Goal: Task Accomplishment & Management: Manage account settings

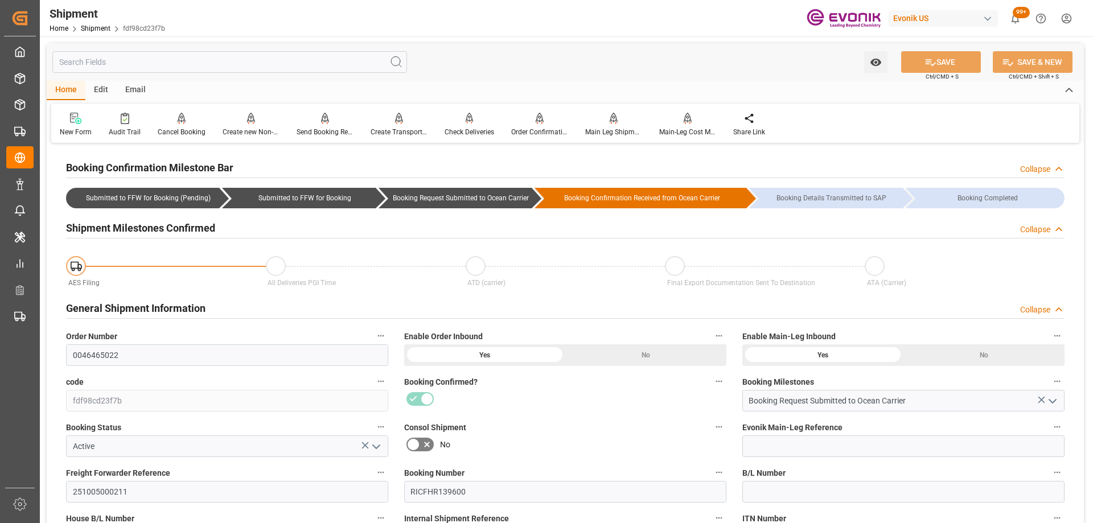
scroll to position [114, 0]
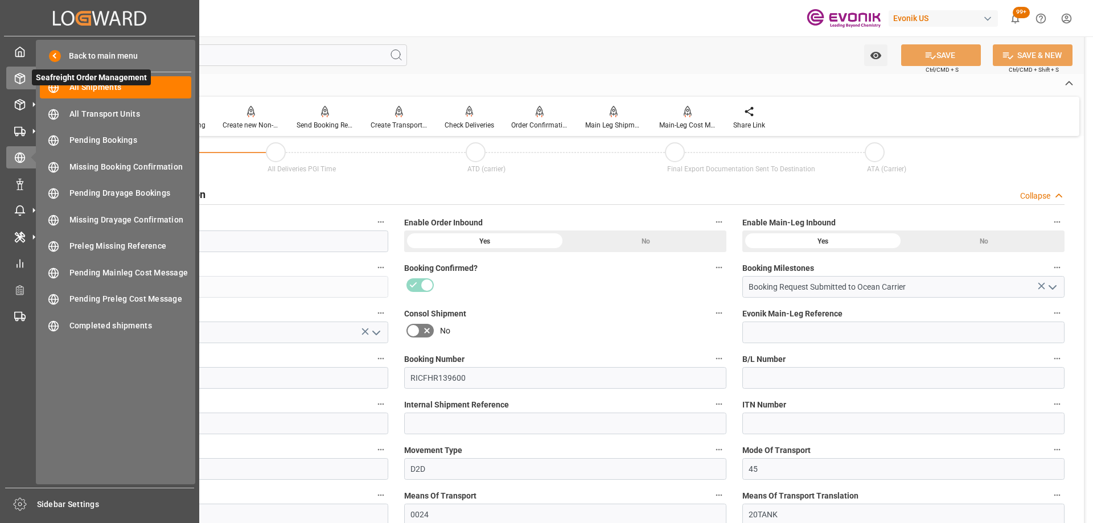
click at [23, 80] on icon at bounding box center [19, 78] width 11 height 11
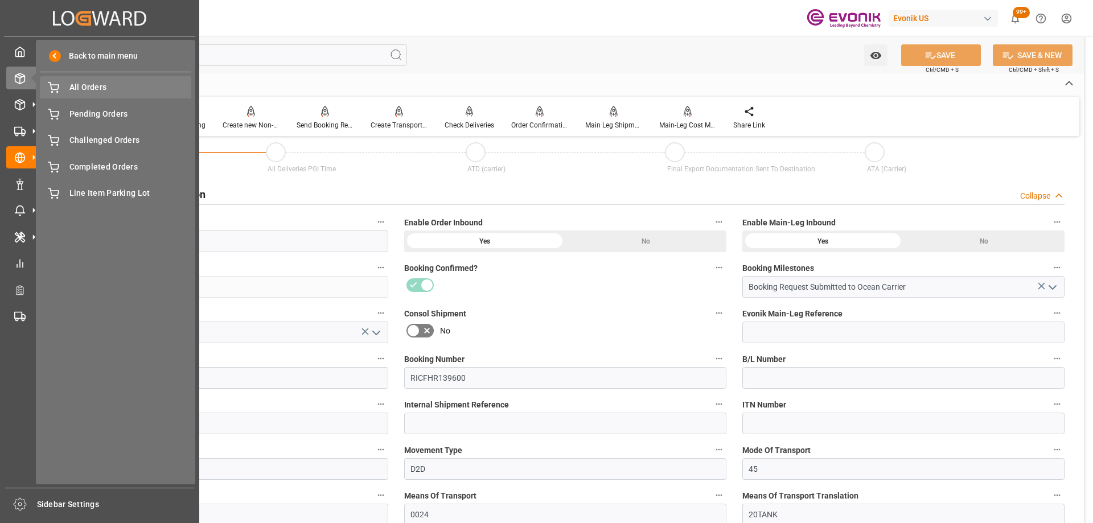
click at [85, 86] on span "All Orders" at bounding box center [130, 87] width 122 height 12
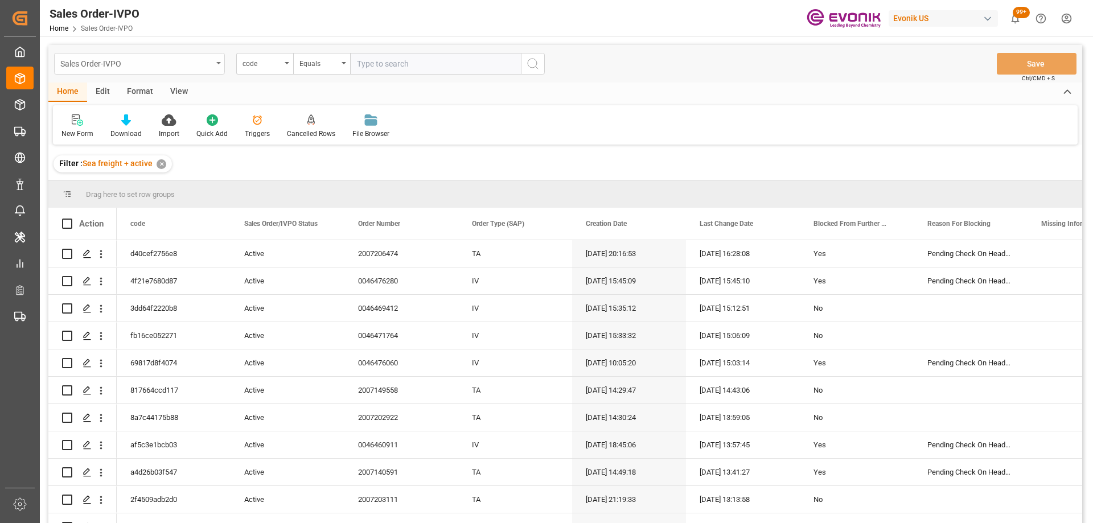
click at [175, 67] on div "Sales Order-IVPO" at bounding box center [136, 63] width 152 height 14
type input "shi"
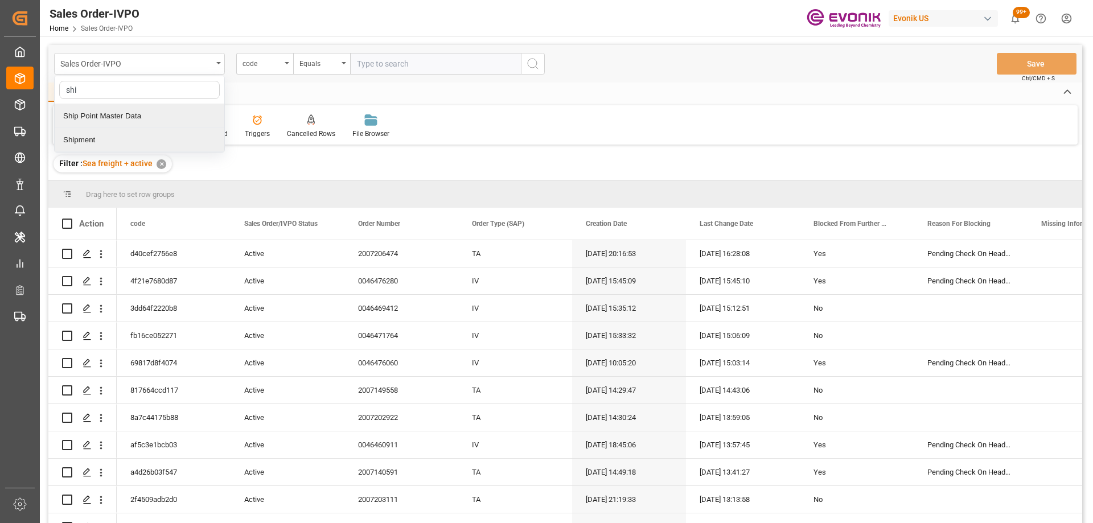
click at [84, 141] on div "Shipment" at bounding box center [140, 140] width 170 height 24
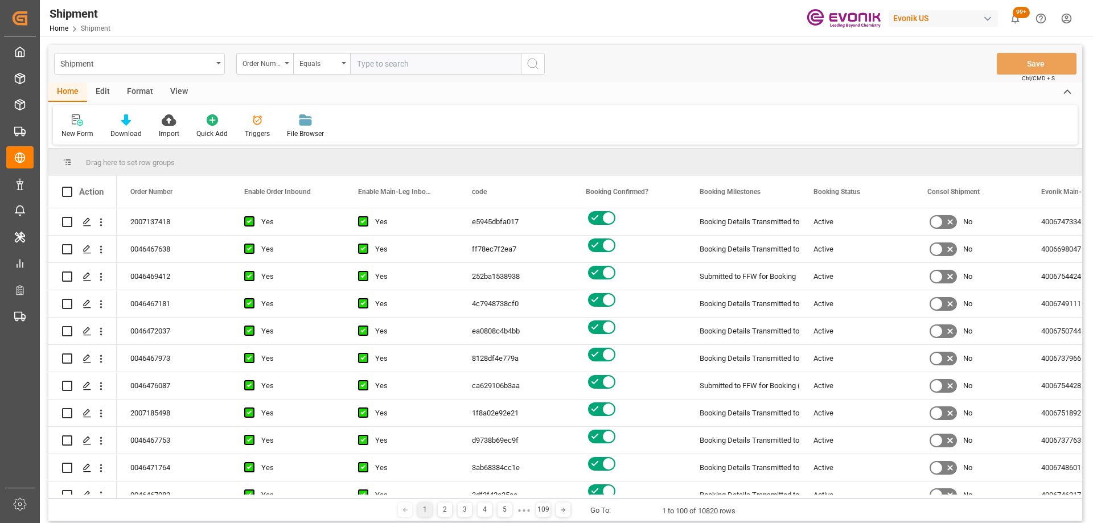
click at [176, 92] on div "View" at bounding box center [179, 92] width 35 height 19
click at [208, 190] on span at bounding box center [212, 192] width 10 height 10
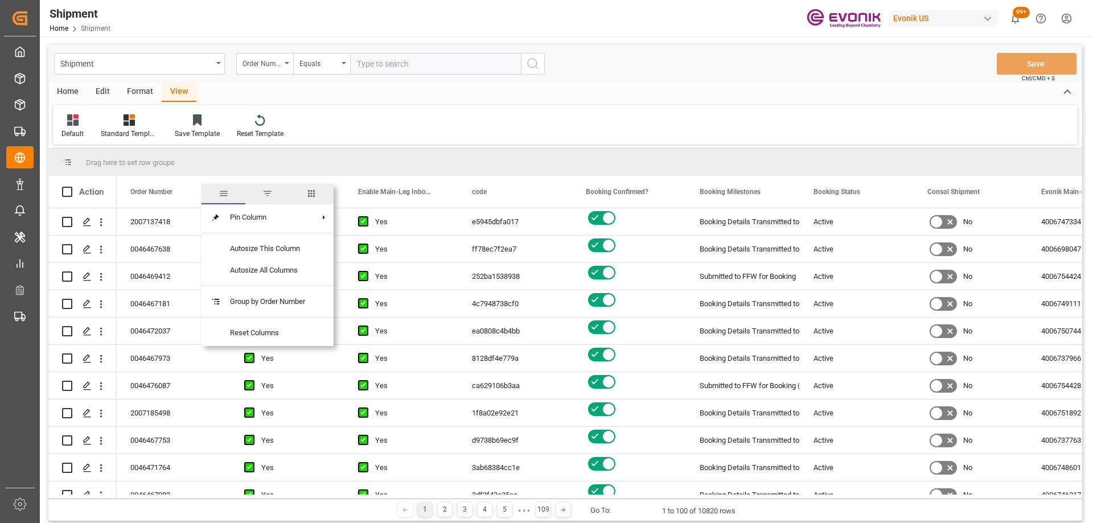
click at [323, 200] on span "columns" at bounding box center [312, 194] width 44 height 20
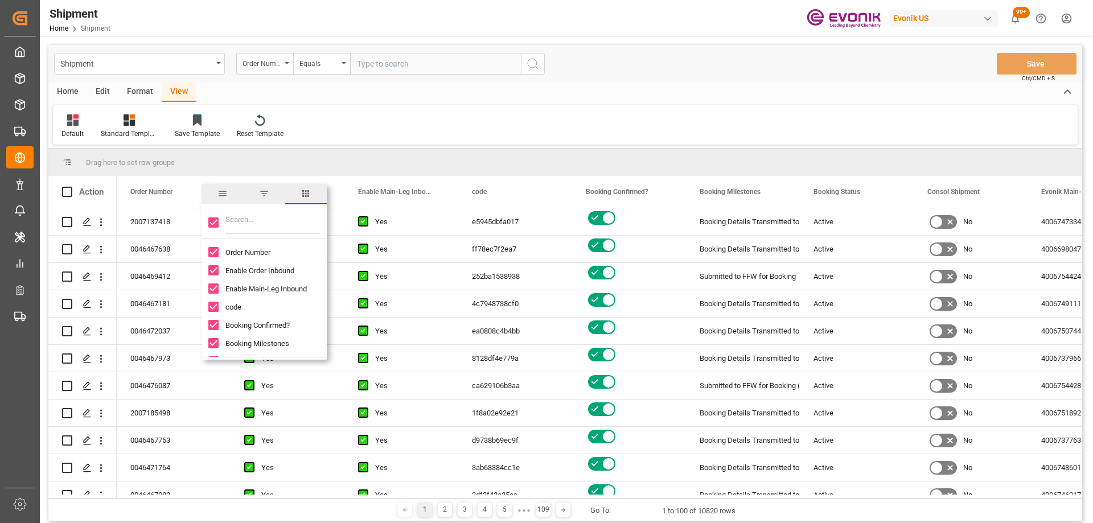
click at [268, 223] on input "Filter Columns Input" at bounding box center [272, 222] width 95 height 23
click at [222, 223] on div at bounding box center [264, 223] width 125 height 32
click at [221, 223] on div at bounding box center [264, 223] width 125 height 32
drag, startPoint x: 216, startPoint y: 222, endPoint x: 228, endPoint y: 221, distance: 12.0
click at [215, 222] on input "Toggle Select All Columns" at bounding box center [213, 222] width 10 height 10
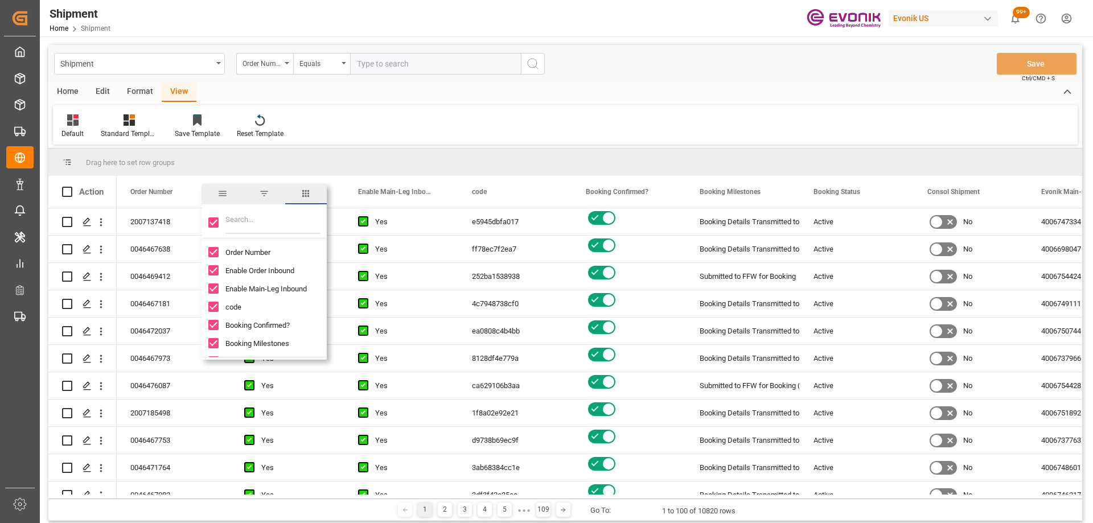
checkbox input "false"
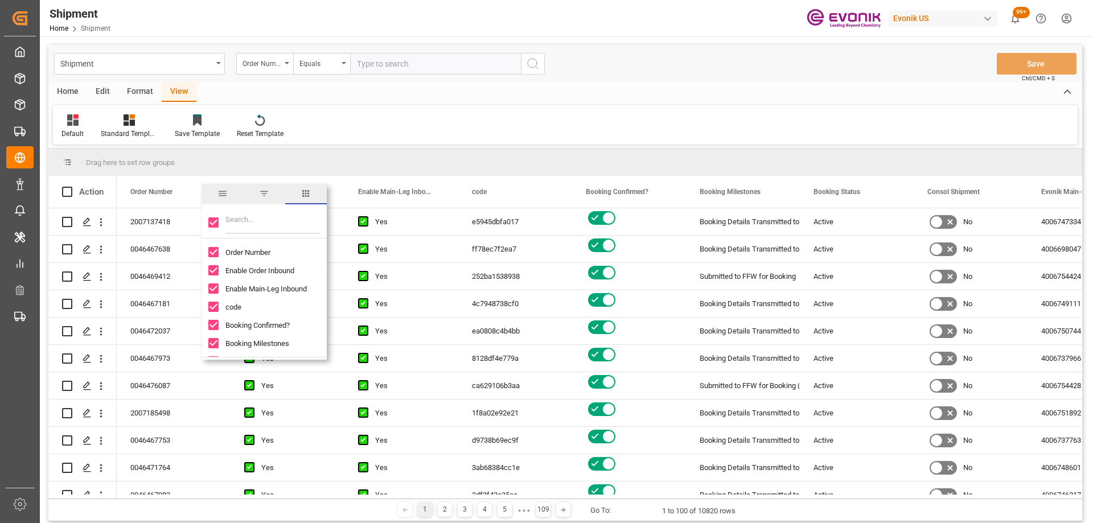
checkbox input "false"
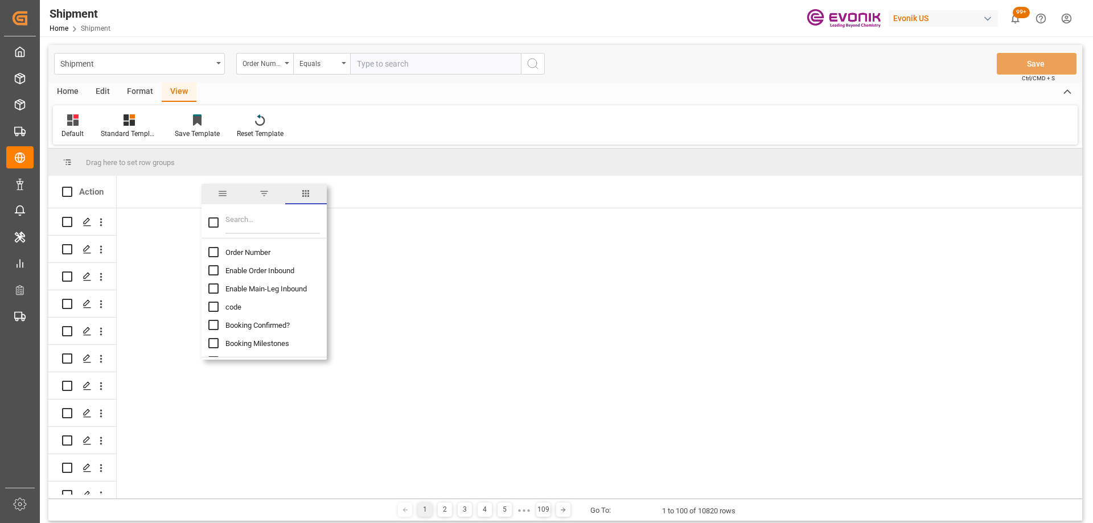
click at [237, 221] on input "Filter Columns Input" at bounding box center [272, 222] width 95 height 23
type input "order"
click at [215, 254] on input "Order Number column toggle visibility (hidden)" at bounding box center [213, 252] width 10 height 10
checkbox input "true"
checkbox input "false"
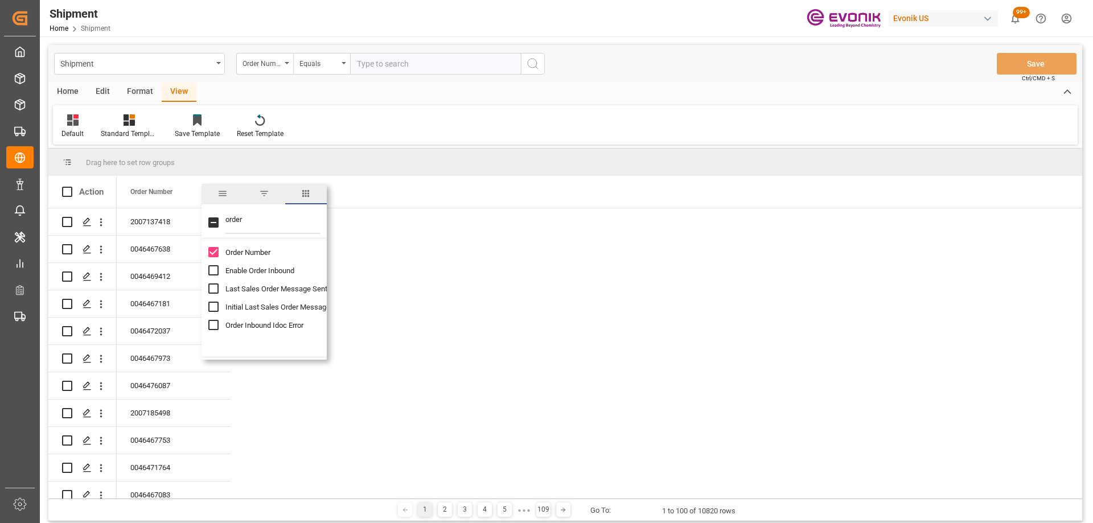
drag, startPoint x: 254, startPoint y: 222, endPoint x: 217, endPoint y: 218, distance: 36.7
click at [217, 218] on div "order" at bounding box center [264, 223] width 125 height 32
type input "booki"
click at [215, 307] on input "Booking Number column toggle visibility (hidden)" at bounding box center [213, 307] width 10 height 10
checkbox input "true"
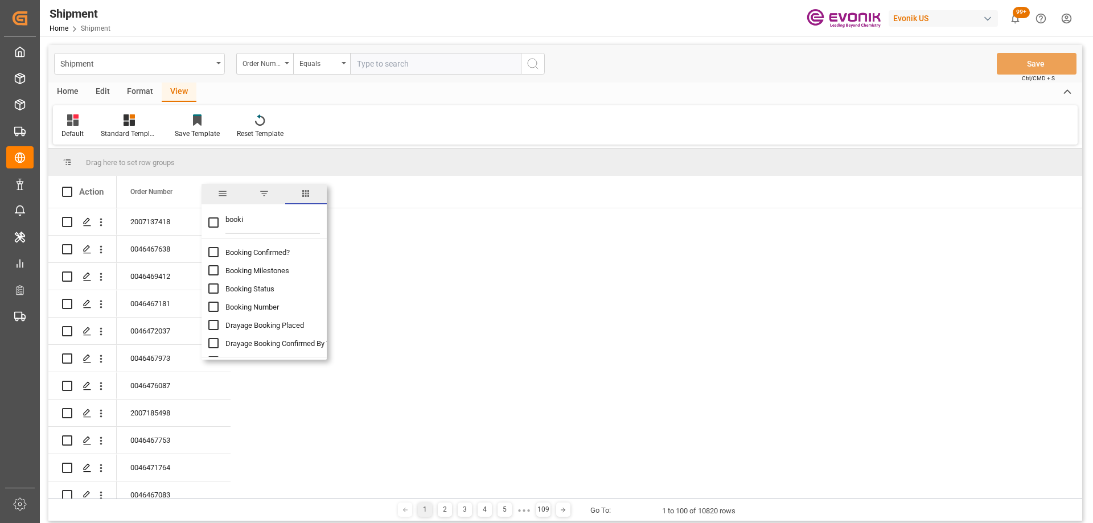
checkbox input "false"
drag, startPoint x: 261, startPoint y: 226, endPoint x: 225, endPoint y: 215, distance: 37.5
click at [225, 215] on div "booki" at bounding box center [264, 223] width 125 height 32
type input "reque"
click at [210, 248] on input "Requested Delivery Date column toggle visibility (hidden)" at bounding box center [213, 252] width 10 height 10
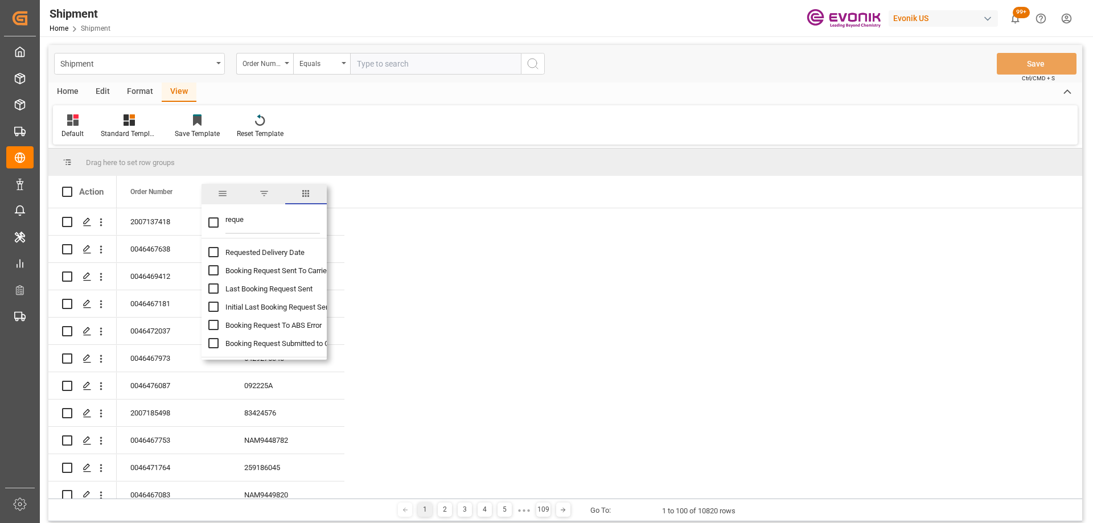
checkbox input "true"
checkbox input "false"
drag, startPoint x: 268, startPoint y: 220, endPoint x: 216, endPoint y: 212, distance: 51.8
click at [216, 212] on div "reque" at bounding box center [264, 223] width 125 height 32
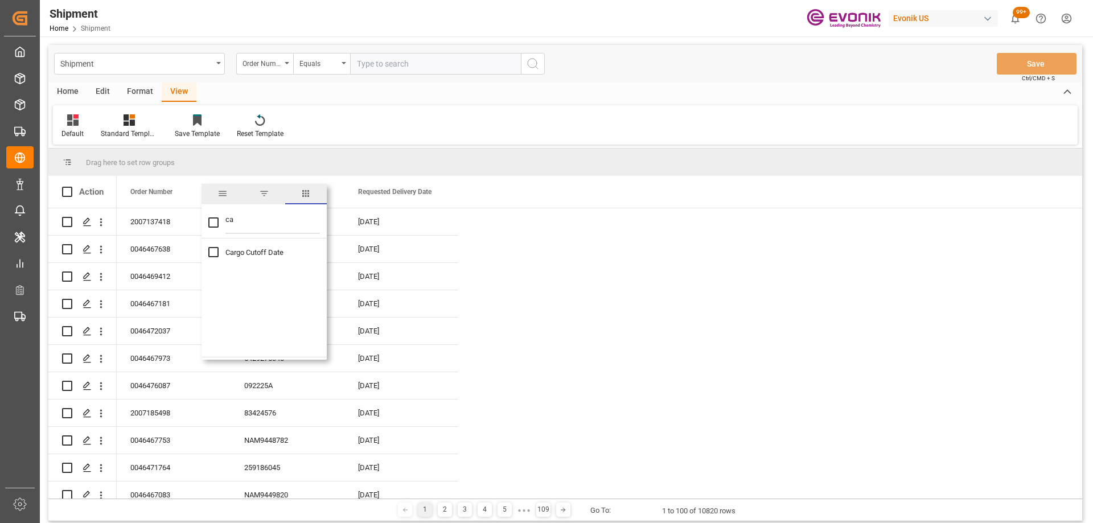
type input "c"
checkbox input "false"
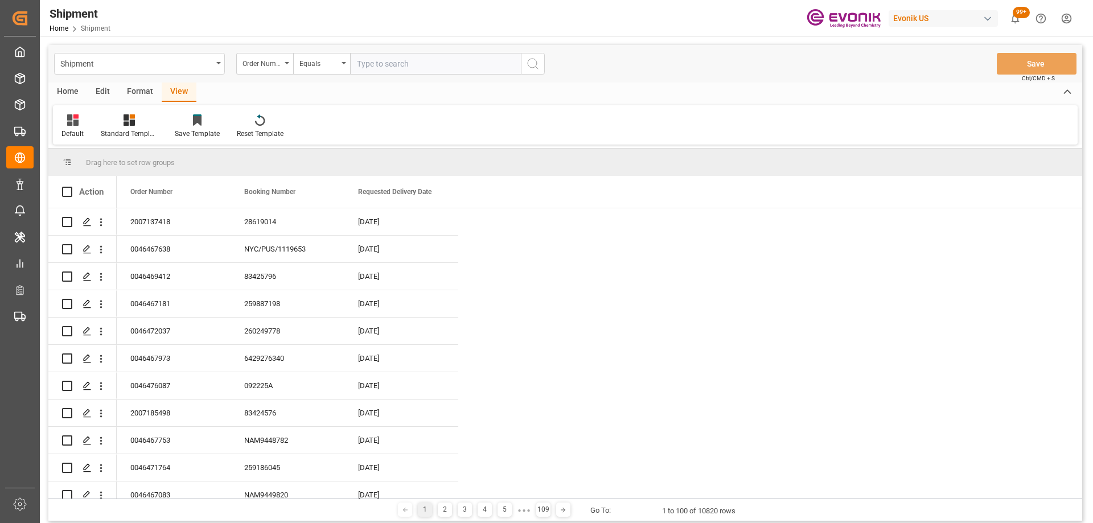
click at [129, 89] on div "Format" at bounding box center [139, 92] width 43 height 19
click at [107, 92] on div "Edit" at bounding box center [102, 92] width 31 height 19
click at [72, 97] on div "Home" at bounding box center [67, 92] width 39 height 19
click at [128, 121] on icon at bounding box center [126, 119] width 10 height 11
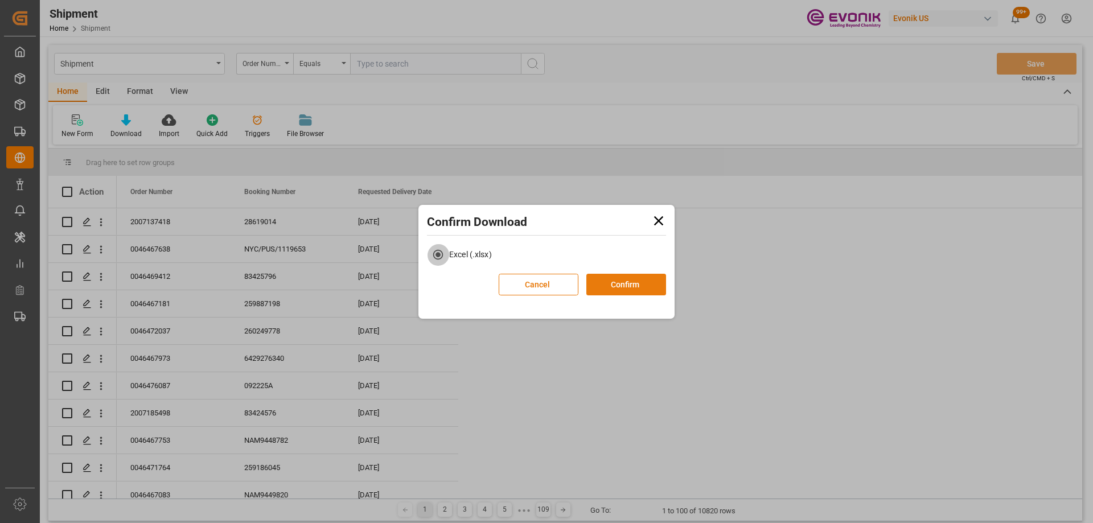
click at [638, 280] on button "Confirm" at bounding box center [626, 285] width 80 height 22
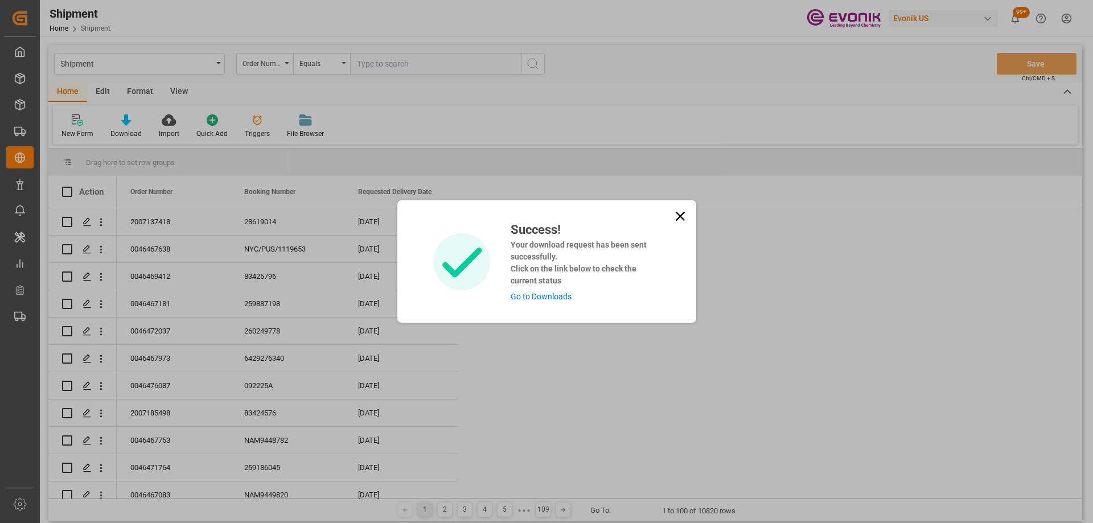
click at [548, 305] on div "Success! Your download request has been sent successfully. Click on the link be…" at bounding box center [546, 261] width 299 height 122
click at [551, 295] on link "Go to Downloads" at bounding box center [541, 296] width 61 height 9
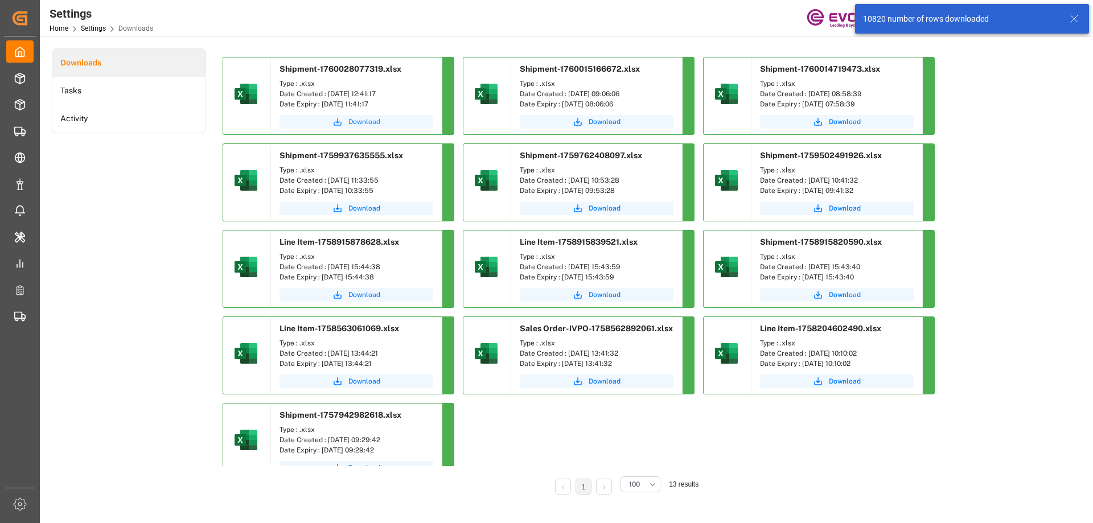
click at [363, 124] on span "Download" at bounding box center [364, 122] width 32 height 10
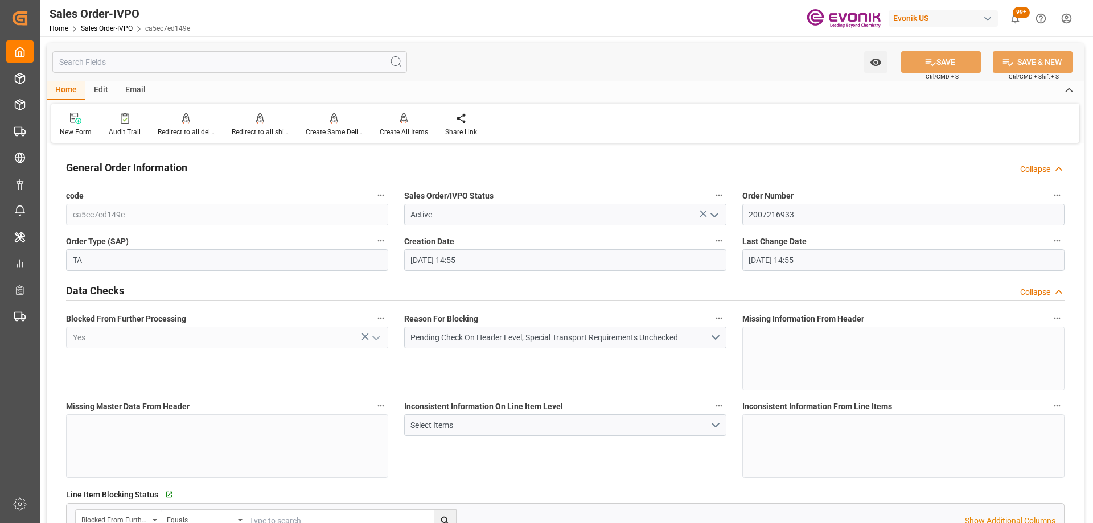
scroll to position [171, 0]
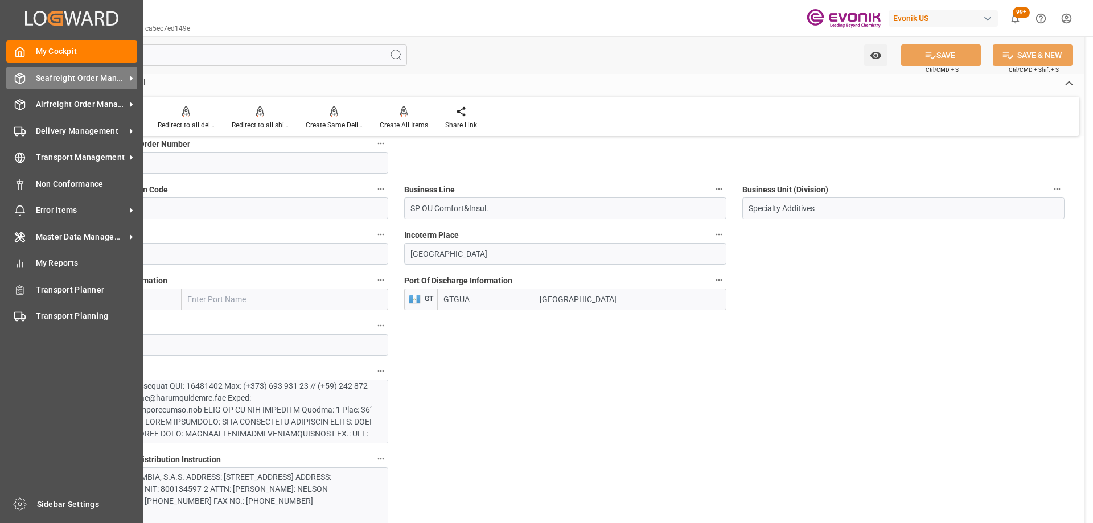
click at [29, 80] on div "Seafreight Order Management Seafreight Order Management" at bounding box center [71, 78] width 131 height 22
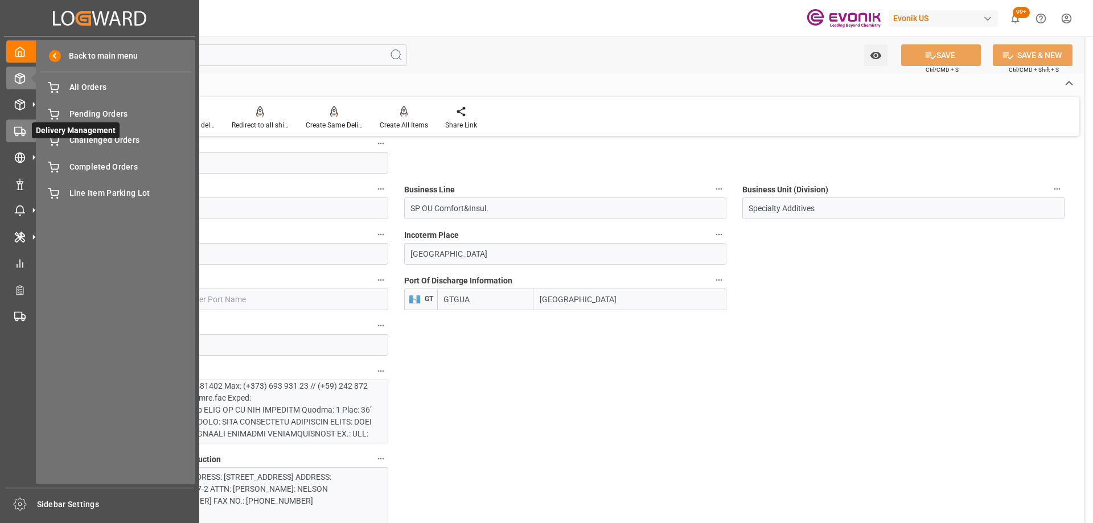
click at [29, 130] on icon at bounding box center [34, 131] width 12 height 12
click at [106, 90] on span "All Deliveries" at bounding box center [130, 87] width 122 height 12
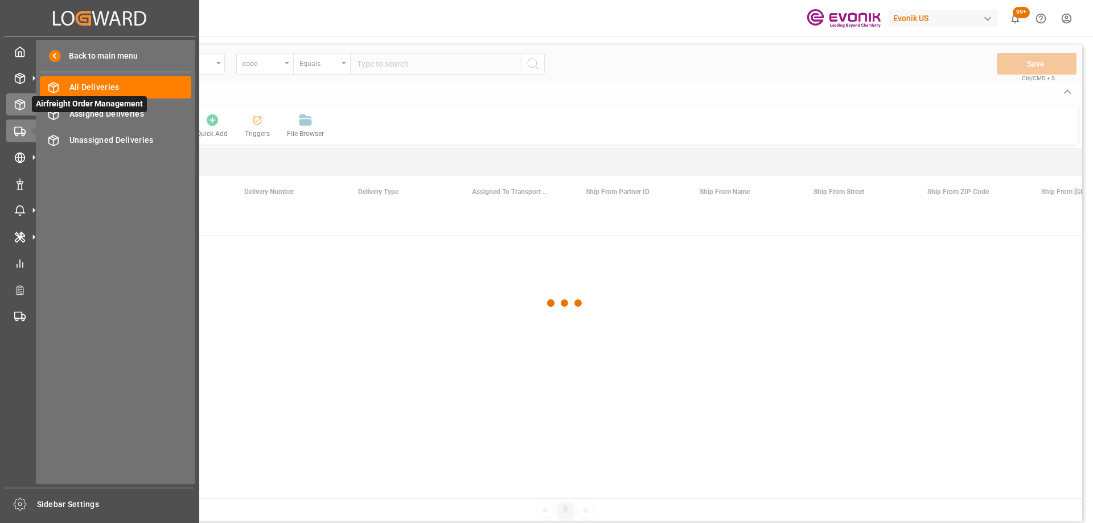
click at [15, 106] on icon at bounding box center [20, 105] width 10 height 10
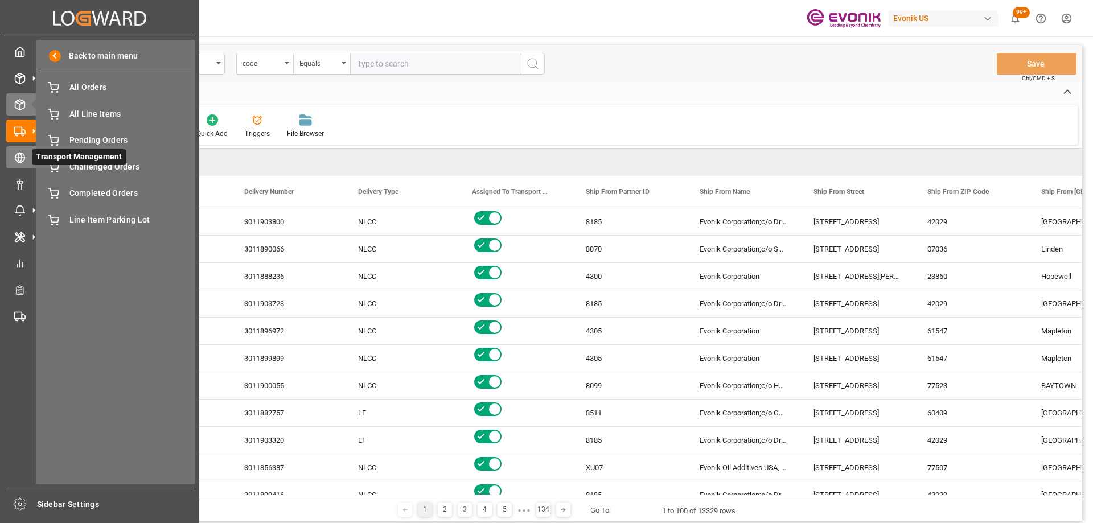
click at [22, 154] on icon at bounding box center [19, 157] width 11 height 11
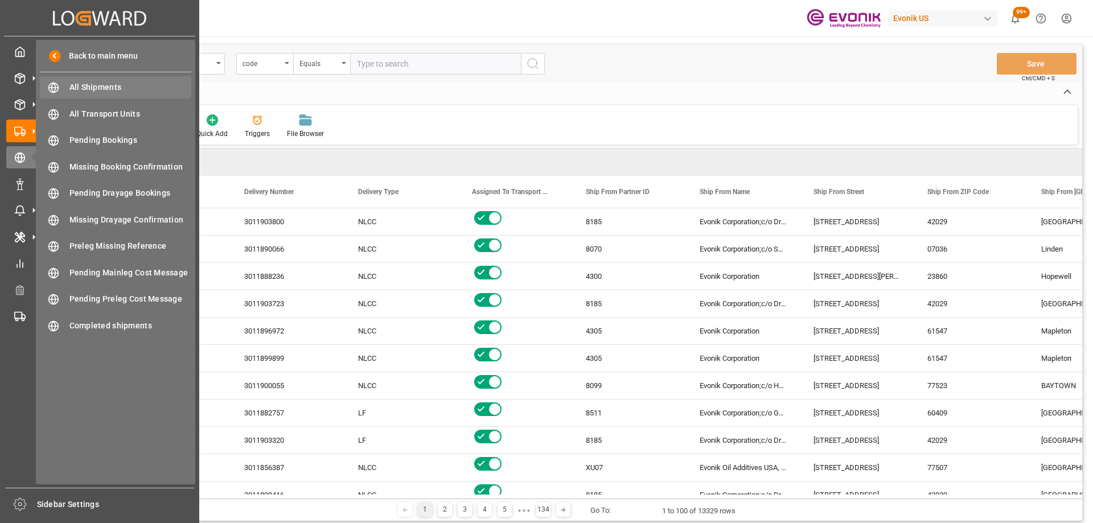
click at [89, 81] on div "All Shipments All Shipments" at bounding box center [115, 87] width 151 height 22
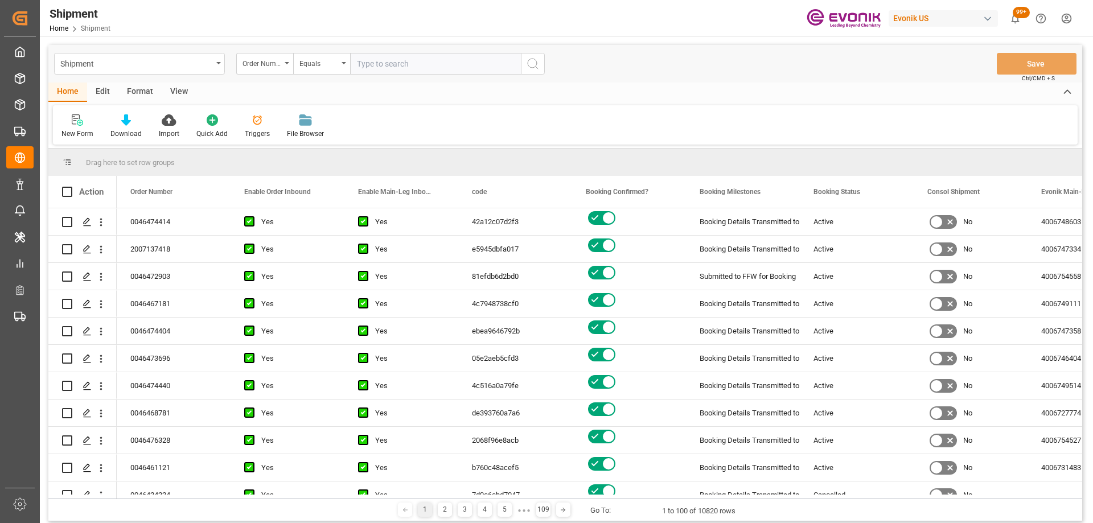
click at [457, 60] on input "text" at bounding box center [435, 64] width 171 height 22
paste input "0046461121"
type input "0046461121"
click at [533, 65] on icon "search button" at bounding box center [533, 64] width 14 height 14
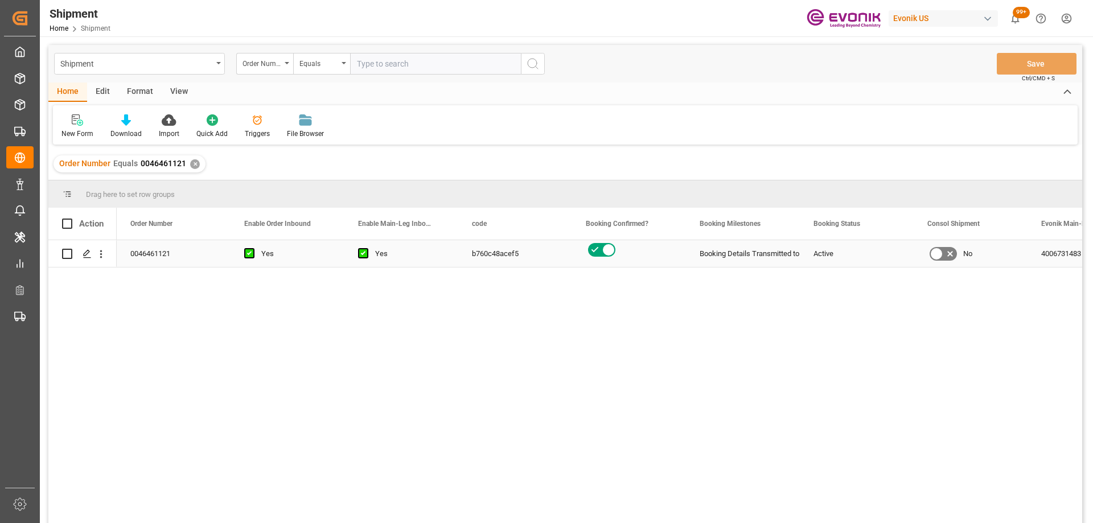
click at [100, 252] on icon "open menu" at bounding box center [101, 254] width 12 height 12
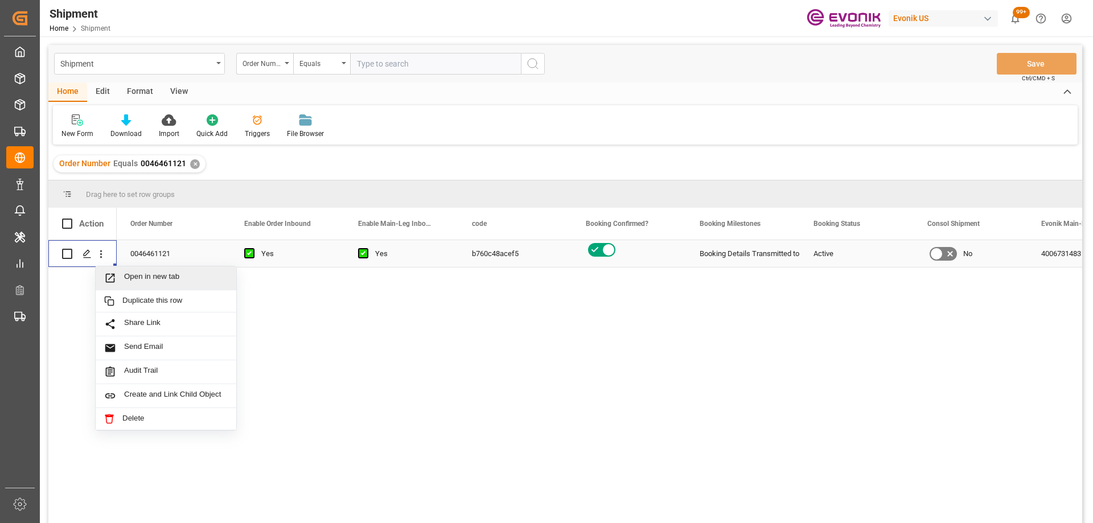
click at [126, 278] on span "Open in new tab" at bounding box center [176, 278] width 104 height 12
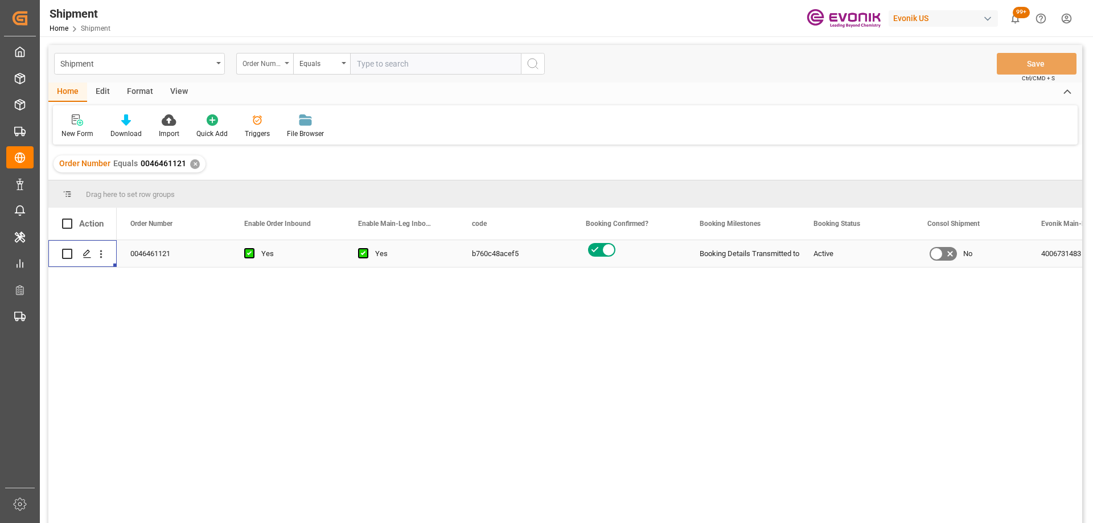
click at [254, 67] on div "Order Number" at bounding box center [262, 62] width 39 height 13
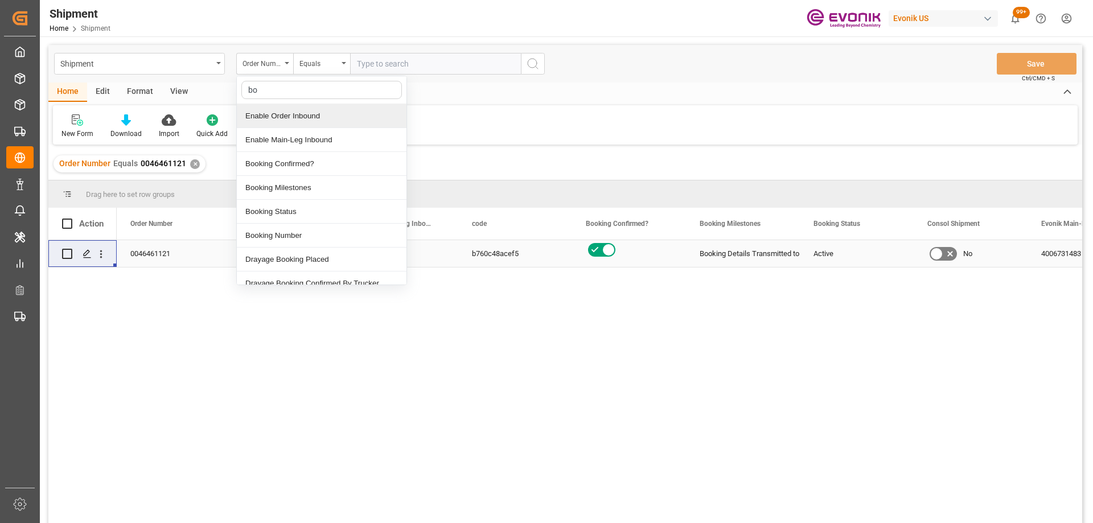
type input "boo"
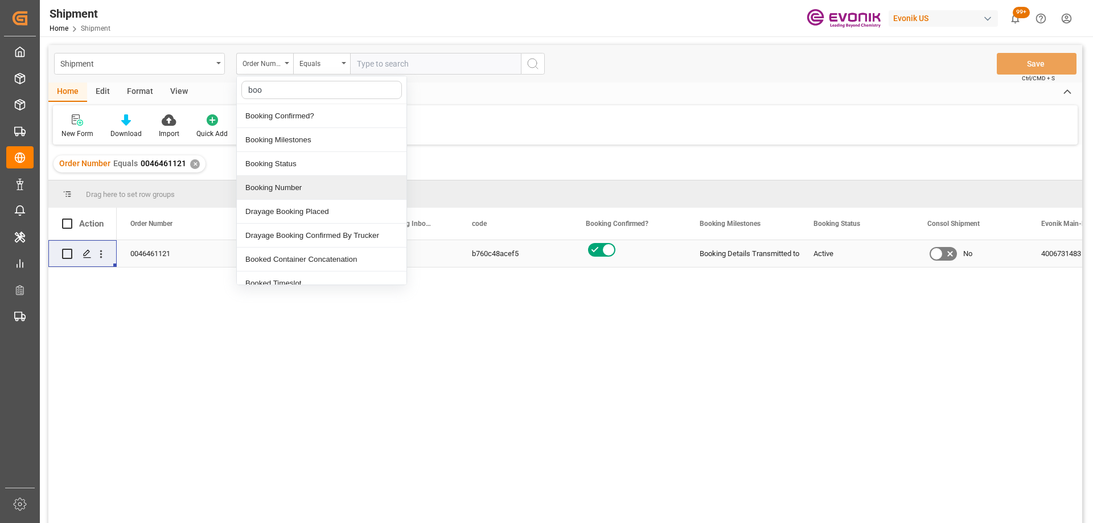
click at [289, 182] on div "Booking Number" at bounding box center [322, 188] width 170 height 24
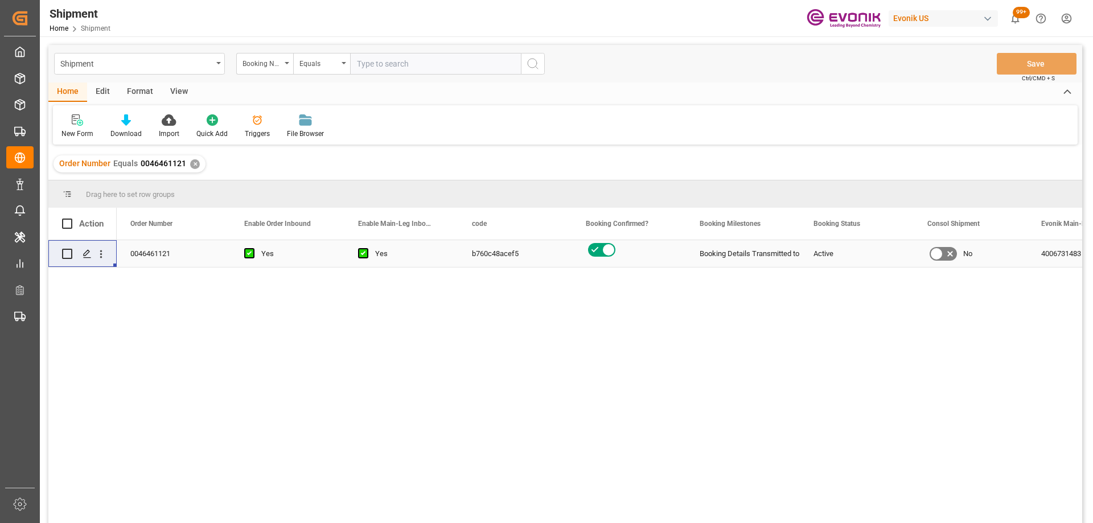
click at [371, 65] on input "text" at bounding box center [435, 64] width 171 height 22
paste input "RICFFW354600"
type input "RICFFW354600"
click at [532, 61] on icon "search button" at bounding box center [533, 64] width 14 height 14
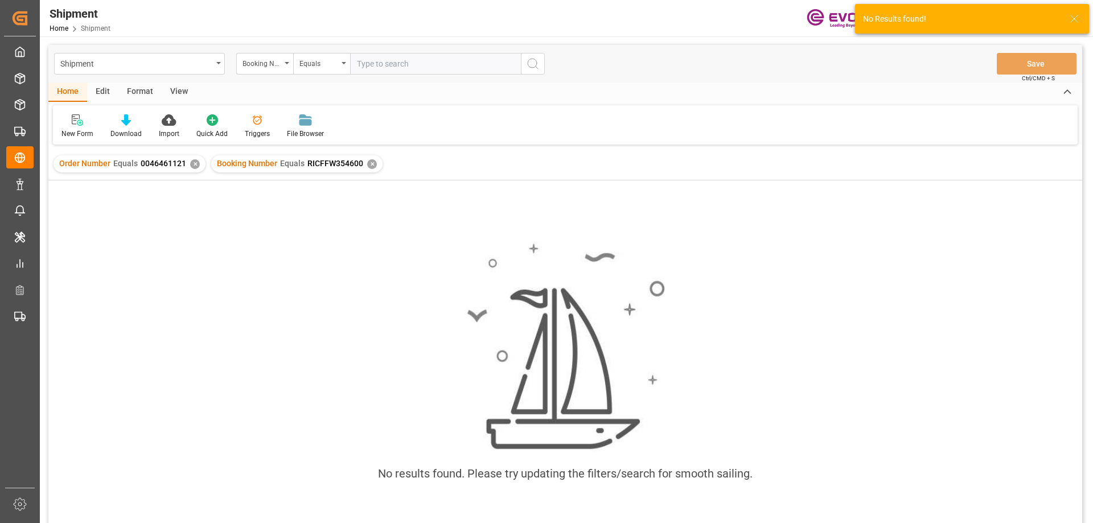
click at [193, 165] on div "✕" at bounding box center [195, 164] width 10 height 10
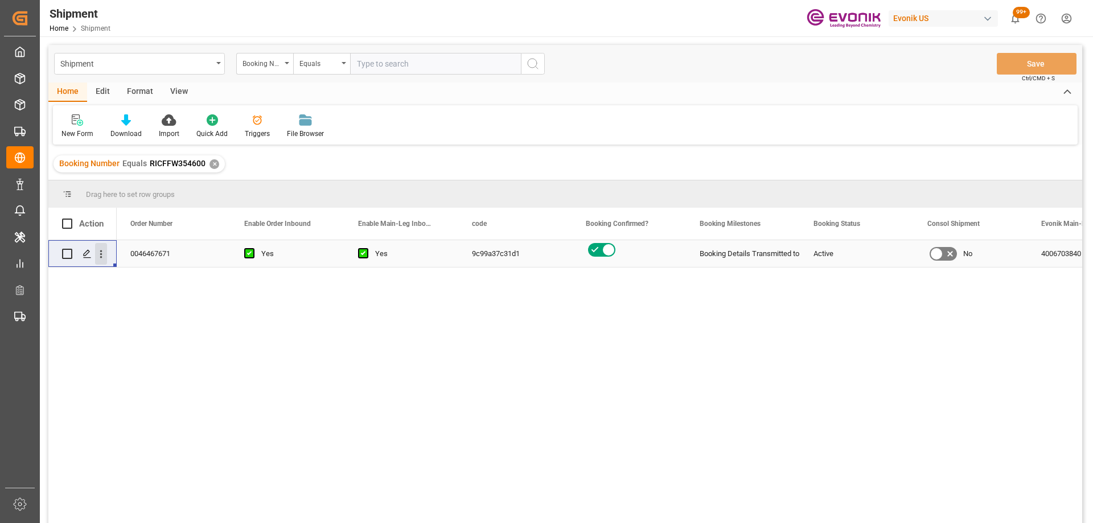
click at [100, 248] on icon "open menu" at bounding box center [101, 254] width 12 height 12
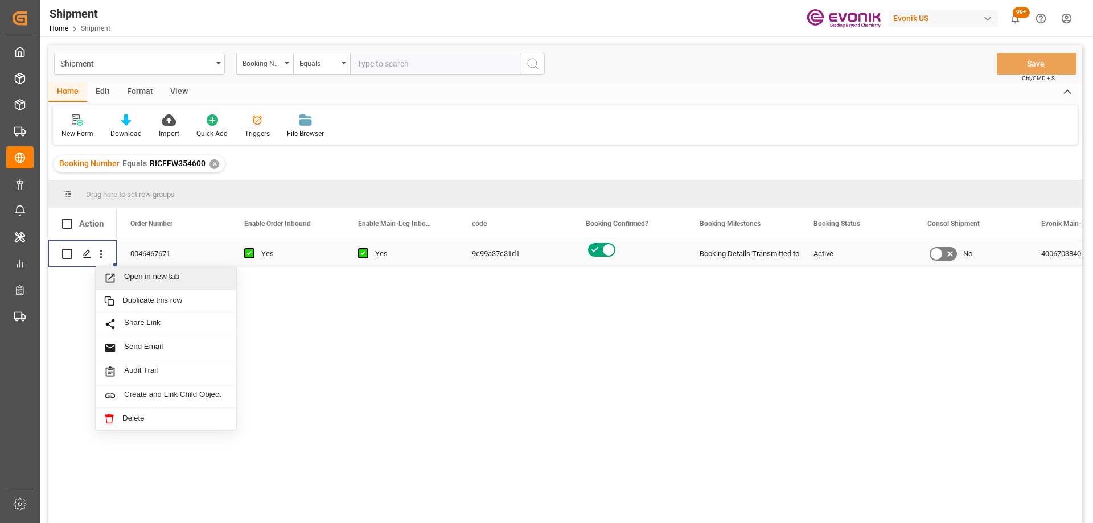
click at [126, 277] on span "Open in new tab" at bounding box center [176, 278] width 104 height 12
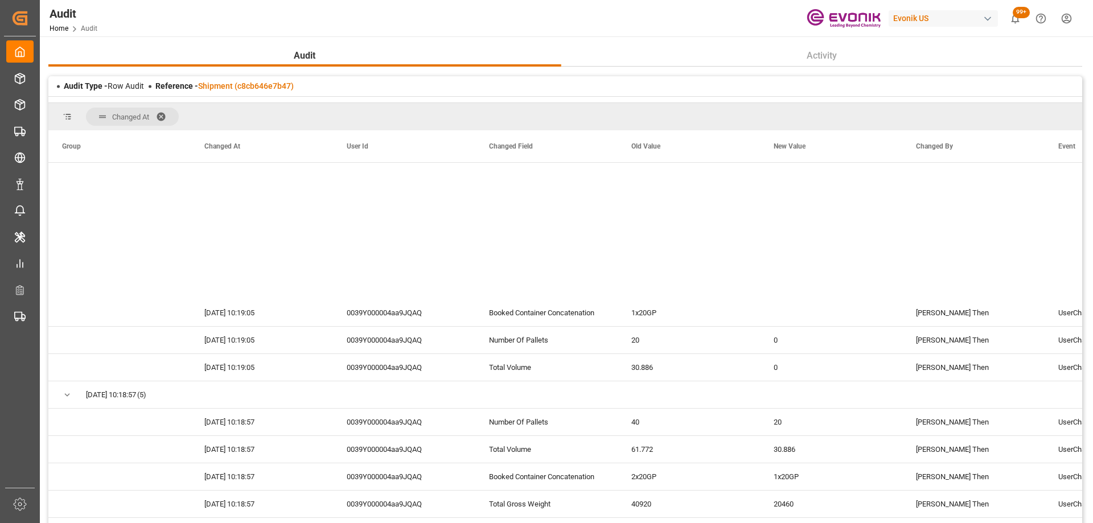
scroll to position [2889, 0]
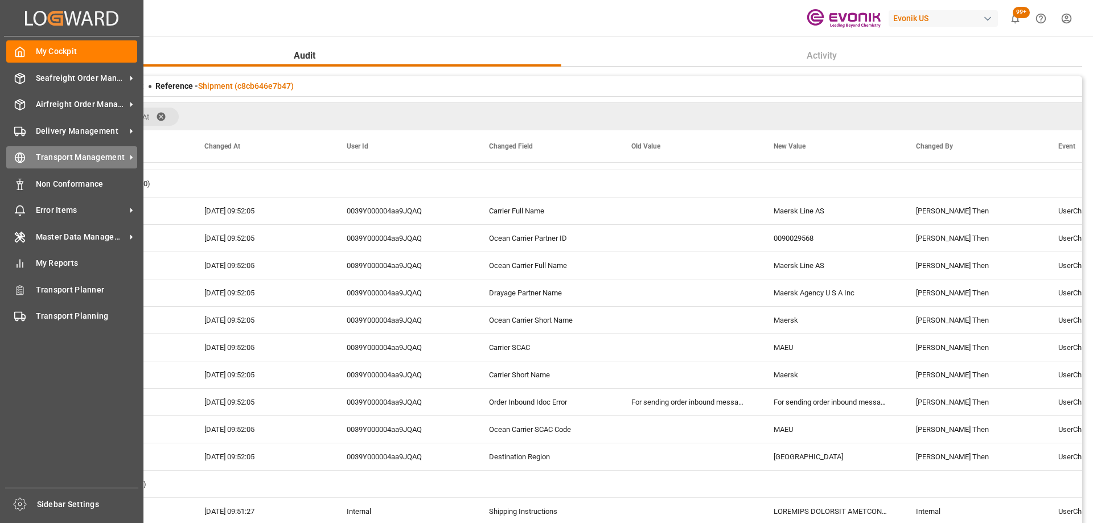
click at [61, 165] on div "Transport Management Transport Management" at bounding box center [71, 157] width 131 height 22
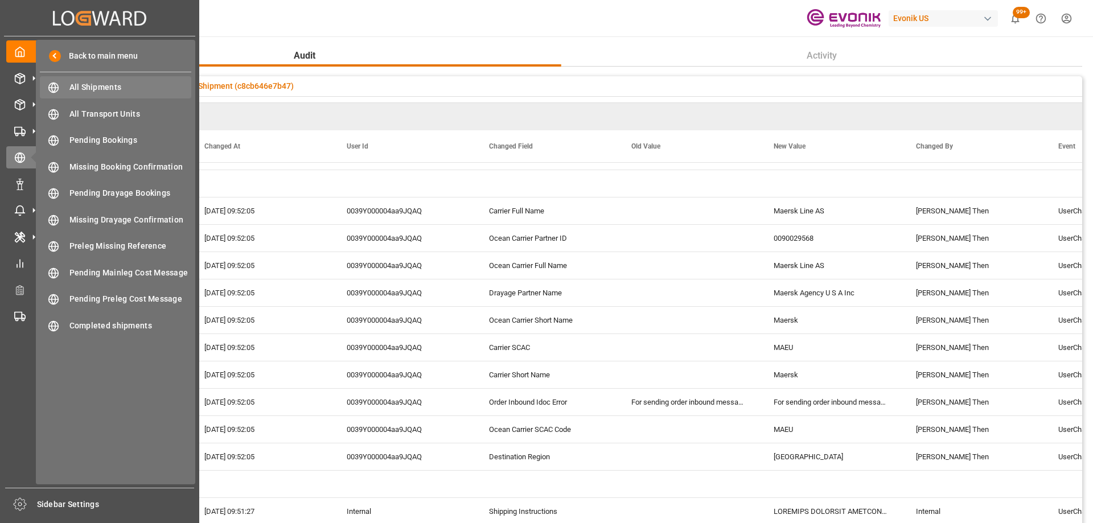
click at [104, 91] on span "All Shipments" at bounding box center [130, 87] width 122 height 12
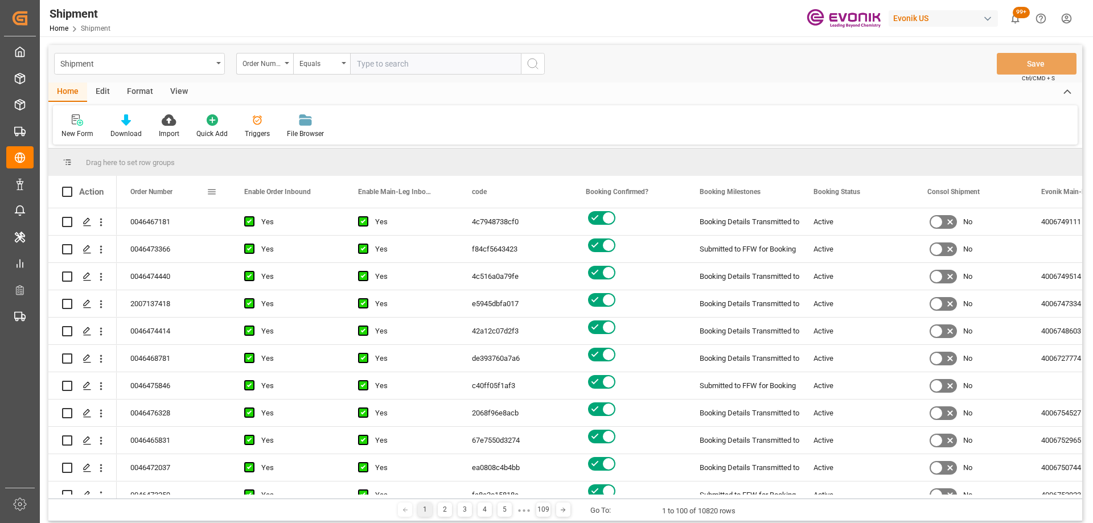
click at [212, 190] on span at bounding box center [212, 192] width 10 height 10
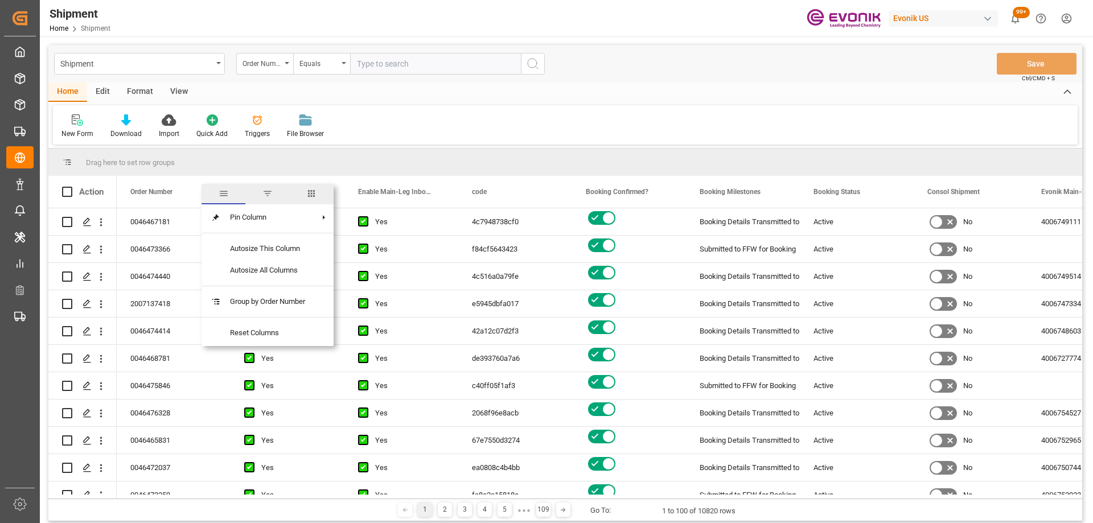
click at [315, 196] on span "columns" at bounding box center [311, 193] width 10 height 10
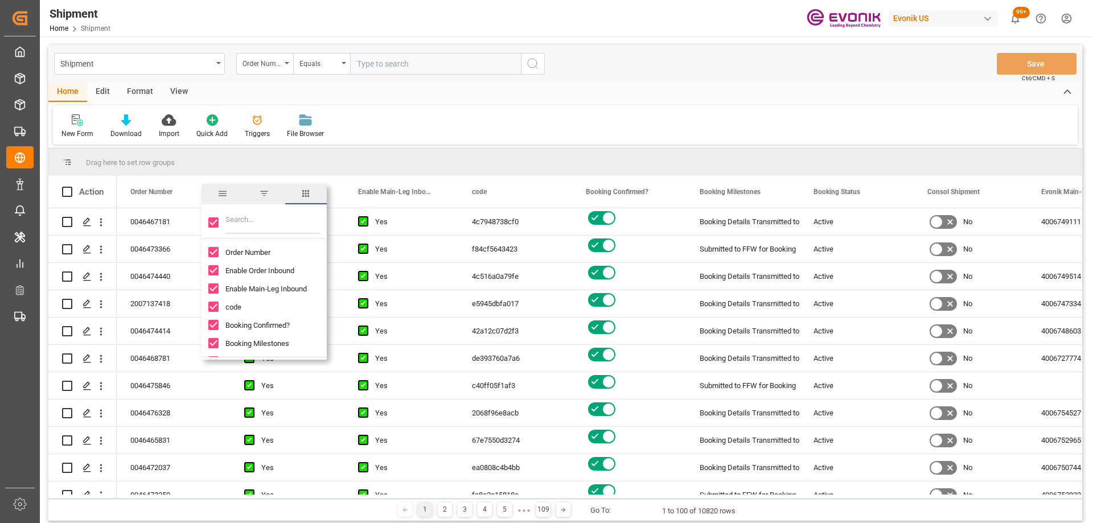
click at [219, 225] on div at bounding box center [264, 223] width 125 height 32
click at [217, 250] on input "Order Number column toggle visibility (visible)" at bounding box center [213, 252] width 10 height 10
checkbox input "false"
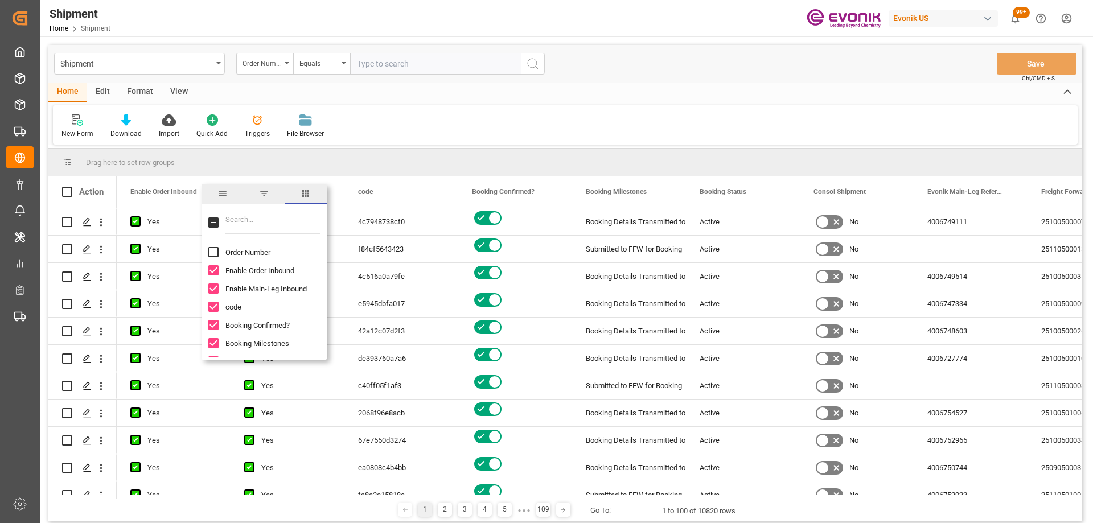
click at [216, 223] on input "Toggle Select All Columns" at bounding box center [213, 222] width 10 height 10
checkbox input "true"
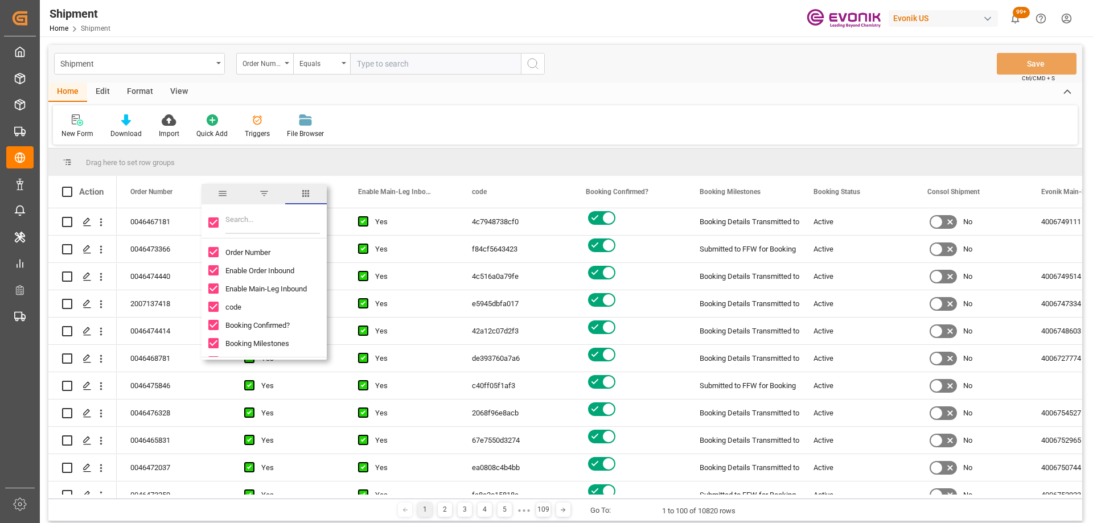
click at [216, 223] on input "Toggle Select All Columns" at bounding box center [213, 222] width 10 height 10
checkbox input "false"
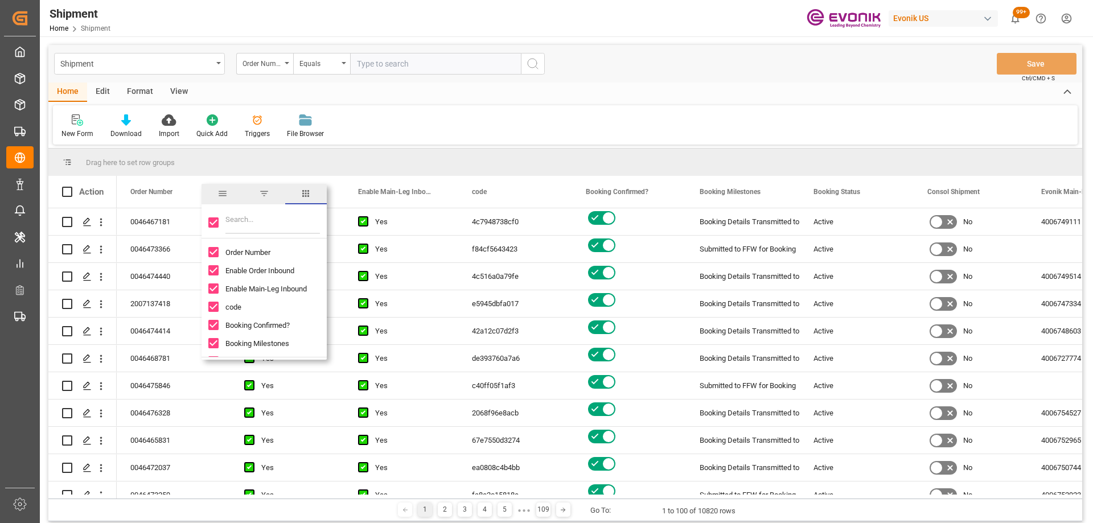
checkbox input "false"
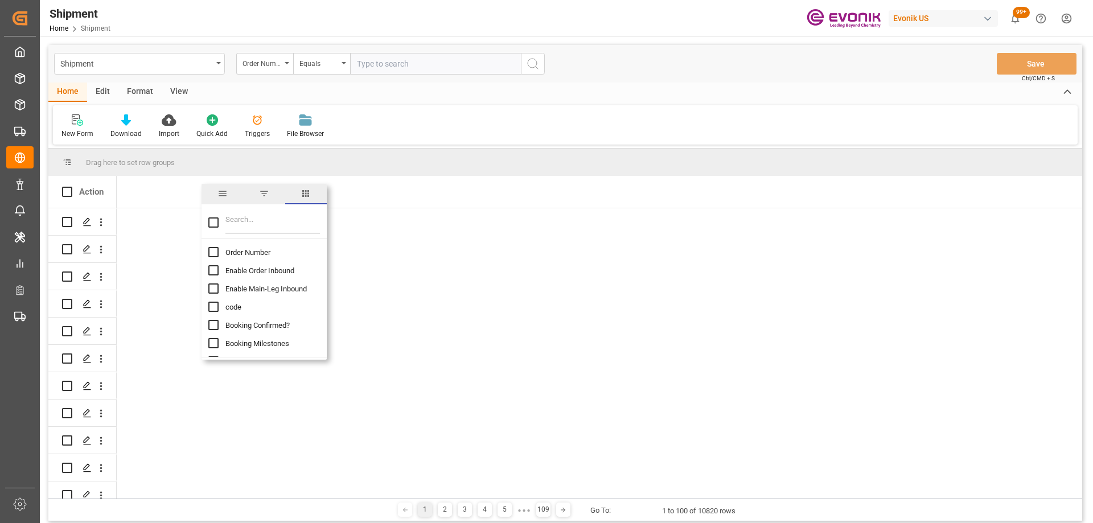
click at [213, 254] on input "Order Number column toggle visibility (hidden)" at bounding box center [213, 252] width 10 height 10
checkbox input "true"
checkbox input "false"
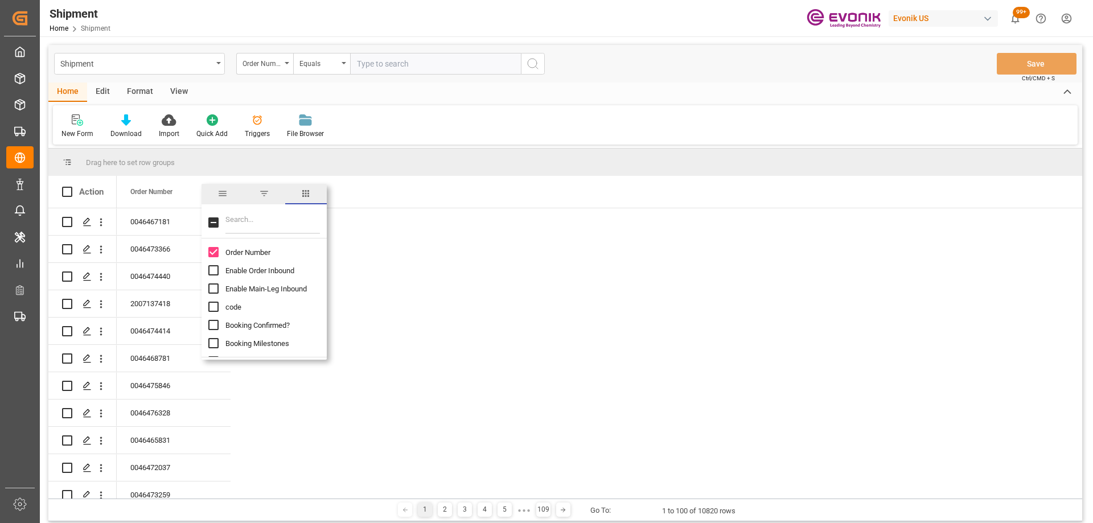
click at [250, 224] on input "Filter Columns Input" at bounding box center [272, 222] width 95 height 23
type input "boo"
drag, startPoint x: 212, startPoint y: 306, endPoint x: 217, endPoint y: 298, distance: 9.0
click at [215, 306] on input "Booking Number column toggle visibility (hidden)" at bounding box center [213, 307] width 10 height 10
checkbox input "true"
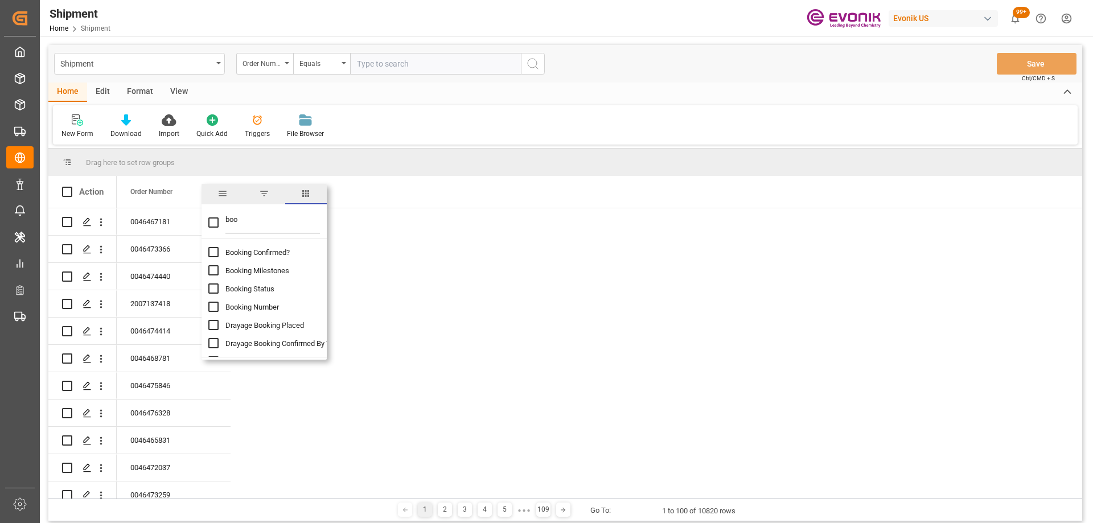
checkbox input "false"
drag, startPoint x: 248, startPoint y: 223, endPoint x: 223, endPoint y: 220, distance: 25.7
click at [223, 220] on div "boo" at bounding box center [264, 223] width 125 height 32
type input "carr"
click at [217, 286] on input "Ocean Carrier Full Name column toggle visibility (hidden)" at bounding box center [213, 289] width 10 height 10
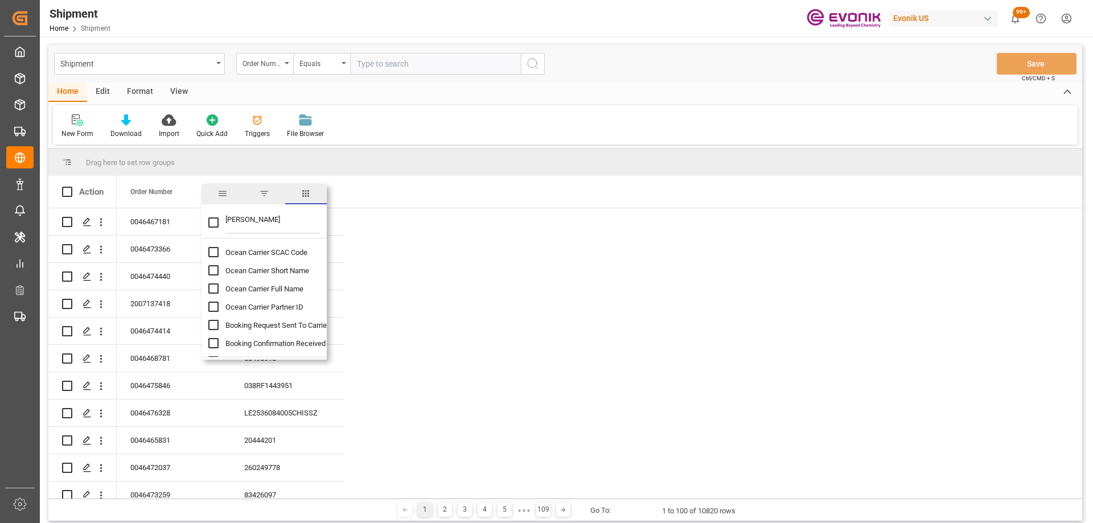
checkbox input "true"
checkbox input "false"
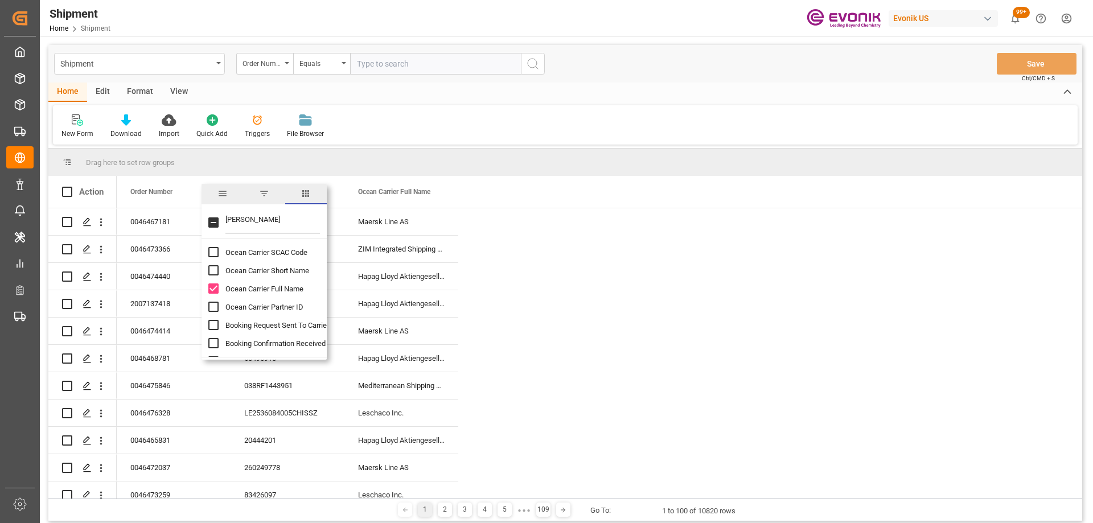
drag, startPoint x: 287, startPoint y: 221, endPoint x: 223, endPoint y: 219, distance: 63.8
click at [223, 219] on div "carr" at bounding box center [264, 223] width 125 height 32
type input "me"
click at [215, 324] on input "Means Of Transport column toggle visibility (hidden)" at bounding box center [213, 325] width 10 height 10
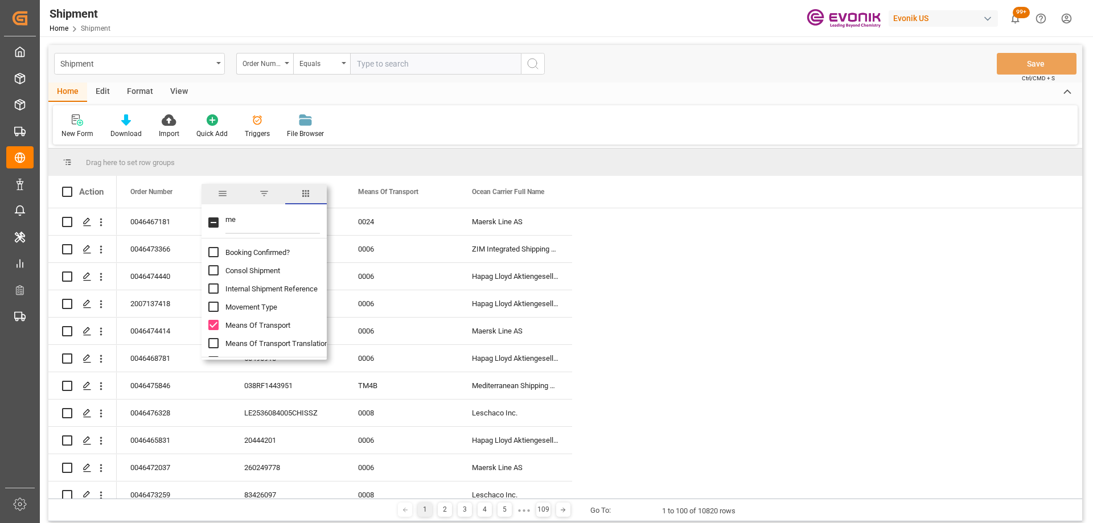
click at [215, 324] on input "Means Of Transport column toggle visibility (visible)" at bounding box center [213, 325] width 10 height 10
checkbox input "false"
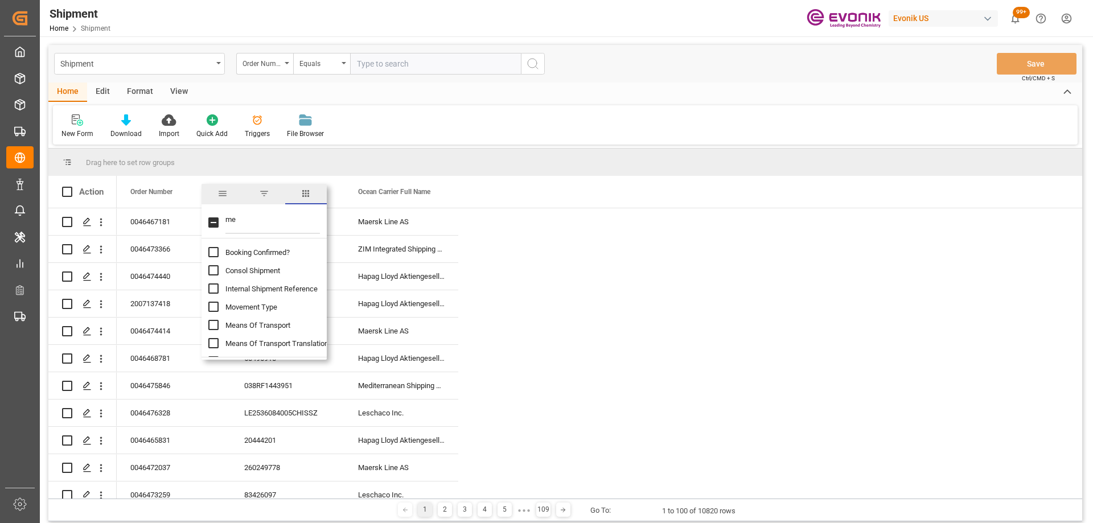
click at [213, 340] on input "Means Of Transport Translation column toggle visibility (hidden)" at bounding box center [213, 343] width 10 height 10
checkbox input "true"
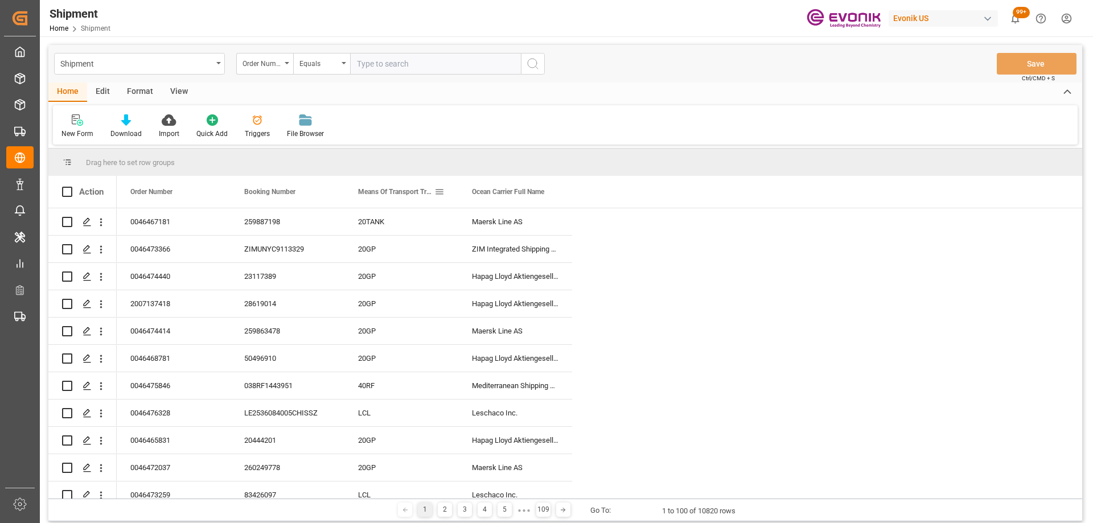
click at [443, 195] on span at bounding box center [439, 192] width 10 height 10
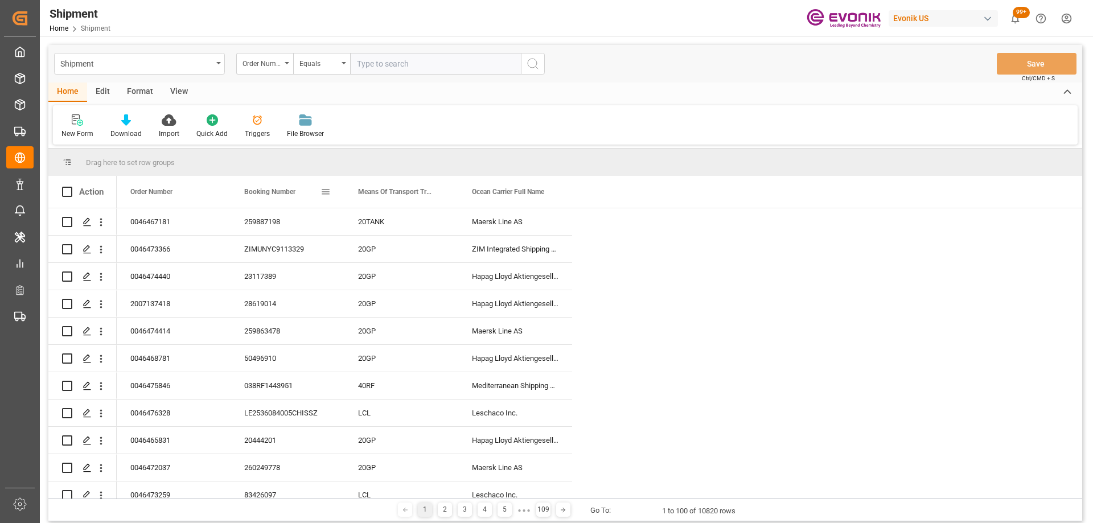
click at [329, 194] on span at bounding box center [326, 192] width 10 height 10
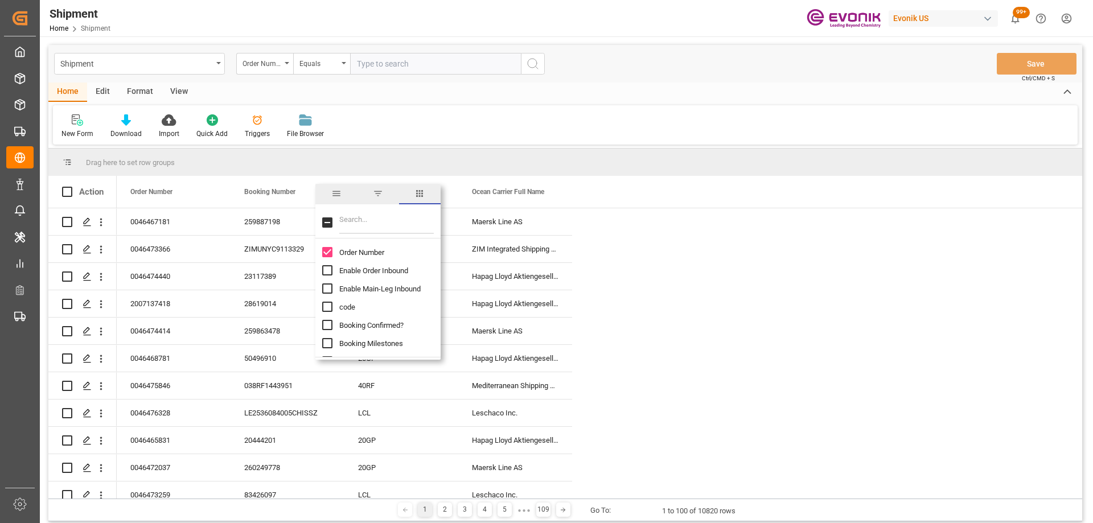
click at [359, 225] on input "Filter Columns Input" at bounding box center [386, 222] width 95 height 23
type input "etd"
click at [330, 247] on input "Estimated Time Of Departure (ETD) column toggle visibility (hidden)" at bounding box center [327, 252] width 10 height 10
checkbox input "true"
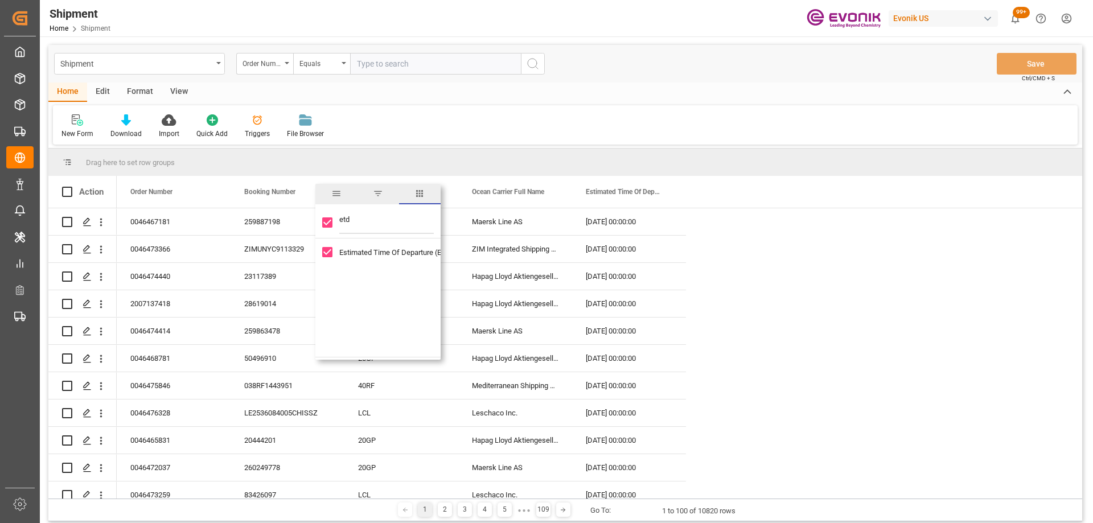
drag, startPoint x: 356, startPoint y: 223, endPoint x: 324, endPoint y: 218, distance: 32.2
click at [324, 218] on div "etd" at bounding box center [377, 223] width 125 height 32
type input "atd"
checkbox input "false"
type input "atd"
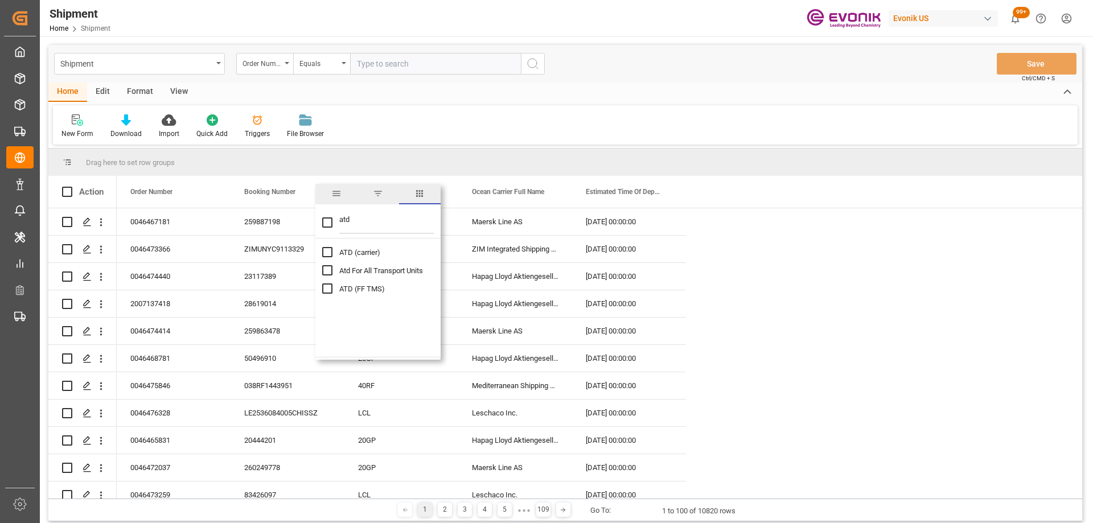
click at [330, 250] on input "ATD (carrier) column toggle visibility (hidden)" at bounding box center [327, 252] width 10 height 10
checkbox input "true"
checkbox input "false"
click at [324, 291] on input "ATD (FF TMS) column toggle visibility (hidden)" at bounding box center [327, 289] width 10 height 10
checkbox input "true"
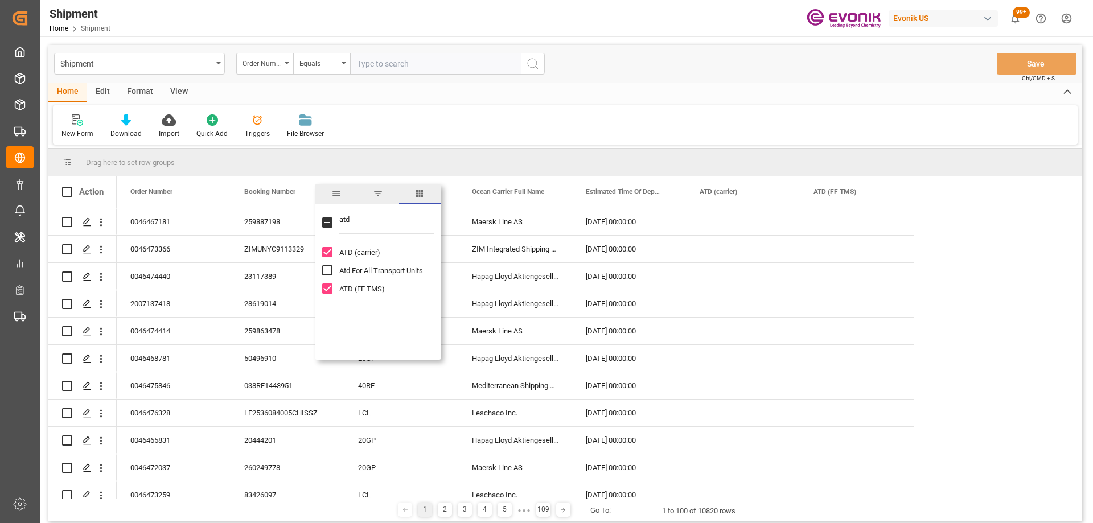
click at [386, 222] on input "atd" at bounding box center [386, 222] width 95 height 23
drag, startPoint x: 369, startPoint y: 221, endPoint x: 281, endPoint y: 210, distance: 89.0
click at [281, 210] on div "Drag here to set row groups Drag here to set column labels Action Order Number …" at bounding box center [565, 324] width 1034 height 350
click at [523, 161] on div "Drag here to set row groups" at bounding box center [565, 162] width 1034 height 27
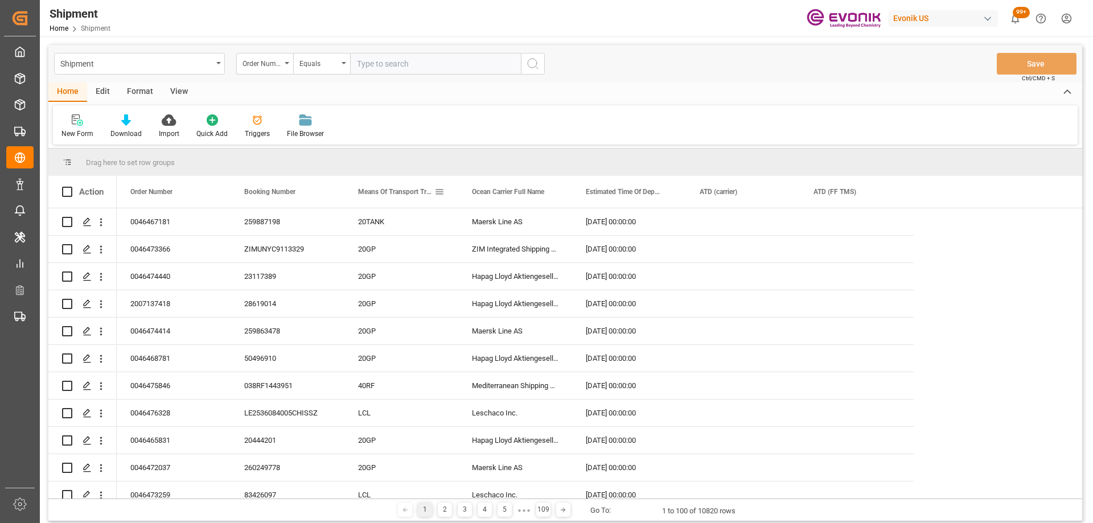
click at [443, 195] on span at bounding box center [439, 192] width 10 height 10
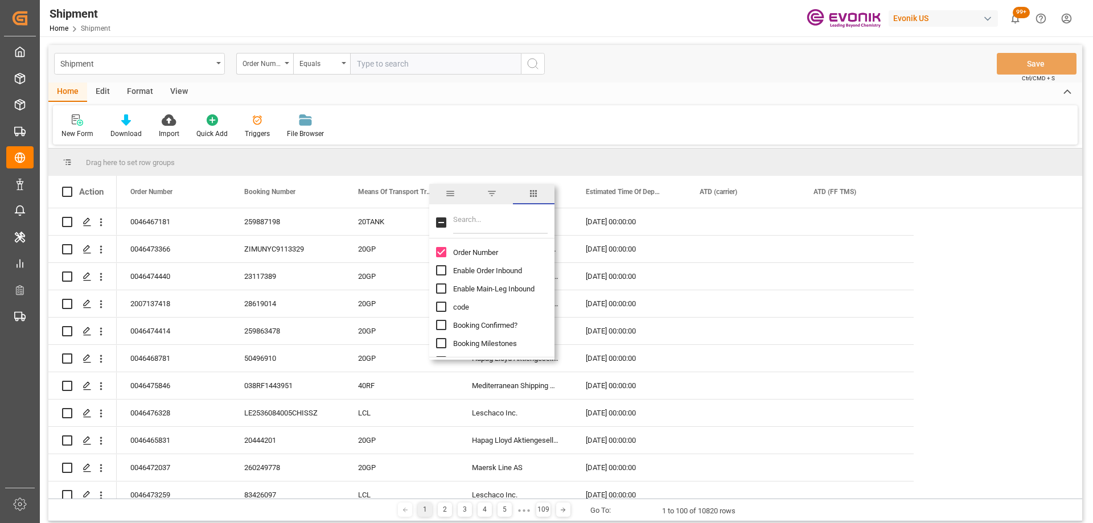
click at [488, 194] on span "filter" at bounding box center [492, 193] width 10 height 10
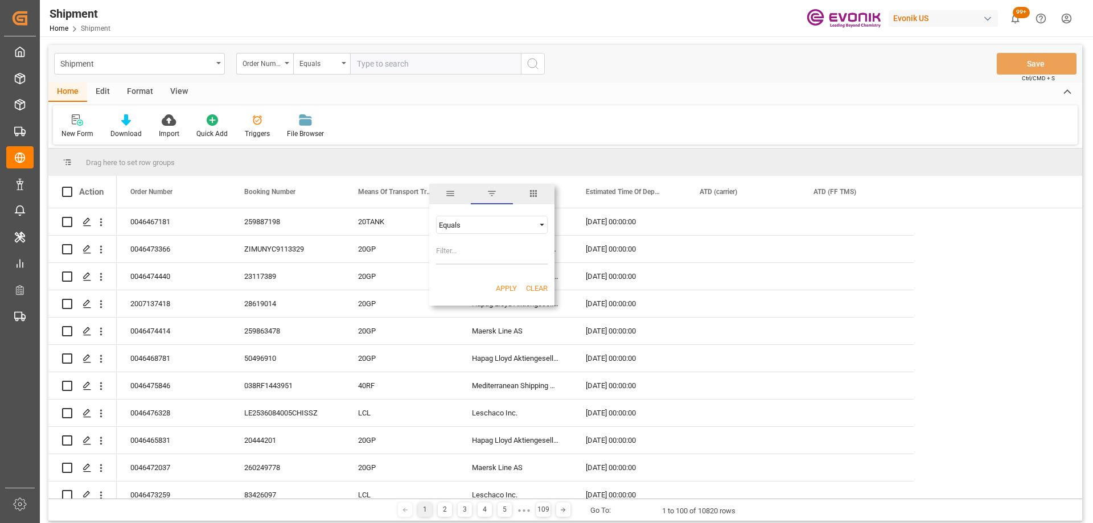
click at [462, 228] on div "Equals" at bounding box center [487, 225] width 96 height 9
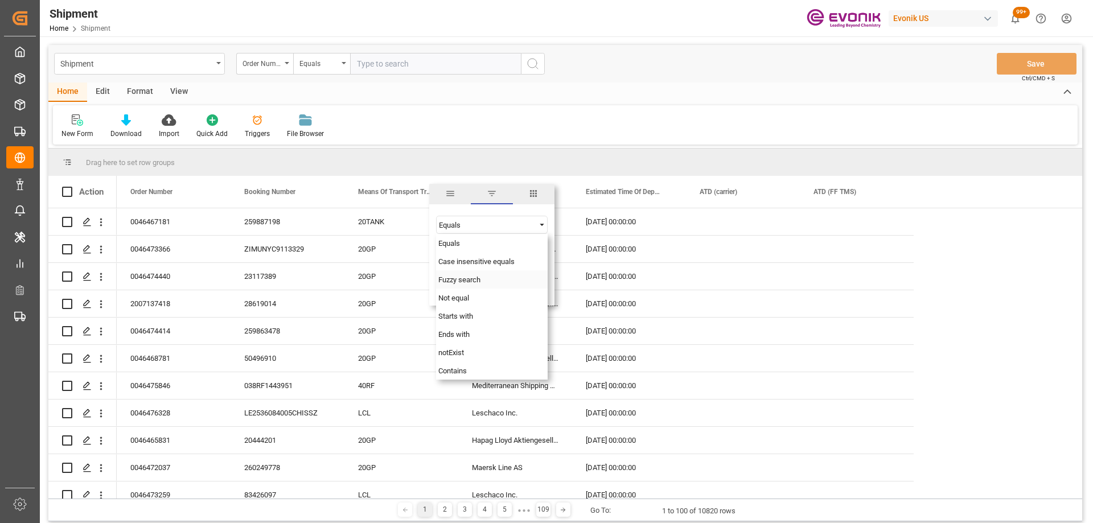
click at [468, 282] on span "Fuzzy search" at bounding box center [459, 280] width 42 height 9
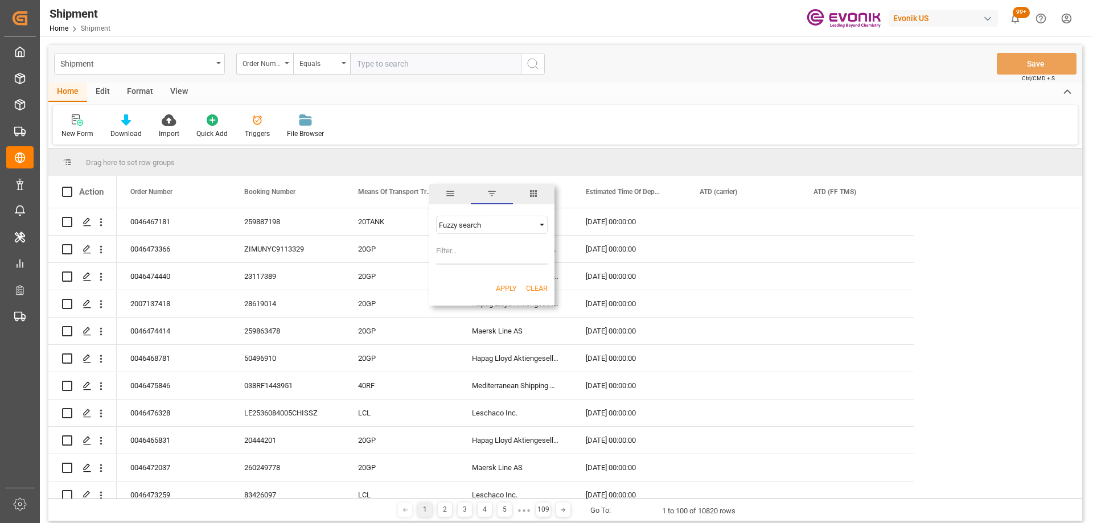
click at [458, 252] on input "Filter Value" at bounding box center [492, 253] width 112 height 23
type input "TANK"
click at [502, 285] on button "Apply" at bounding box center [506, 288] width 21 height 11
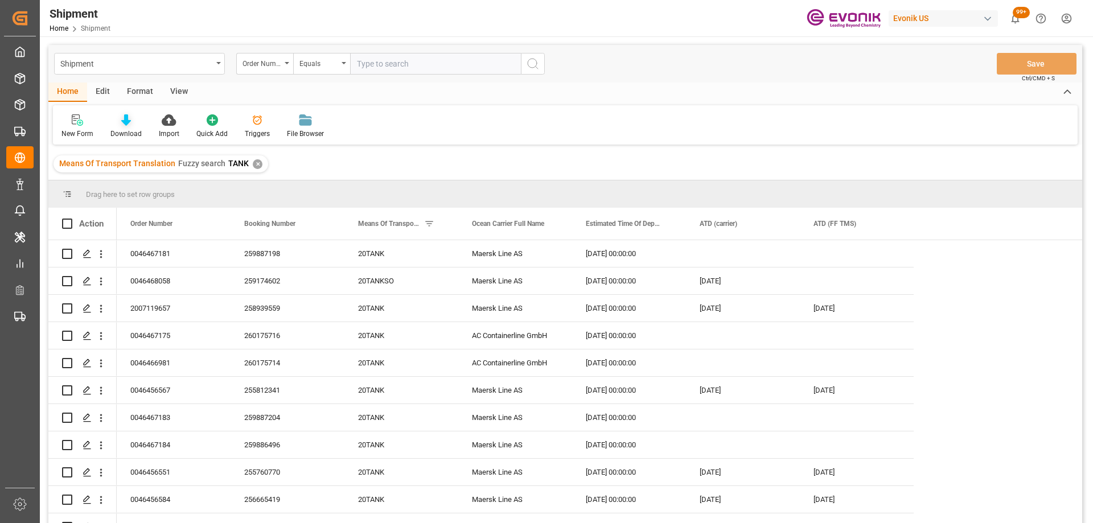
click at [117, 127] on div "Download" at bounding box center [126, 126] width 48 height 25
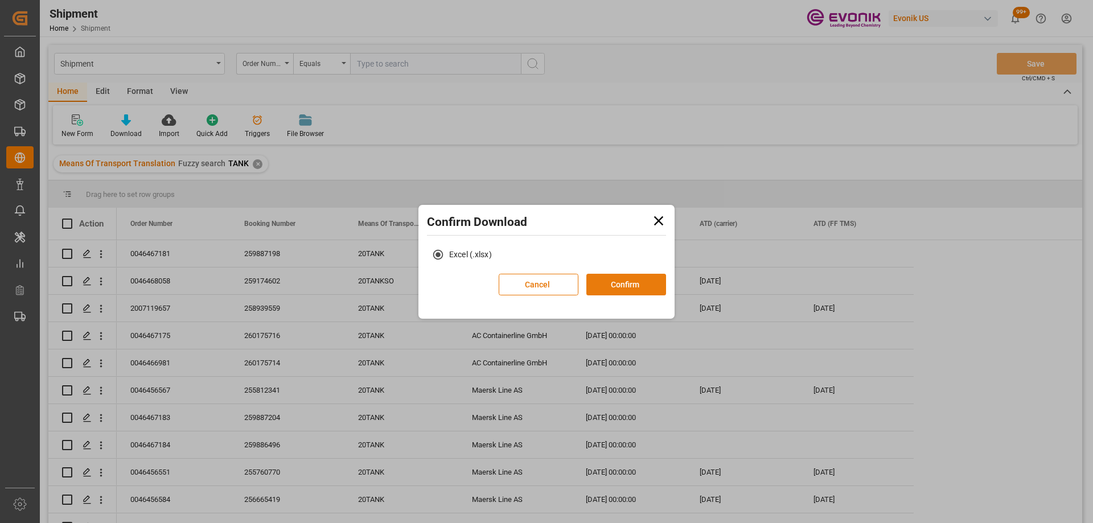
click at [610, 277] on button "Confirm" at bounding box center [626, 285] width 80 height 22
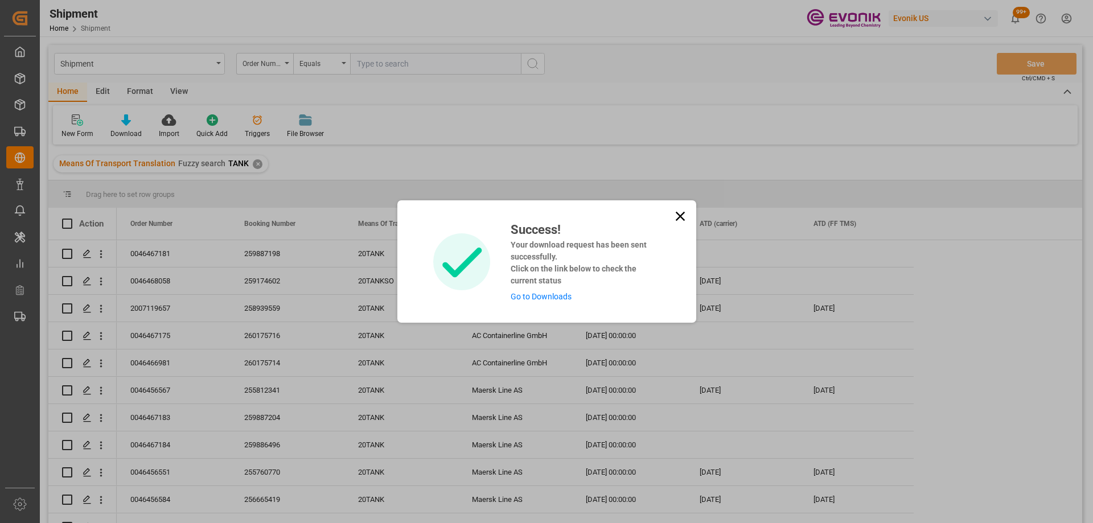
click at [561, 298] on link "Go to Downloads" at bounding box center [541, 296] width 61 height 9
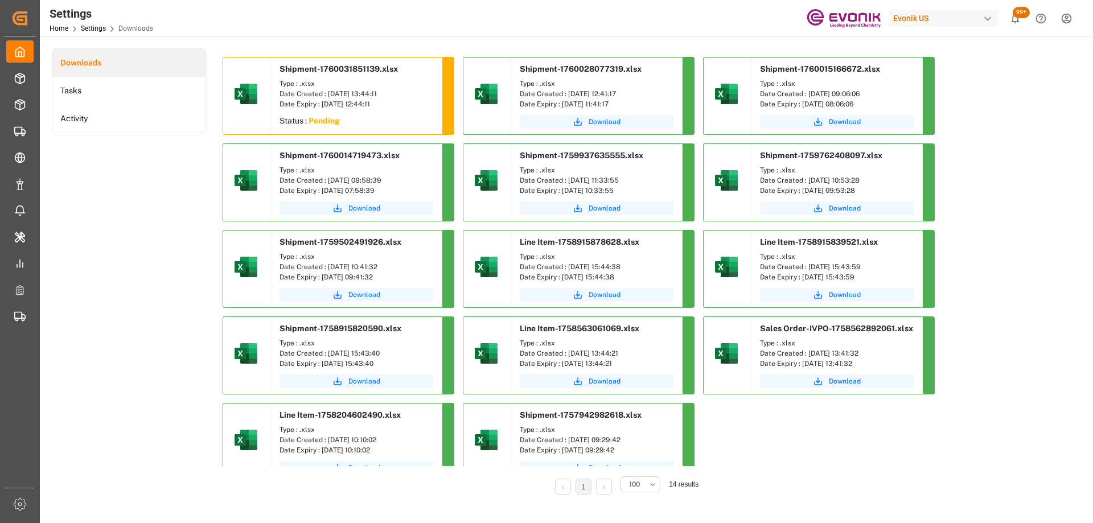
click at [112, 182] on div "Downloads Tasks Activity" at bounding box center [129, 279] width 154 height 462
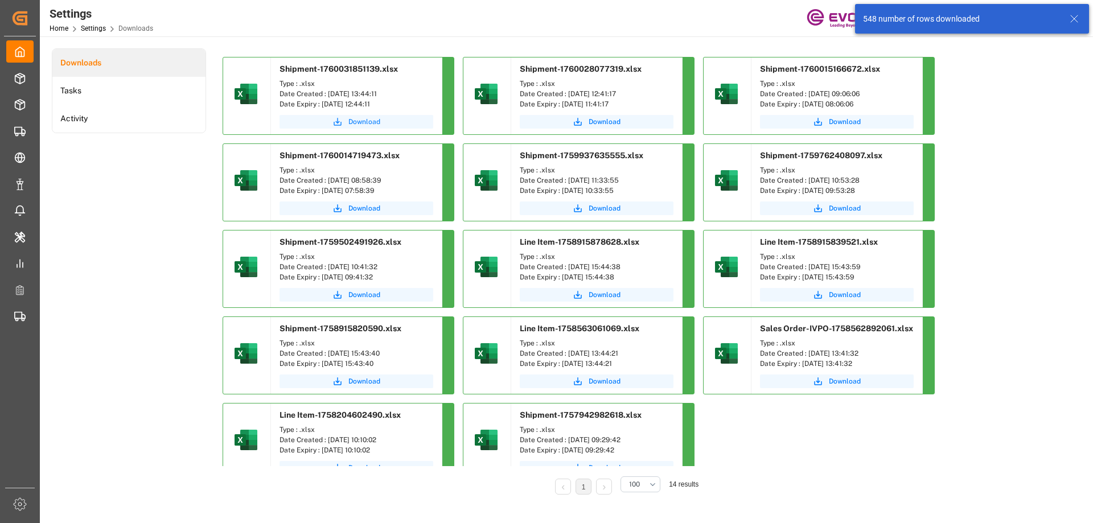
click at [353, 115] on button "Download" at bounding box center [357, 122] width 154 height 14
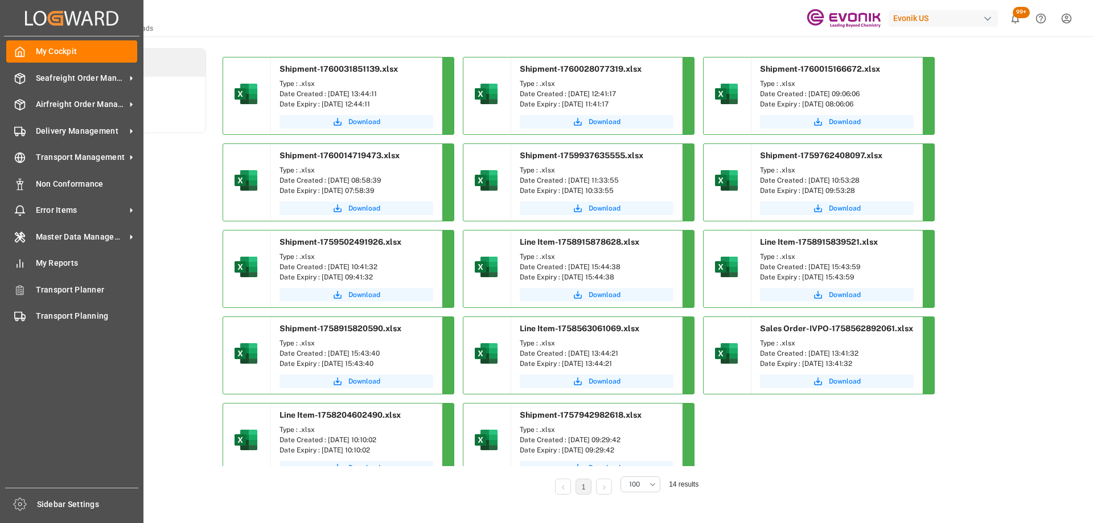
click at [23, 66] on div "My Cockpit My Cockpit Seafreight Order Management Seafreight Order Management A…" at bounding box center [71, 261] width 135 height 451
click at [59, 87] on div "Seafreight Order Management Seafreight Order Management" at bounding box center [71, 78] width 131 height 22
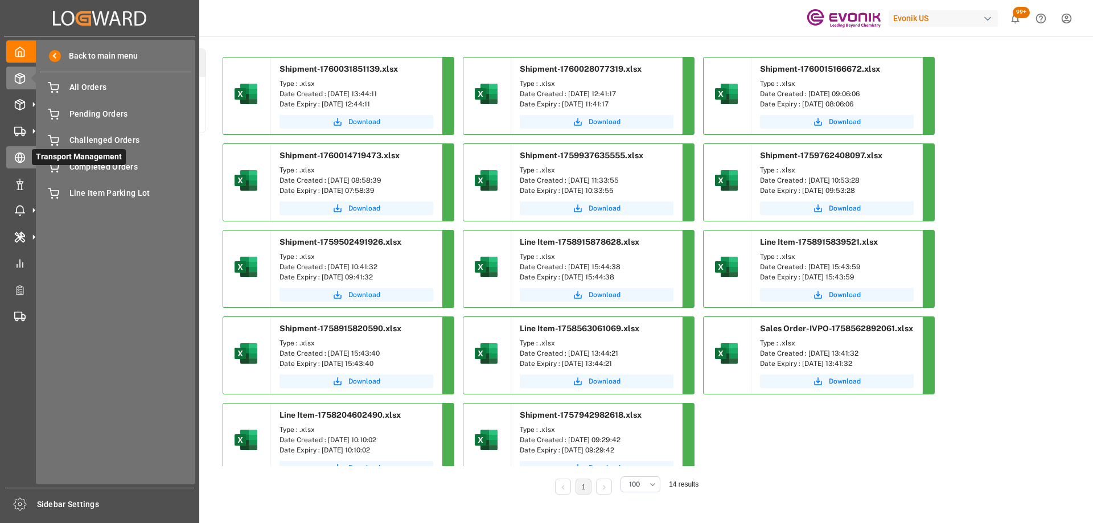
click at [14, 149] on div "Transport Management Transport Management" at bounding box center [99, 157] width 187 height 22
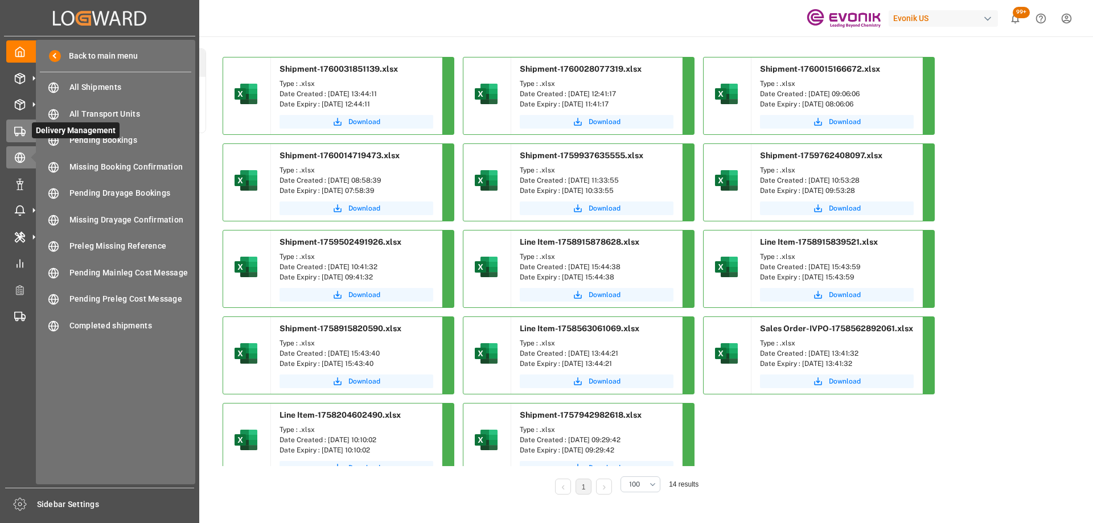
click at [15, 131] on rect at bounding box center [18, 130] width 7 height 6
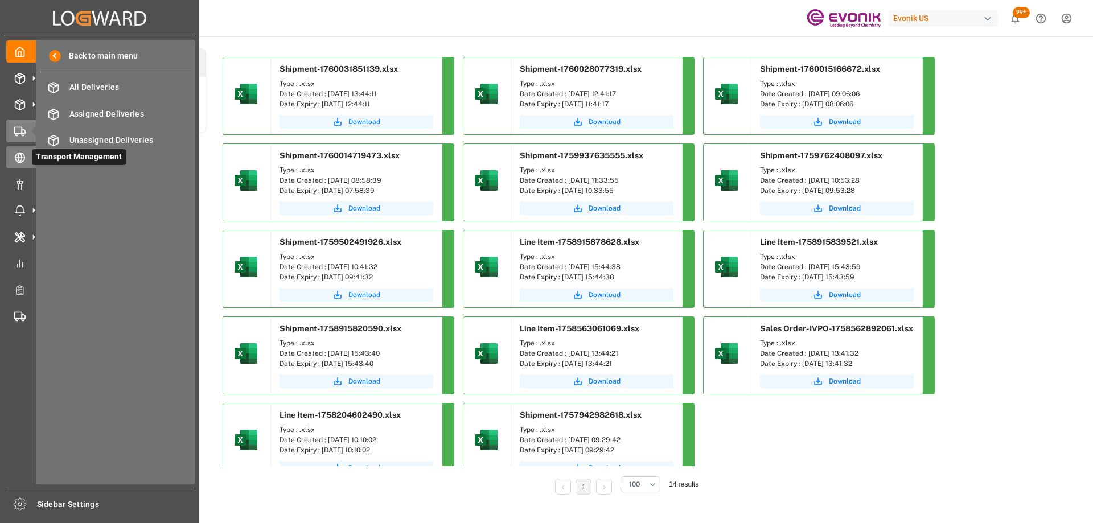
click at [10, 155] on div at bounding box center [15, 157] width 19 height 12
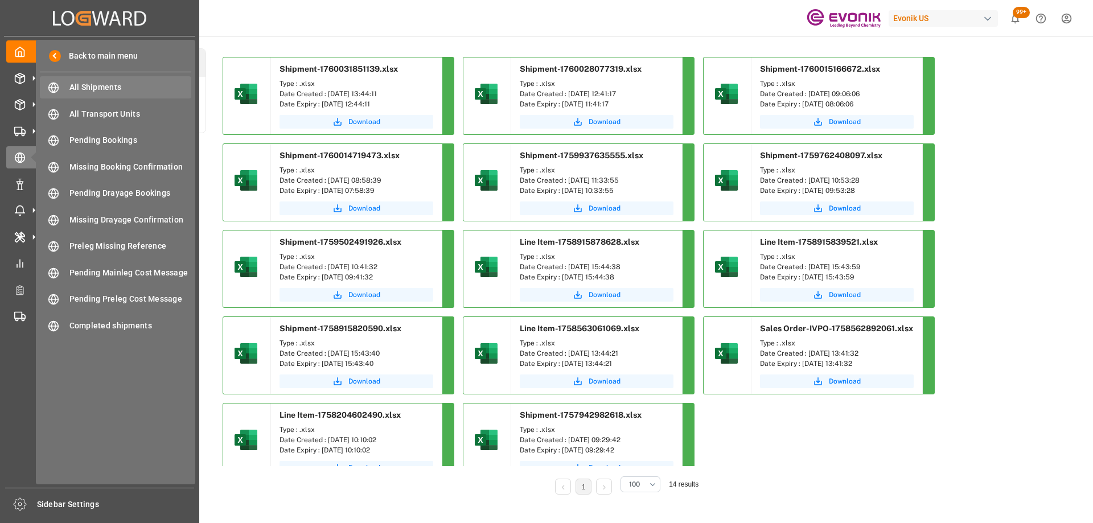
click at [89, 85] on span "All Shipments" at bounding box center [130, 87] width 122 height 12
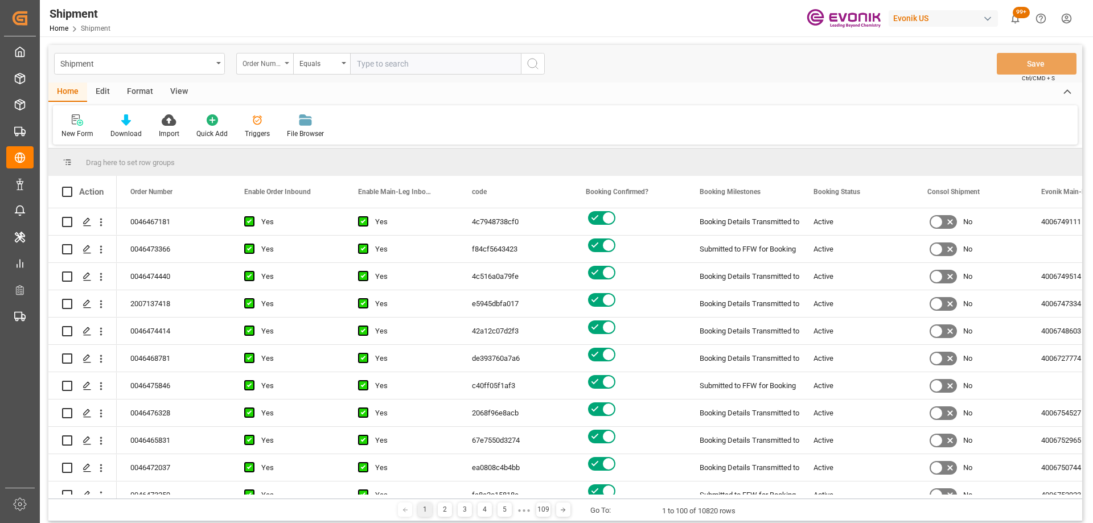
click at [244, 64] on div "Order Number" at bounding box center [262, 62] width 39 height 13
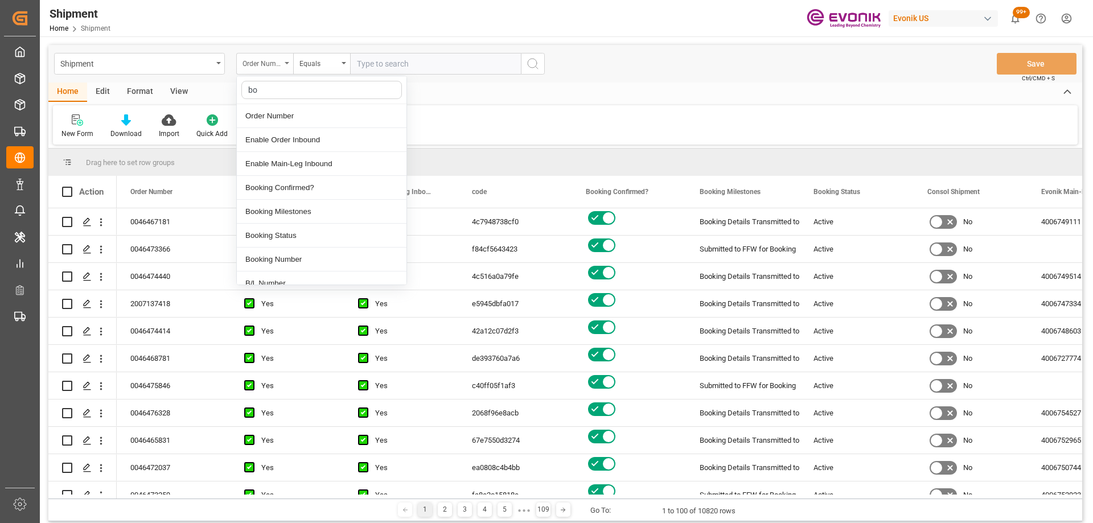
type input "boo"
click at [270, 182] on div "Booking Number" at bounding box center [322, 188] width 170 height 24
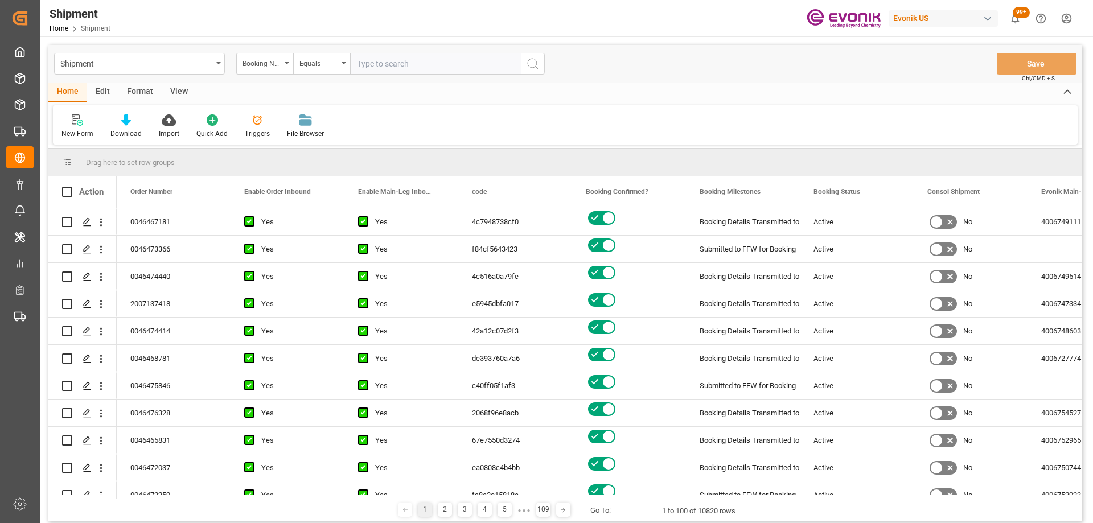
click at [365, 66] on input "text" at bounding box center [435, 64] width 171 height 22
paste input "258143543"
type input "258143543"
click at [534, 60] on icon "search button" at bounding box center [533, 64] width 14 height 14
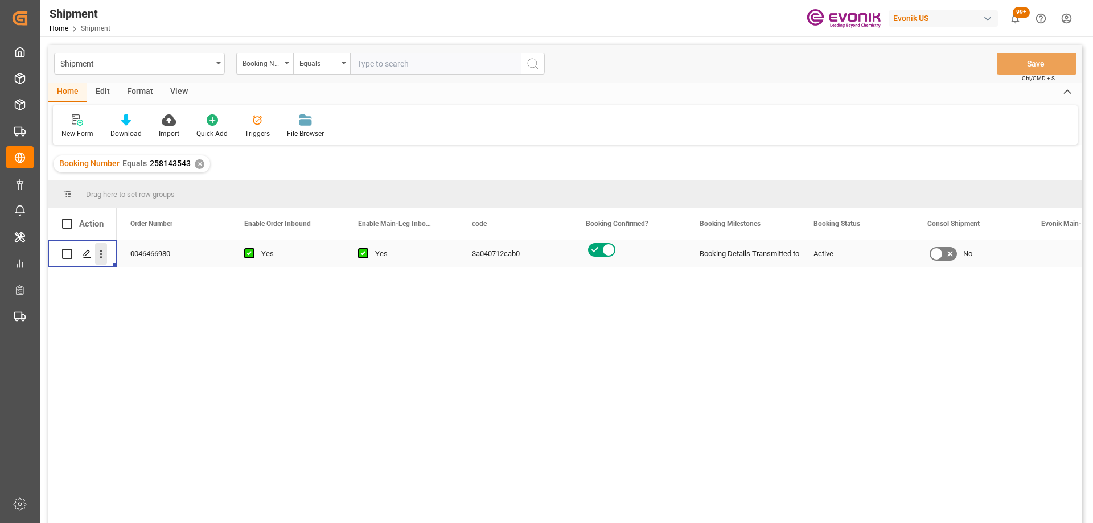
click at [105, 254] on icon "open menu" at bounding box center [101, 254] width 12 height 12
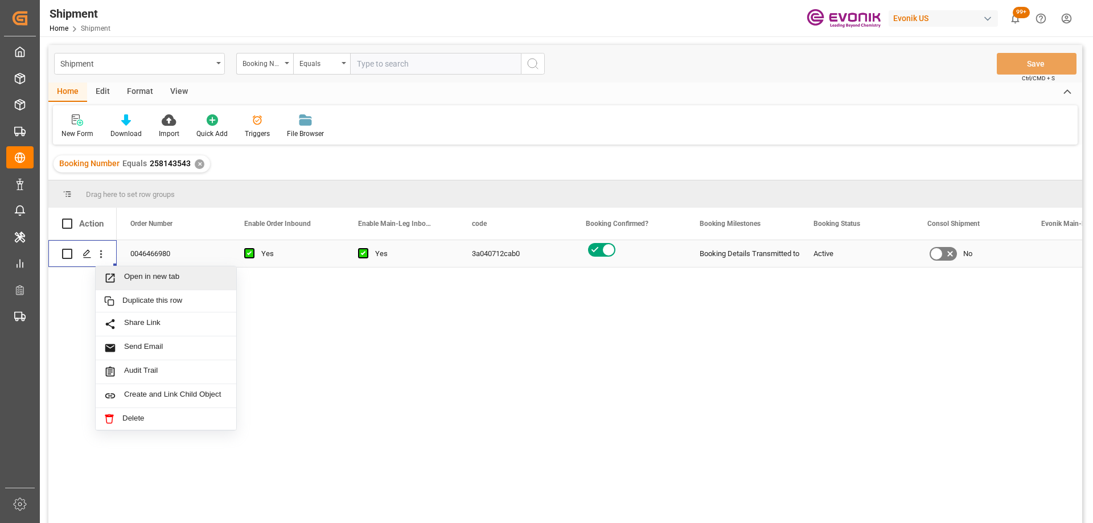
click at [130, 274] on span "Open in new tab" at bounding box center [176, 278] width 104 height 12
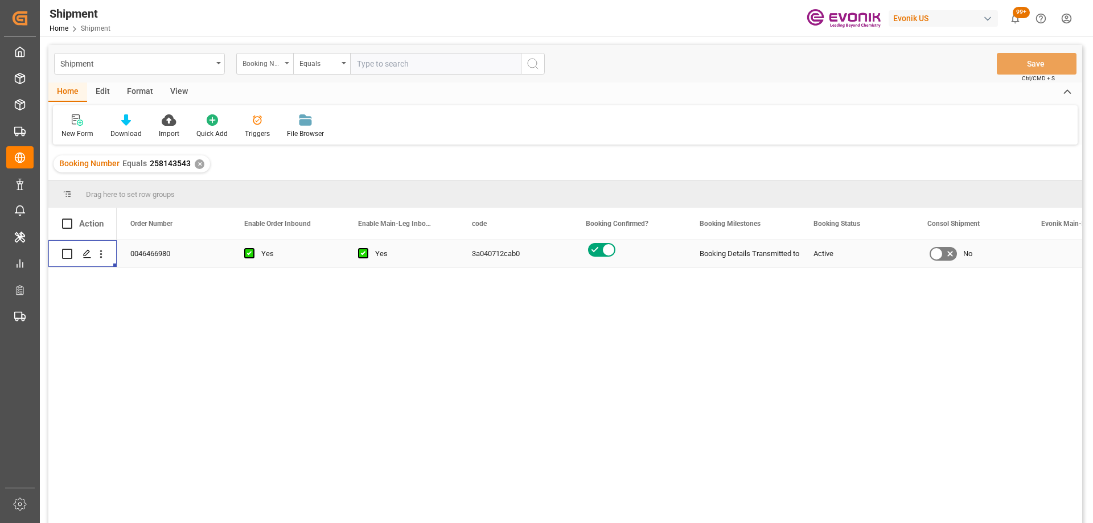
click at [254, 62] on div "Booking Number" at bounding box center [262, 62] width 39 height 13
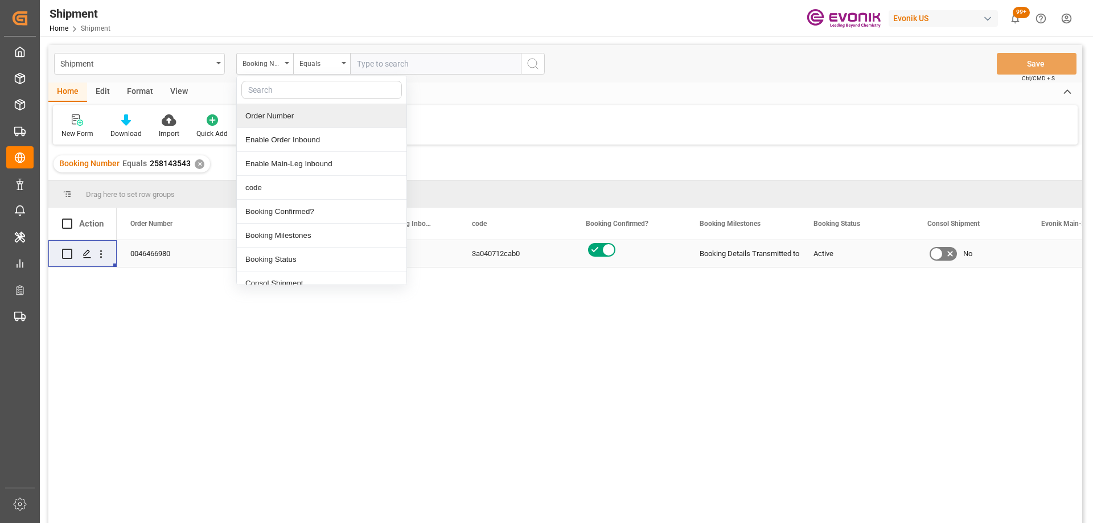
click at [270, 118] on div "Order Number" at bounding box center [322, 116] width 170 height 24
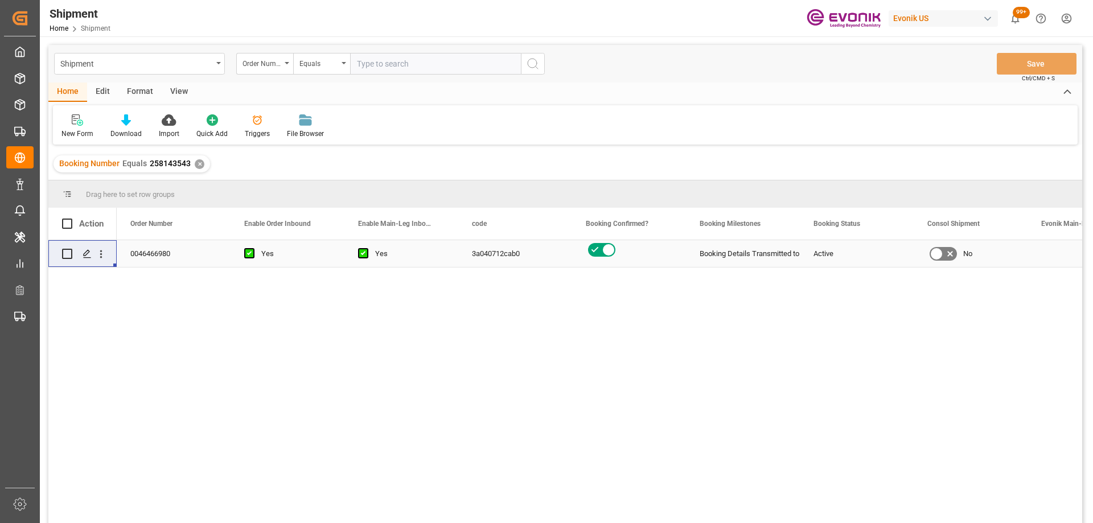
click at [402, 59] on input "text" at bounding box center [435, 64] width 171 height 22
paste input "0046434334"
type input "0046434334"
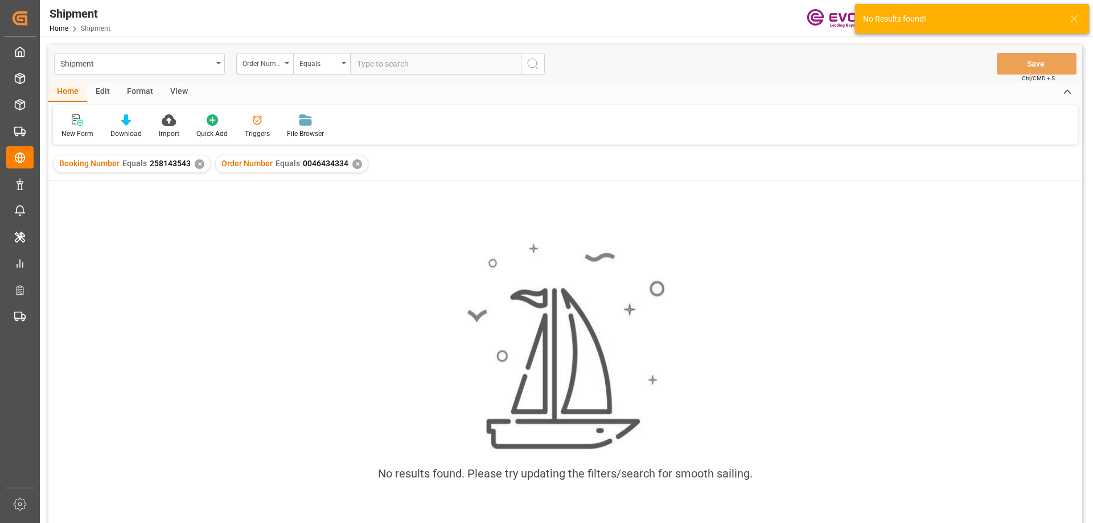
click at [195, 166] on div "✕" at bounding box center [200, 164] width 10 height 10
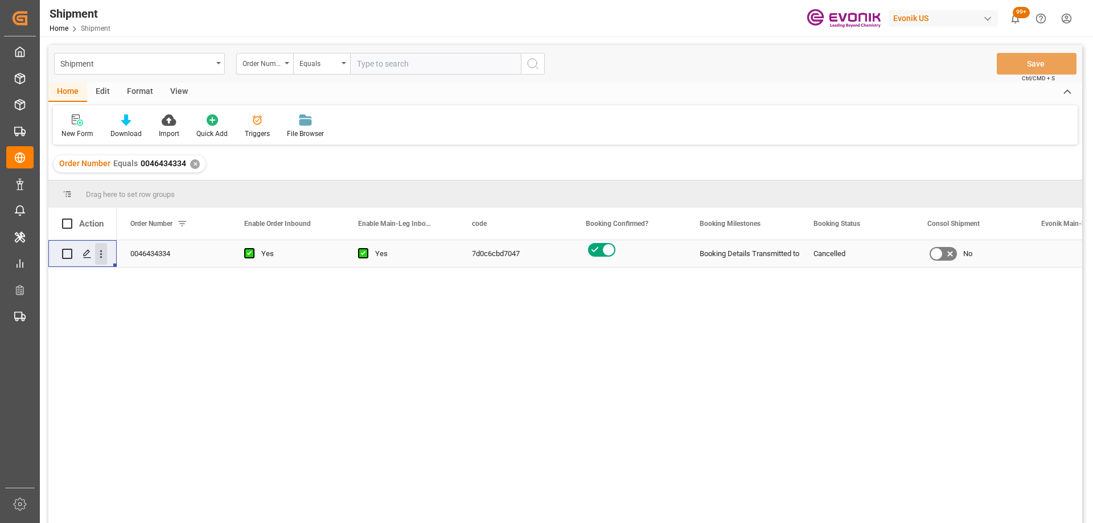
click at [102, 261] on button "open menu" at bounding box center [101, 254] width 12 height 22
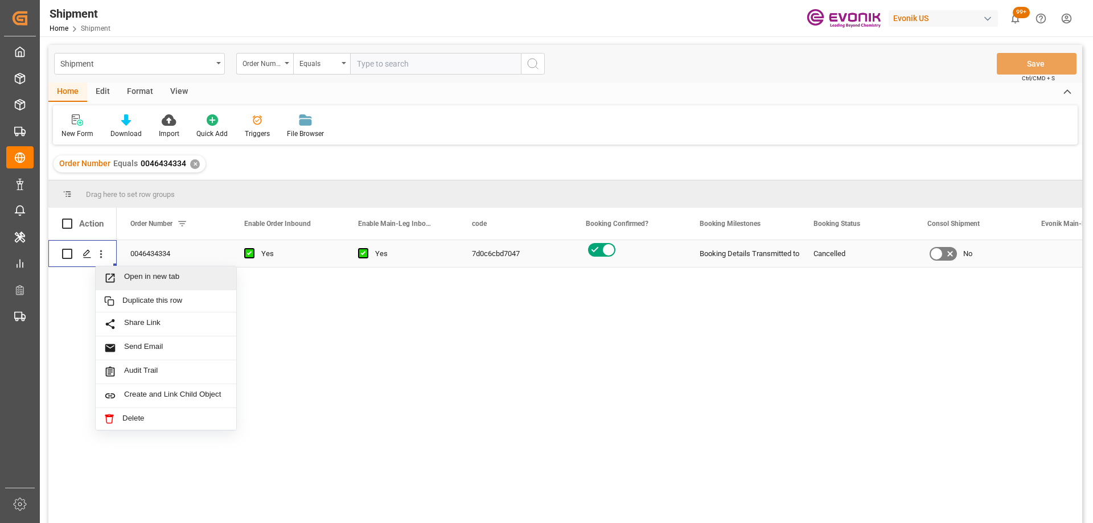
click at [114, 280] on icon "Press SPACE to select this row." at bounding box center [110, 278] width 9 height 9
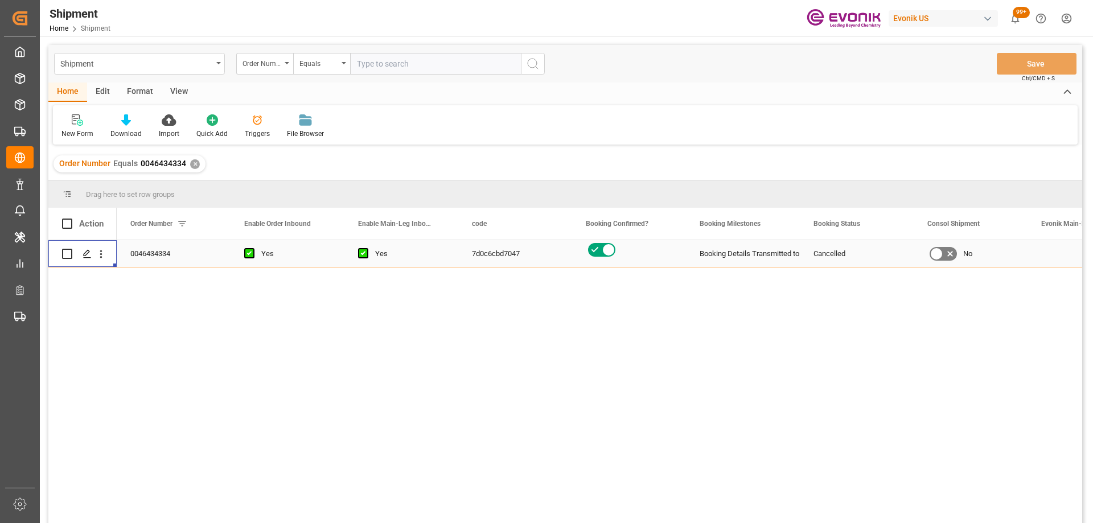
click at [384, 69] on input "text" at bounding box center [435, 64] width 171 height 22
paste input "0046461121"
type input "0046461121"
click at [533, 57] on icon "search button" at bounding box center [533, 64] width 14 height 14
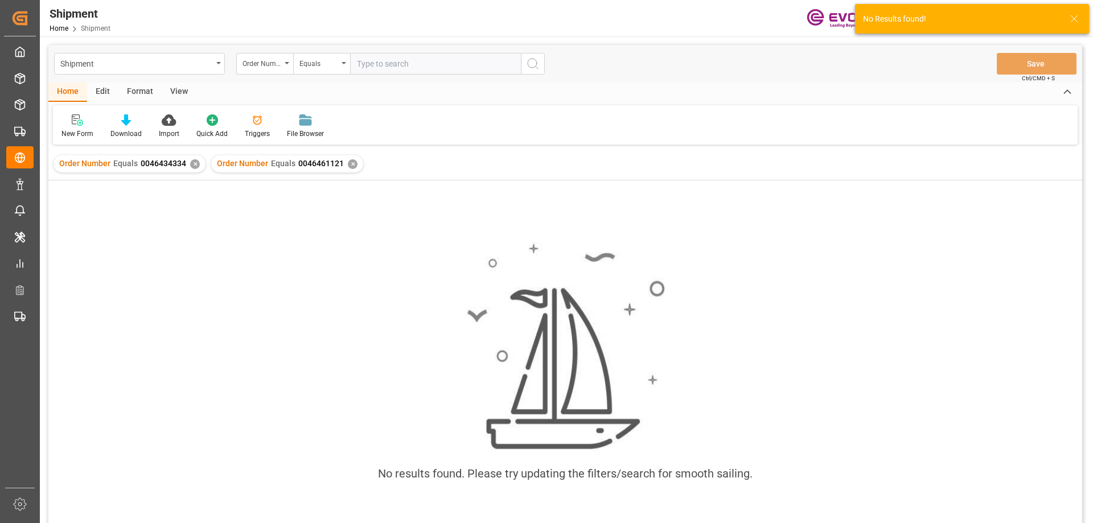
click at [192, 162] on div "✕" at bounding box center [195, 164] width 10 height 10
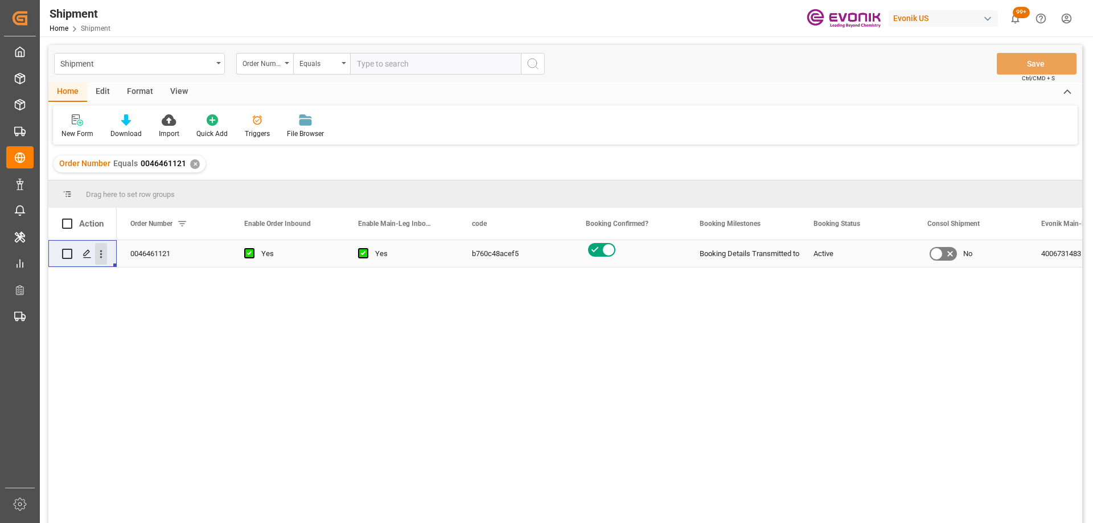
click at [101, 251] on icon "open menu" at bounding box center [101, 254] width 2 height 8
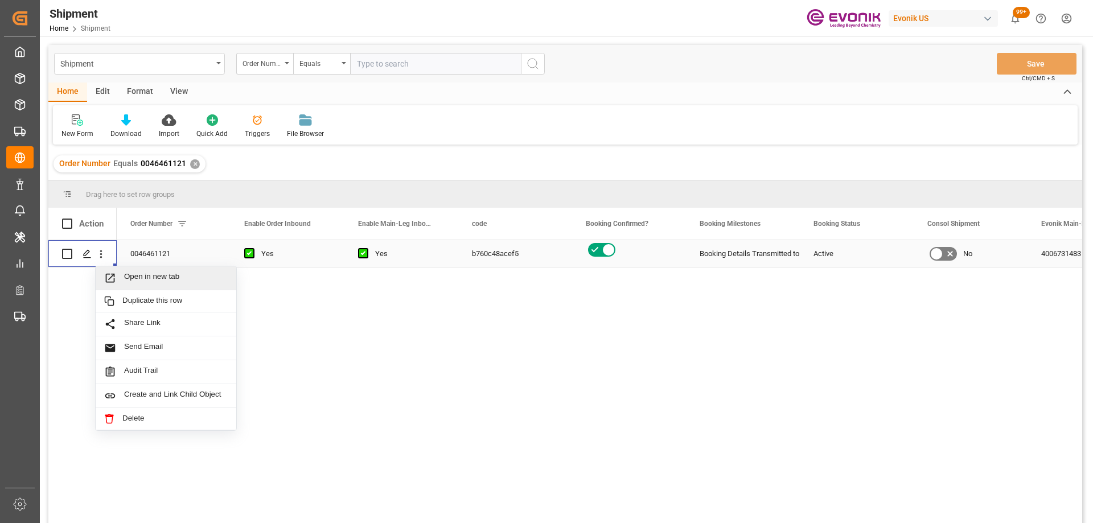
click at [108, 276] on icon "Press SPACE to select this row." at bounding box center [110, 278] width 12 height 12
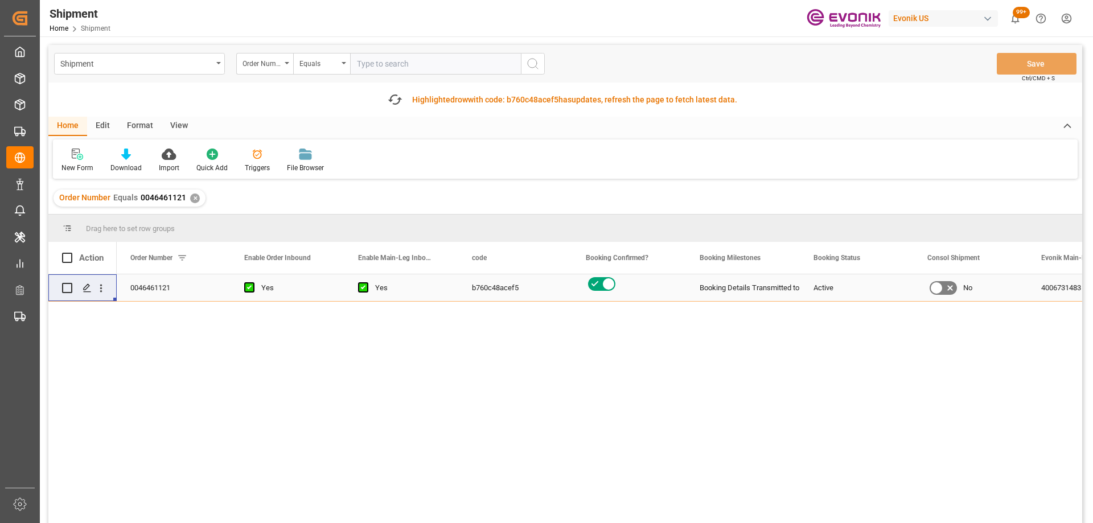
click at [376, 59] on input "text" at bounding box center [435, 64] width 171 height 22
paste input "0046465022"
type input "0046465022"
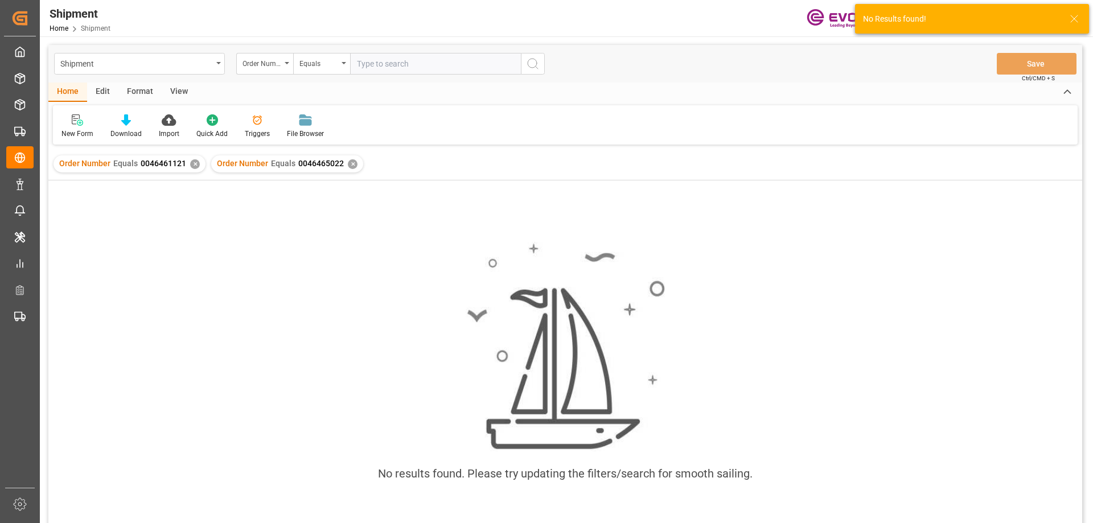
click at [191, 168] on div "Order Number Equals 0046461121 ✕" at bounding box center [130, 163] width 152 height 17
click at [194, 168] on div "✕" at bounding box center [195, 164] width 10 height 10
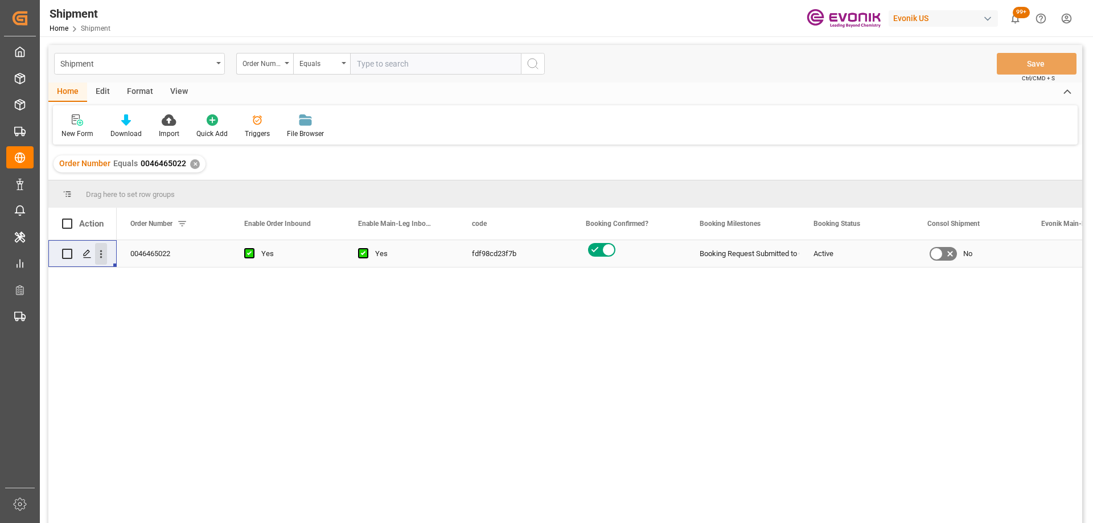
click at [105, 258] on icon "open menu" at bounding box center [101, 254] width 12 height 12
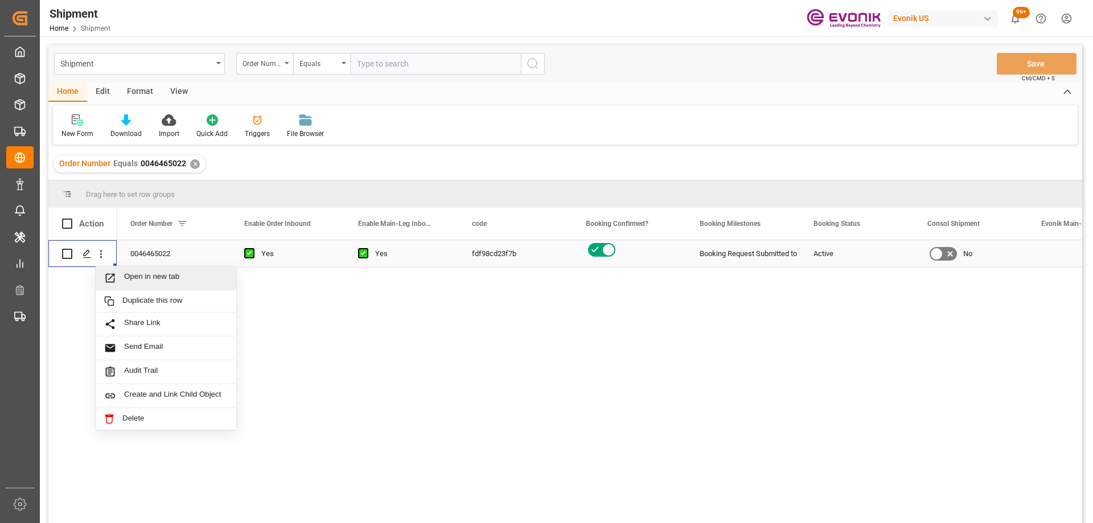
click at [118, 274] on span "Press SPACE to select this row." at bounding box center [114, 278] width 20 height 12
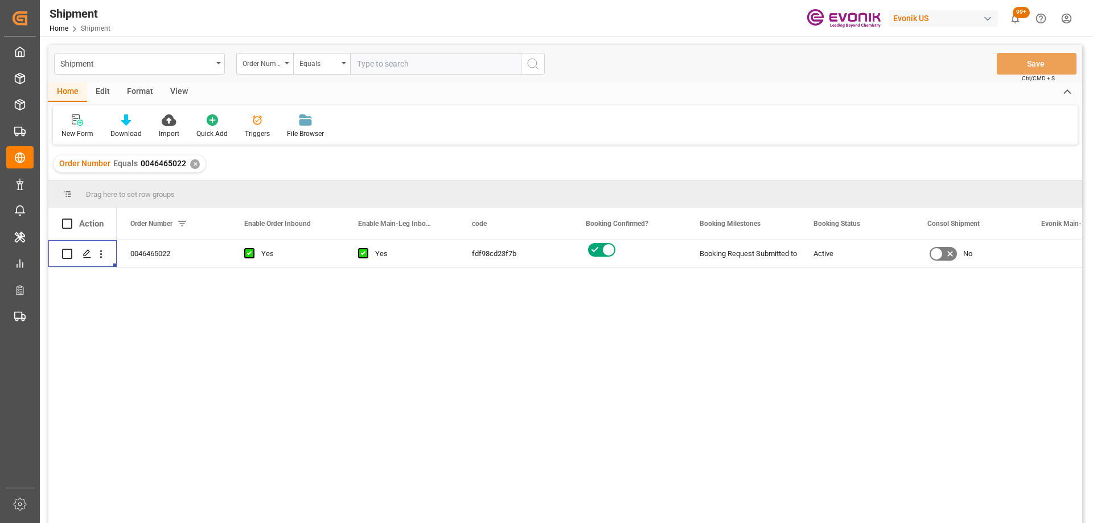
click at [372, 67] on input "text" at bounding box center [435, 64] width 171 height 22
paste input "0046467181"
type input "0046467181"
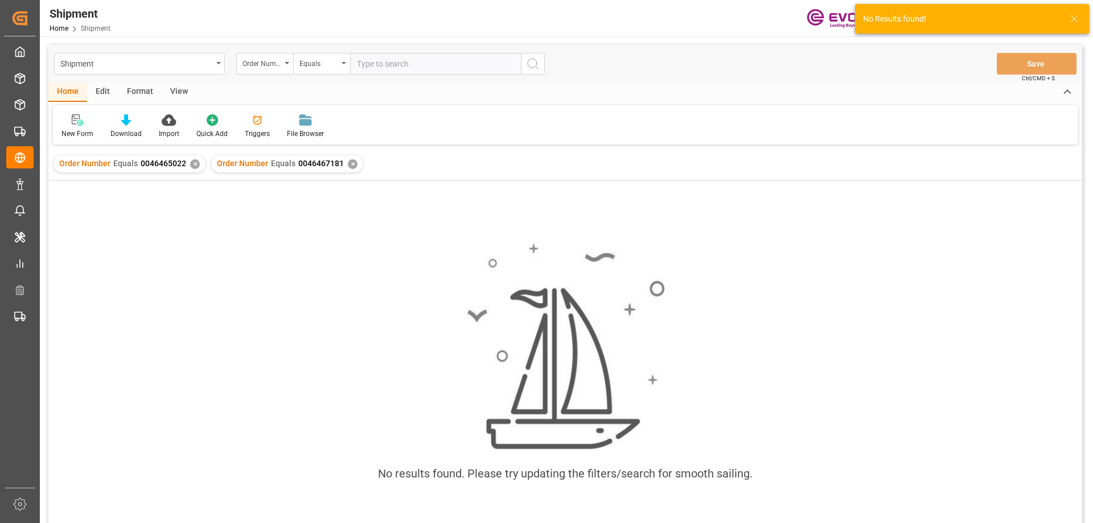
click at [196, 166] on div "✕" at bounding box center [195, 164] width 10 height 10
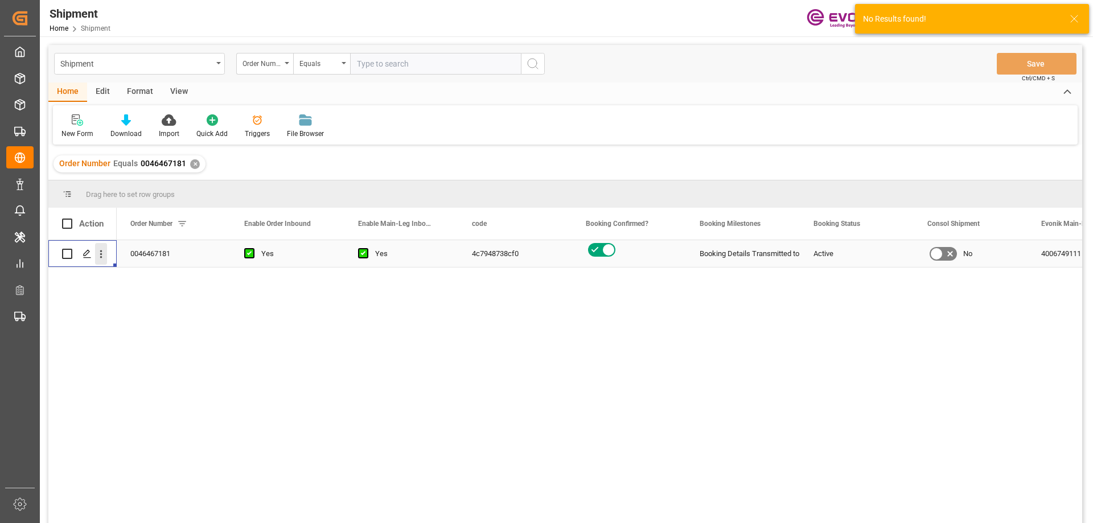
click at [102, 256] on icon "open menu" at bounding box center [101, 254] width 12 height 12
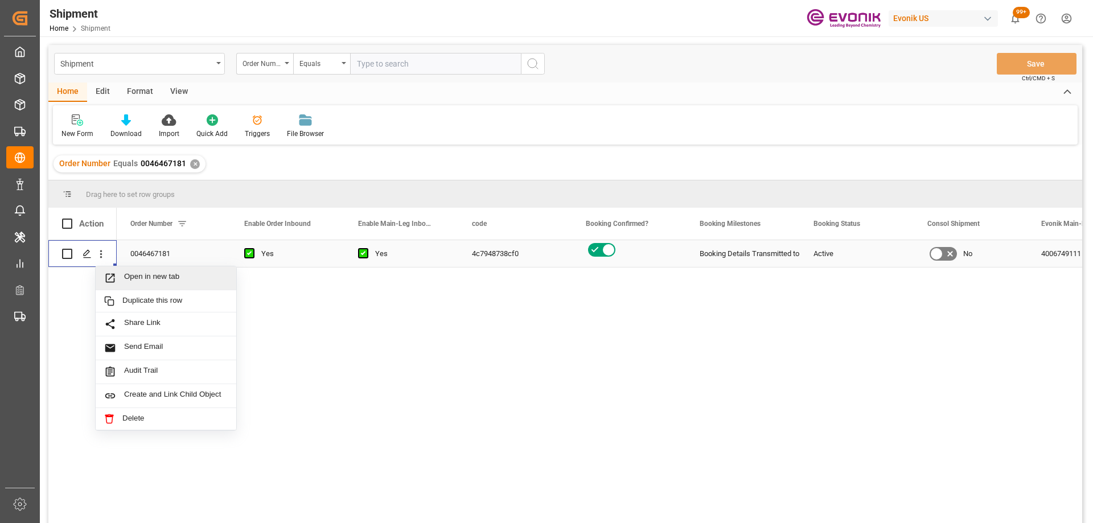
click at [131, 277] on span "Open in new tab" at bounding box center [176, 278] width 104 height 12
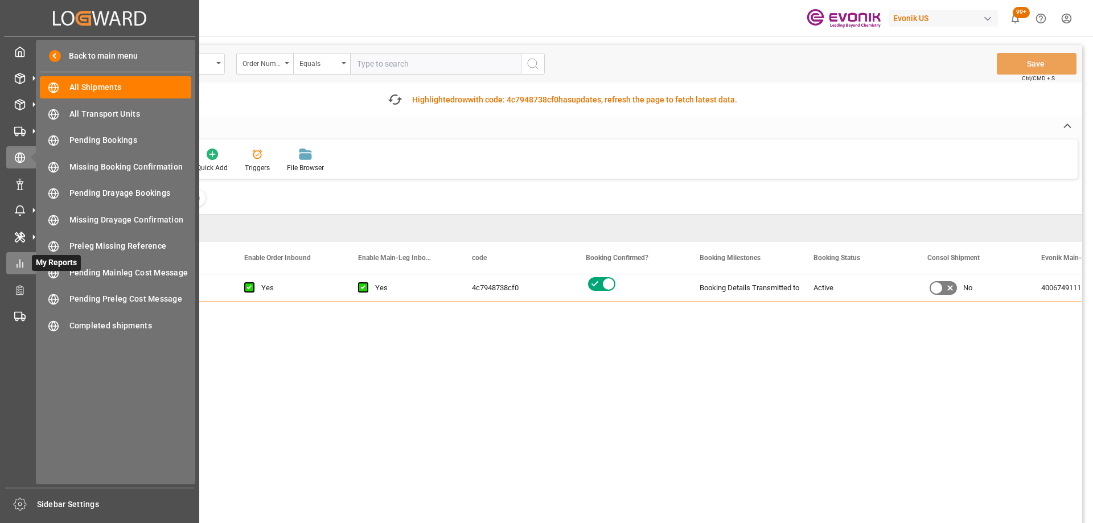
click at [31, 269] on div "My Reports My Reports" at bounding box center [99, 263] width 187 height 22
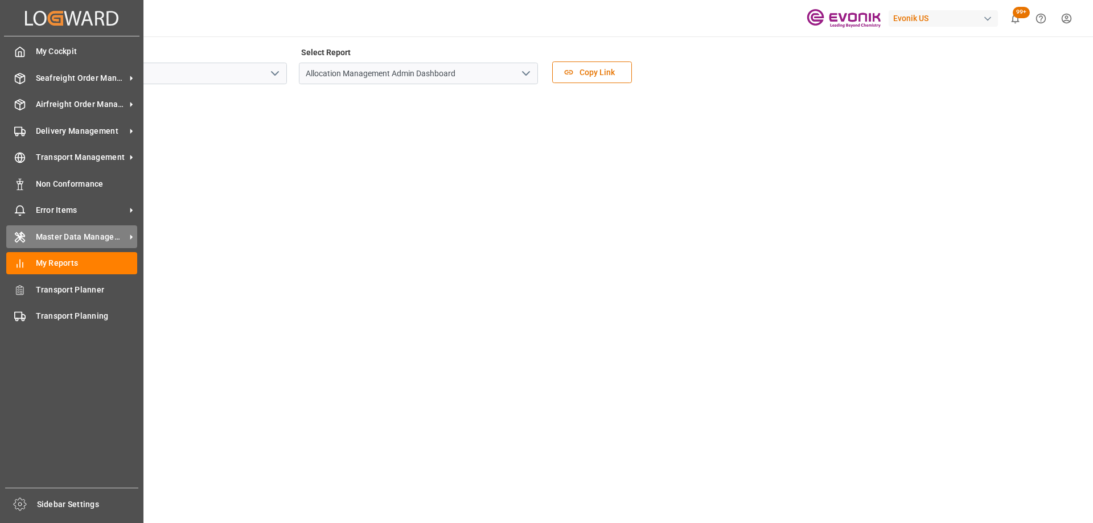
click at [43, 243] on span "Master Data Management" at bounding box center [81, 237] width 90 height 12
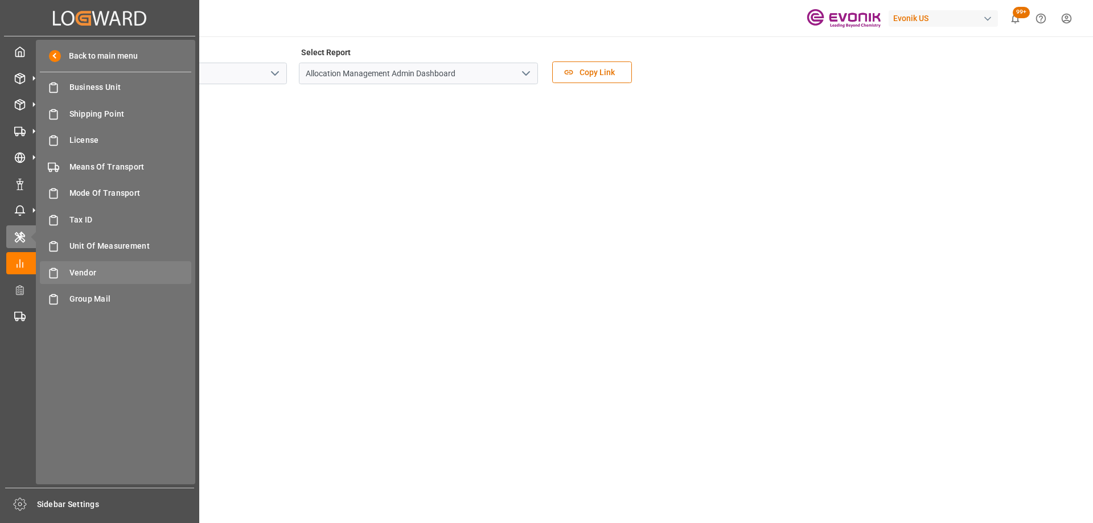
click at [93, 264] on div "Vendor Vendor" at bounding box center [115, 272] width 151 height 22
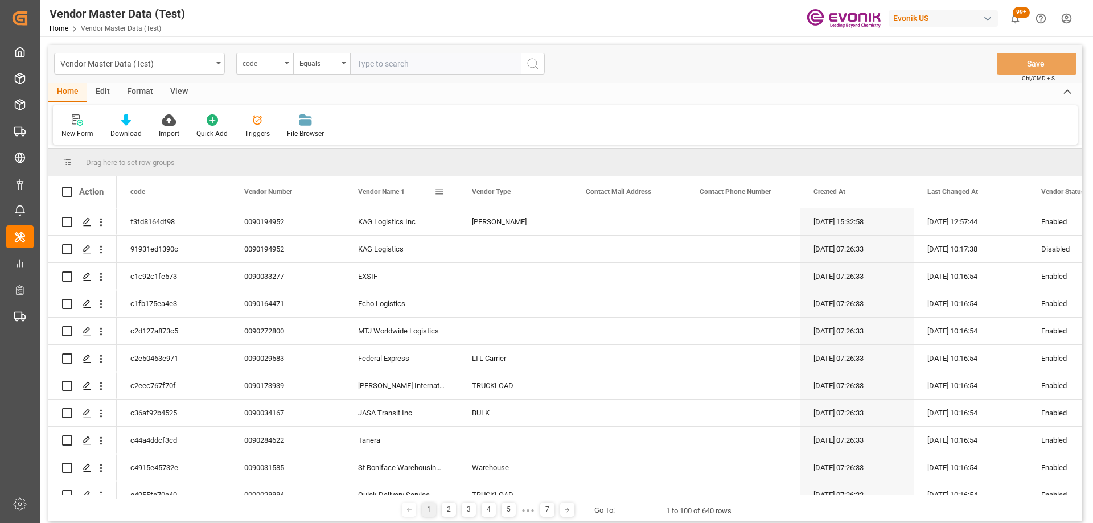
click at [437, 194] on span at bounding box center [439, 192] width 10 height 10
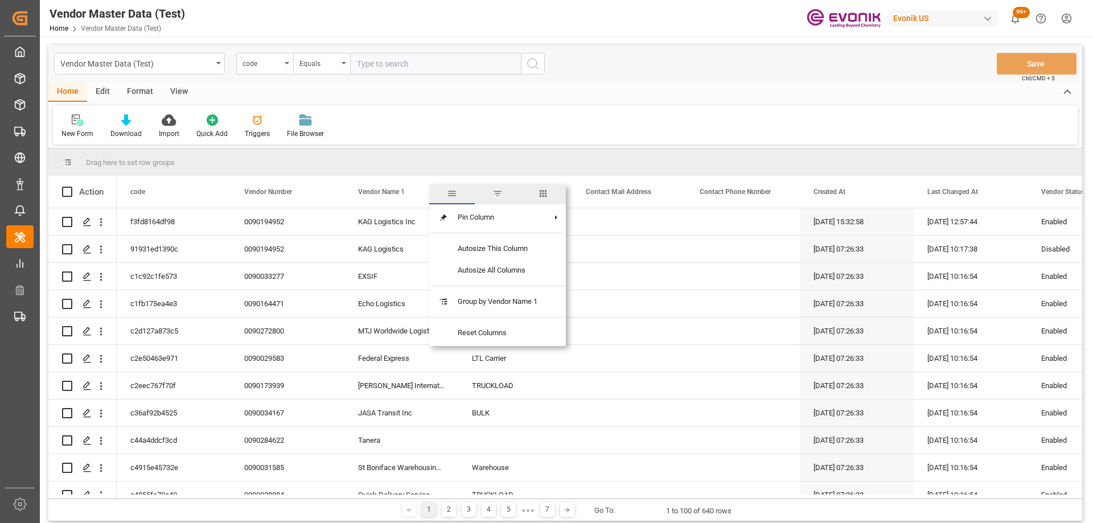
click at [504, 191] on span "filter" at bounding box center [498, 194] width 46 height 20
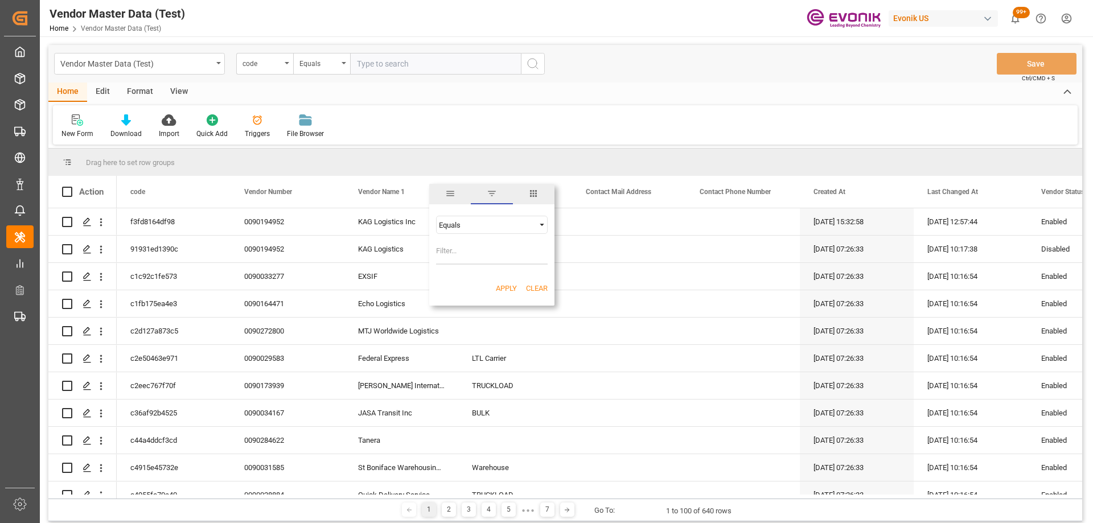
click at [491, 219] on div "Equals" at bounding box center [492, 225] width 112 height 18
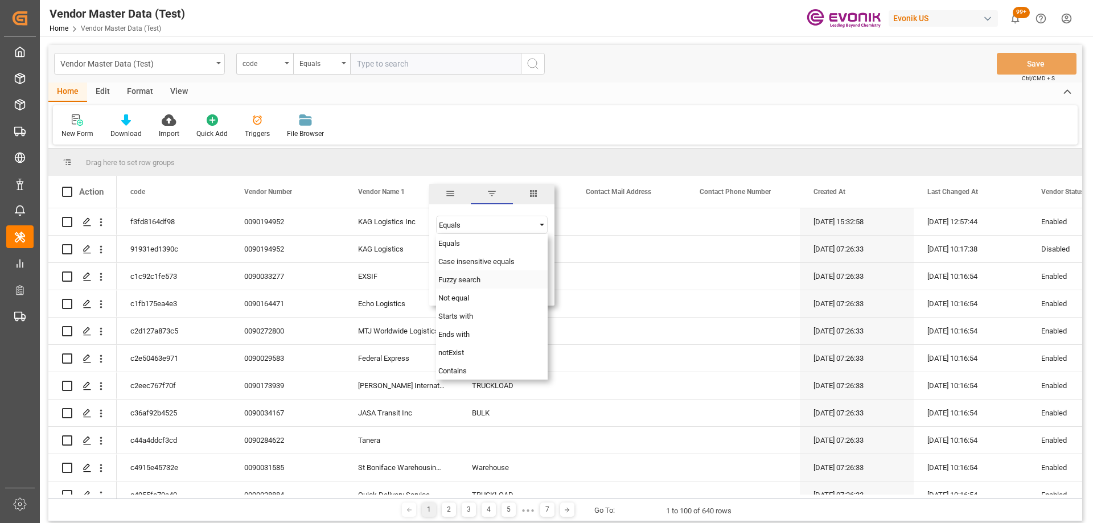
click at [469, 277] on span "Fuzzy search" at bounding box center [459, 280] width 42 height 9
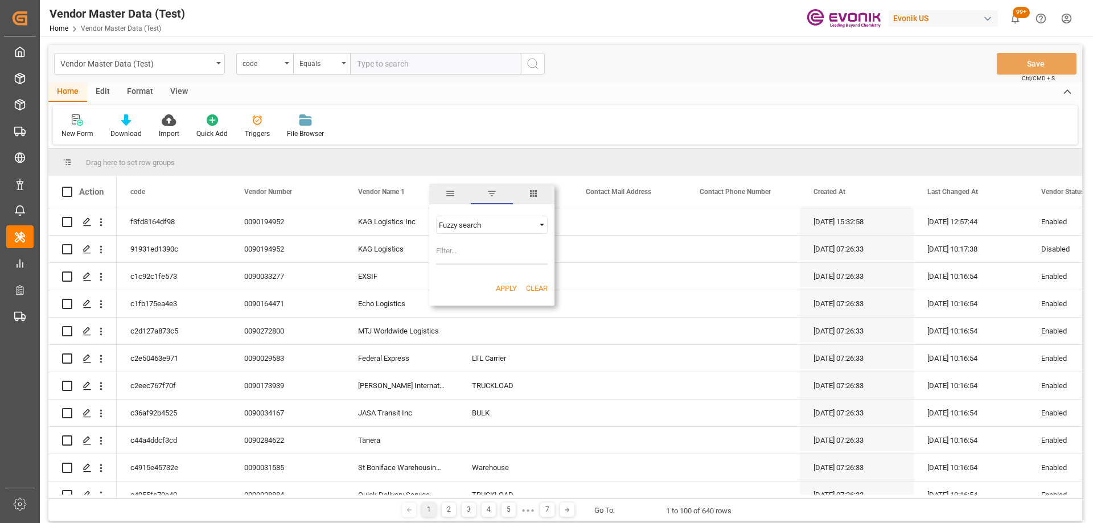
click at [469, 255] on input "Filter Value" at bounding box center [492, 253] width 112 height 23
type input "intermodal"
click at [510, 294] on div "Apply Clear" at bounding box center [491, 289] width 125 height 30
click at [500, 286] on button "Apply" at bounding box center [506, 288] width 21 height 11
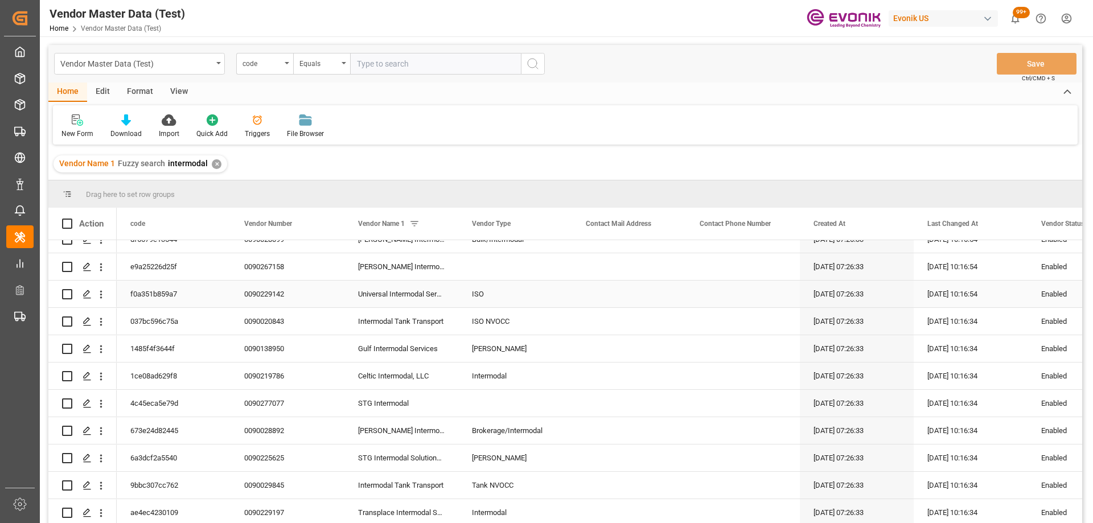
scroll to position [169, 0]
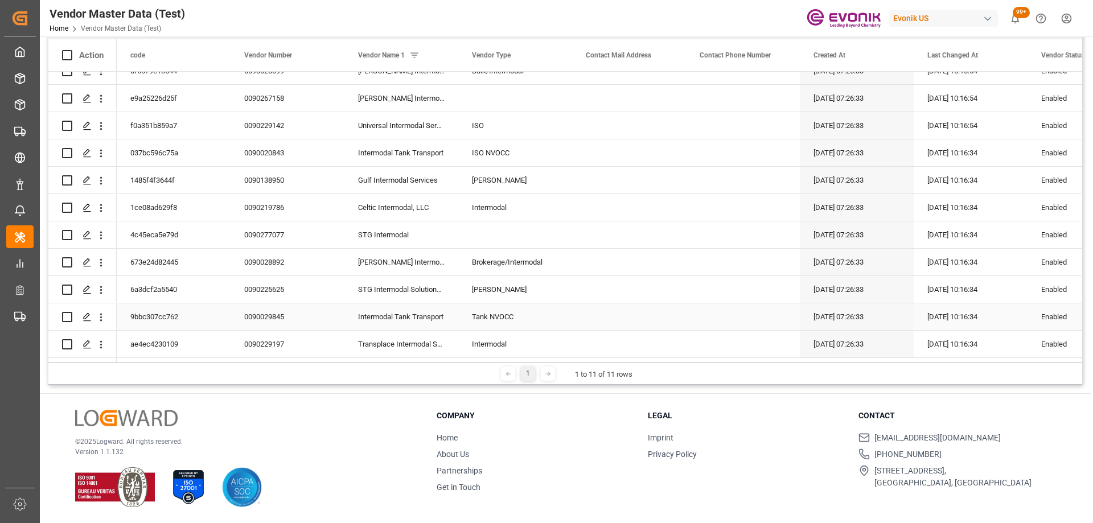
click at [265, 310] on div "0090029845" at bounding box center [288, 316] width 114 height 27
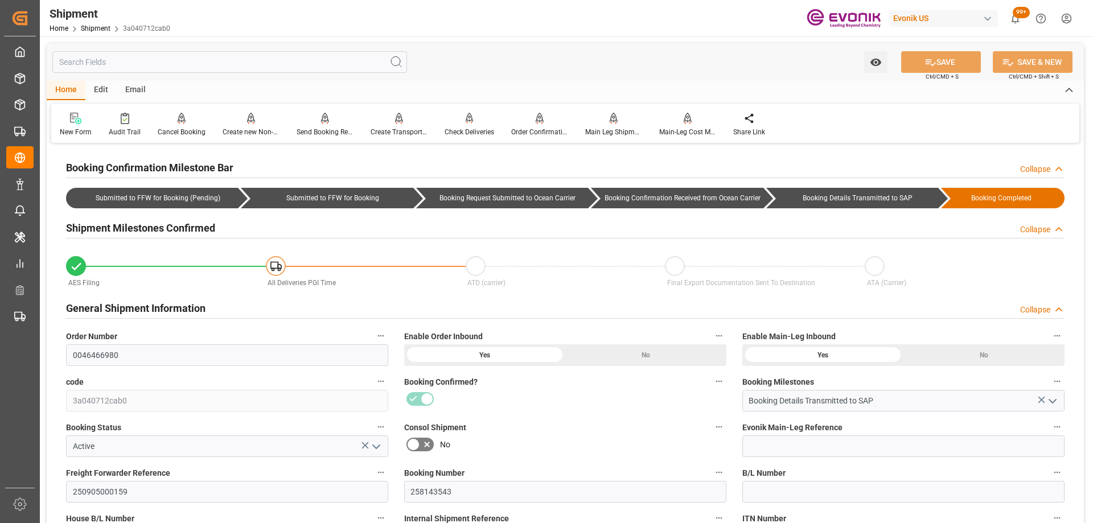
scroll to position [228, 0]
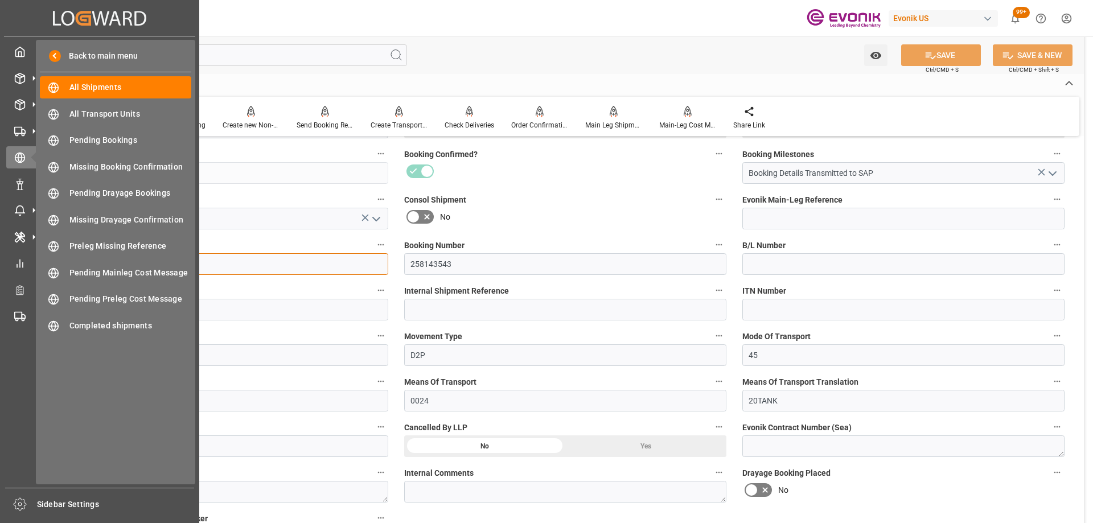
drag, startPoint x: 149, startPoint y: 260, endPoint x: 0, endPoint y: 249, distance: 149.6
click at [0, 249] on div "Created by potrace 1.15, written by [PERSON_NAME] [DATE]-[DATE] Created by potr…" at bounding box center [546, 261] width 1093 height 523
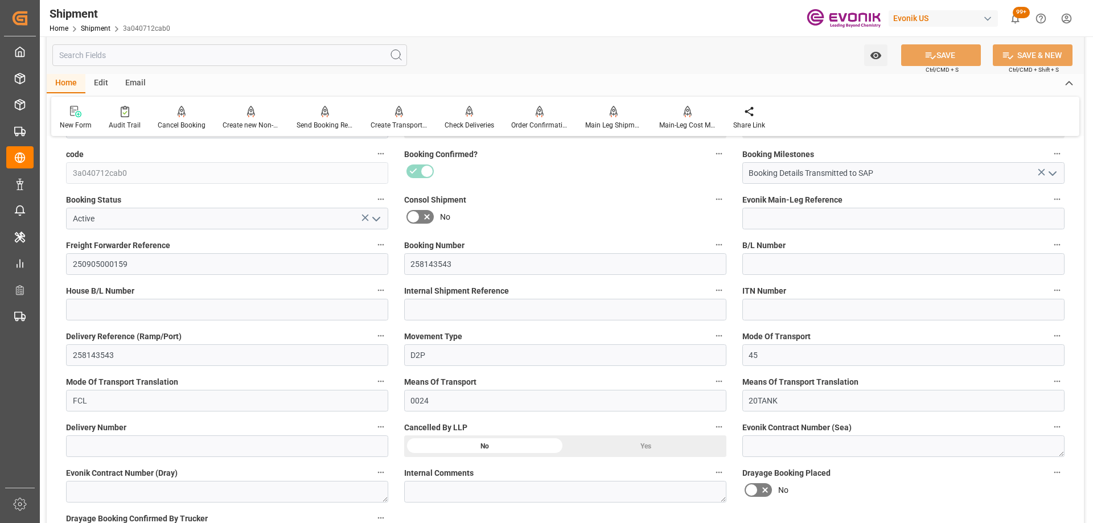
click at [574, 232] on div "Consol Shipment No" at bounding box center [565, 211] width 338 height 46
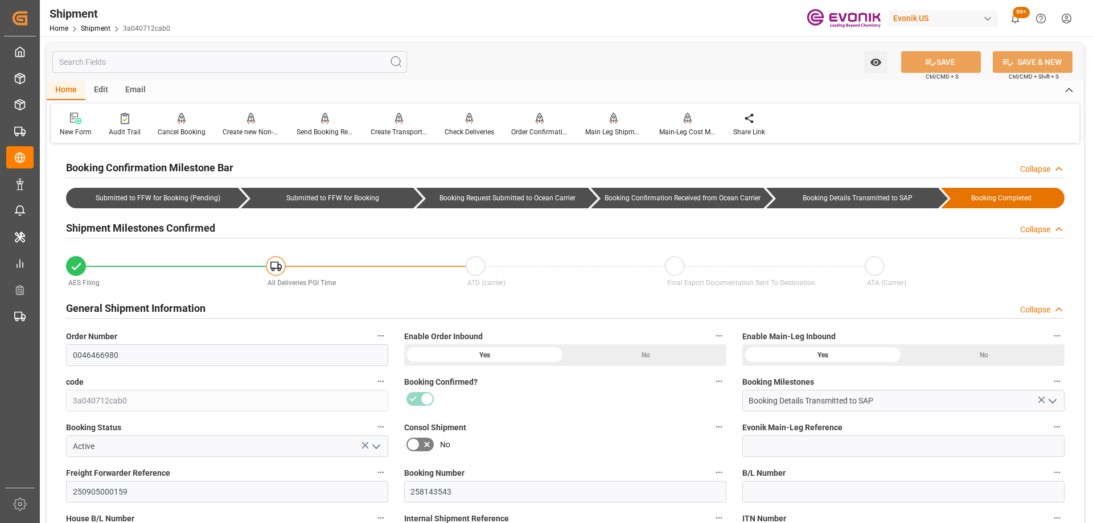
scroll to position [114, 0]
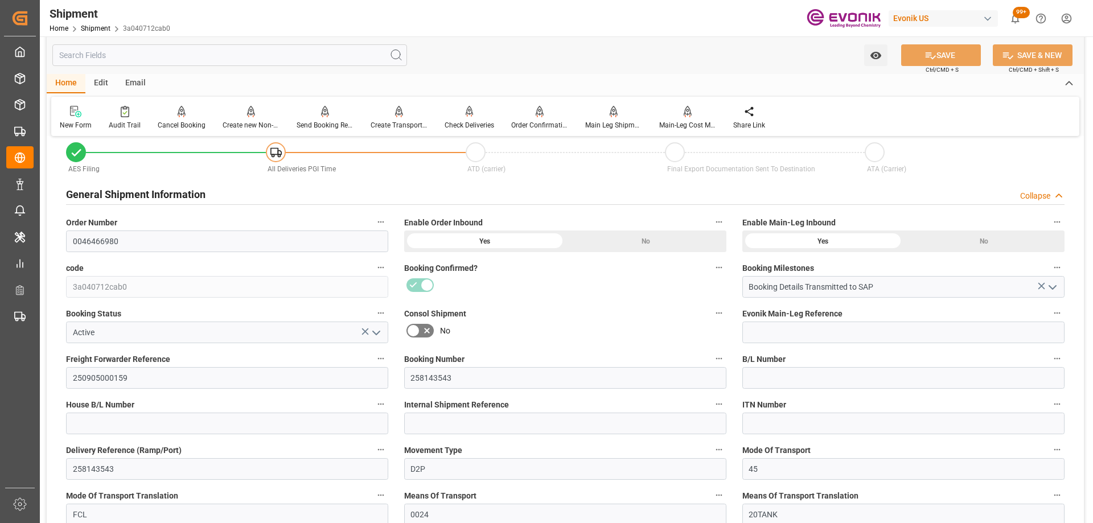
click at [569, 313] on label "Consol Shipment" at bounding box center [565, 314] width 322 height 16
click at [712, 313] on button "Consol Shipment" at bounding box center [719, 313] width 15 height 15
drag, startPoint x: 158, startPoint y: 377, endPoint x: 0, endPoint y: 354, distance: 159.4
click at [0, 354] on div at bounding box center [546, 261] width 1093 height 523
click at [161, 383] on input "250905000159" at bounding box center [227, 378] width 322 height 22
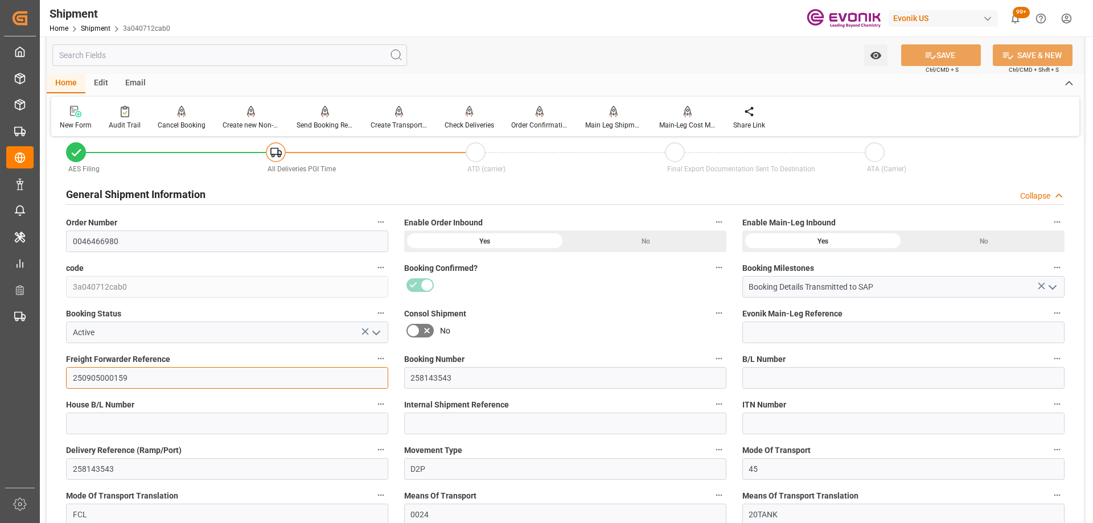
drag, startPoint x: 163, startPoint y: 380, endPoint x: 0, endPoint y: 354, distance: 165.5
click at [0, 354] on div "Created by potrace 1.15, written by Peter Selinger 2001-2017 Created by potrace…" at bounding box center [546, 261] width 1093 height 523
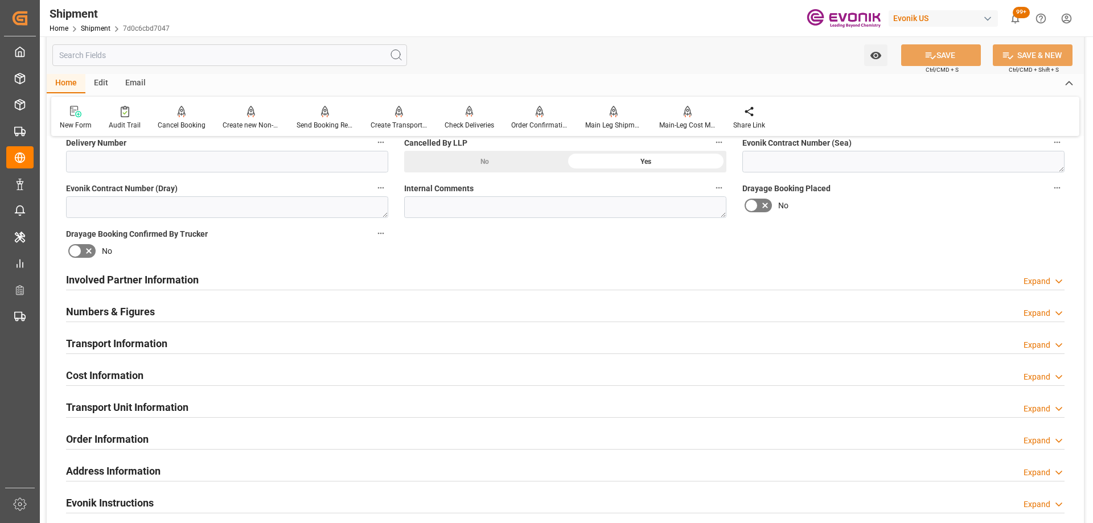
scroll to position [740, 0]
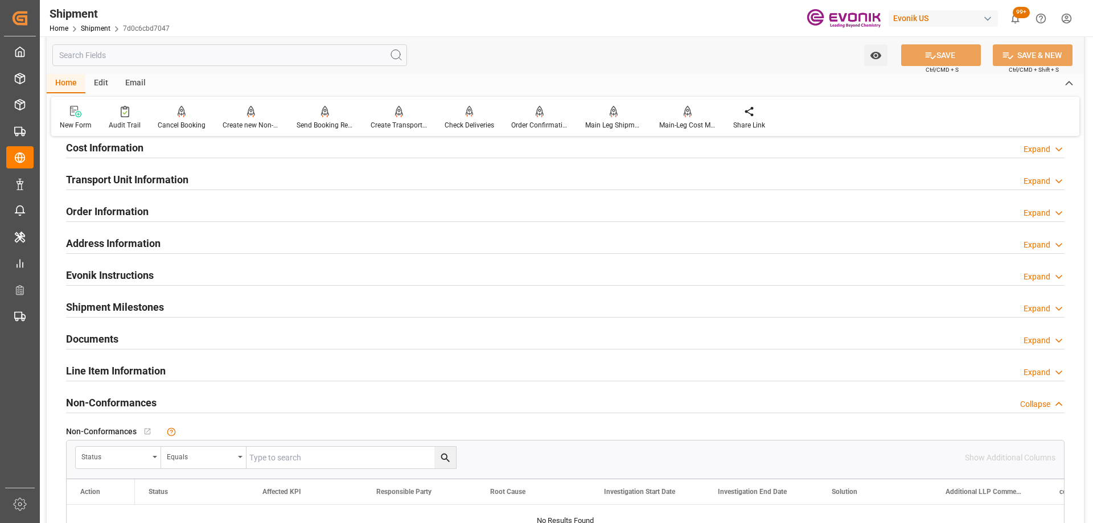
click at [158, 186] on h2 "Transport Unit Information" at bounding box center [127, 179] width 122 height 15
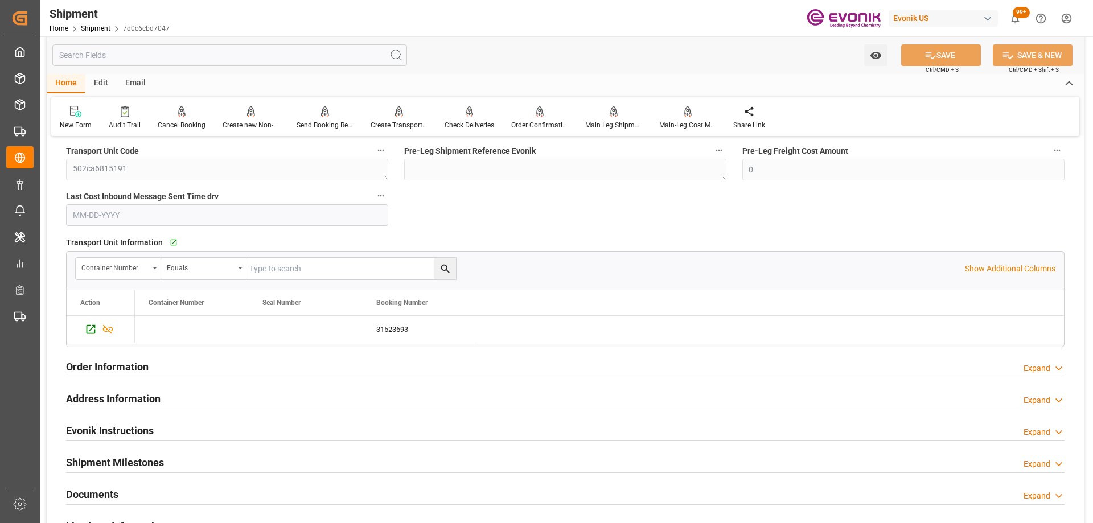
scroll to position [854, 0]
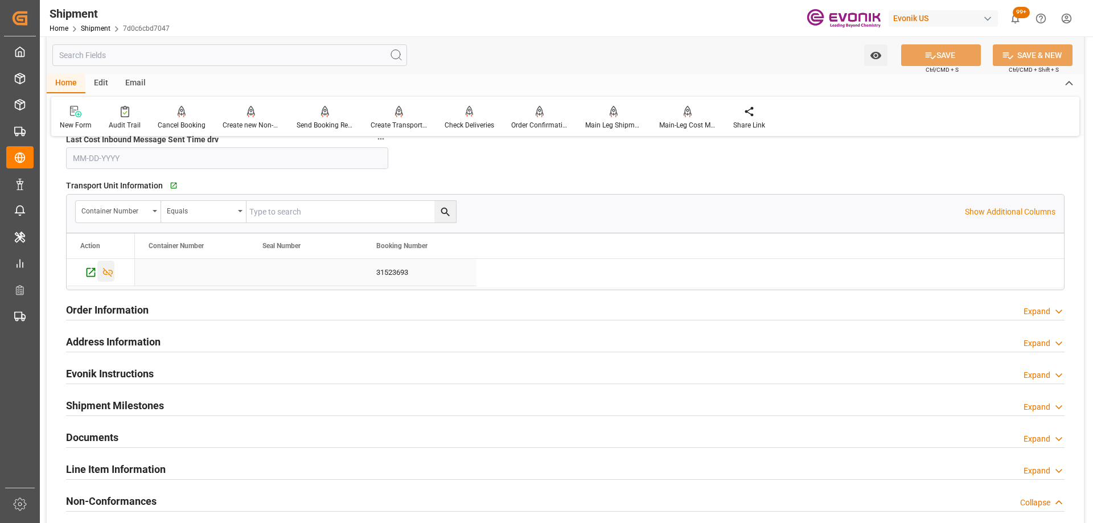
click at [110, 276] on icon "Press SPACE to select this row." at bounding box center [108, 272] width 12 height 12
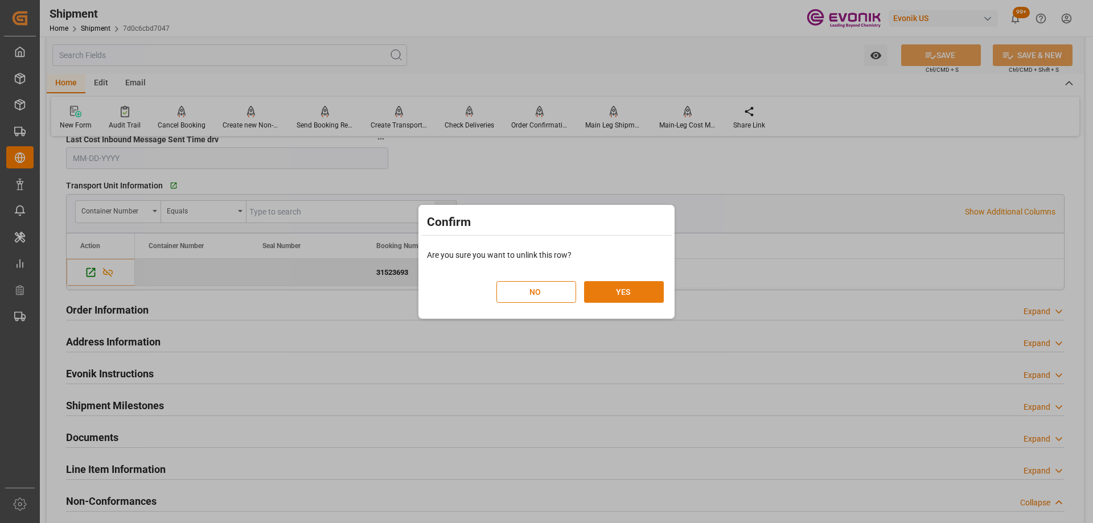
click at [629, 294] on button "YES" at bounding box center [624, 292] width 80 height 22
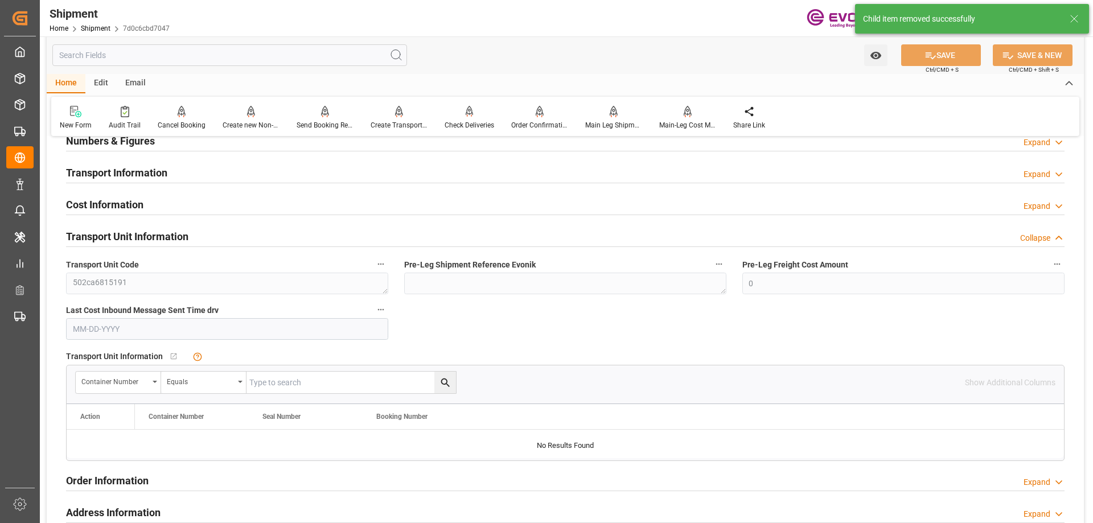
scroll to position [911, 0]
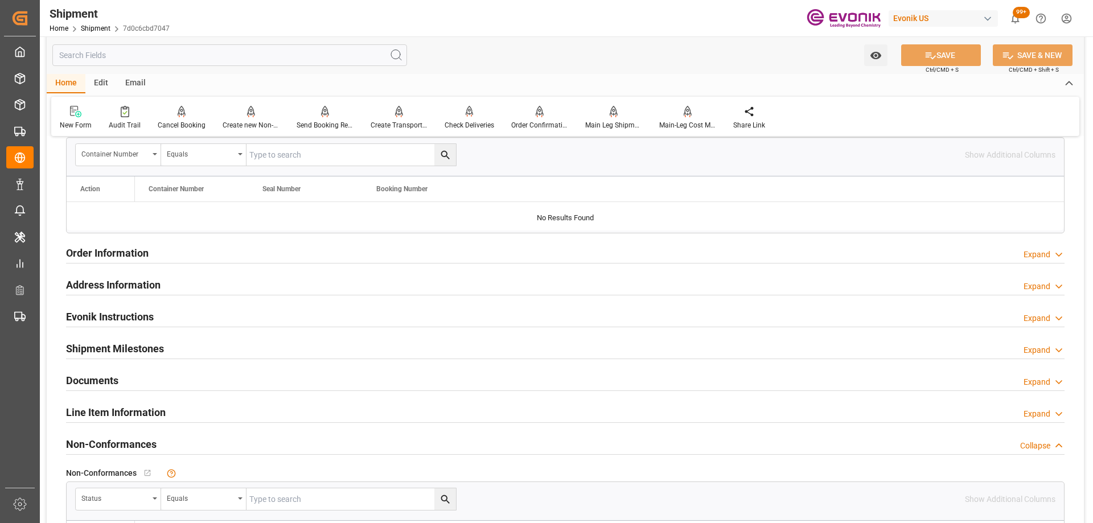
click at [170, 413] on div "Line Item Information Expand" at bounding box center [565, 412] width 999 height 22
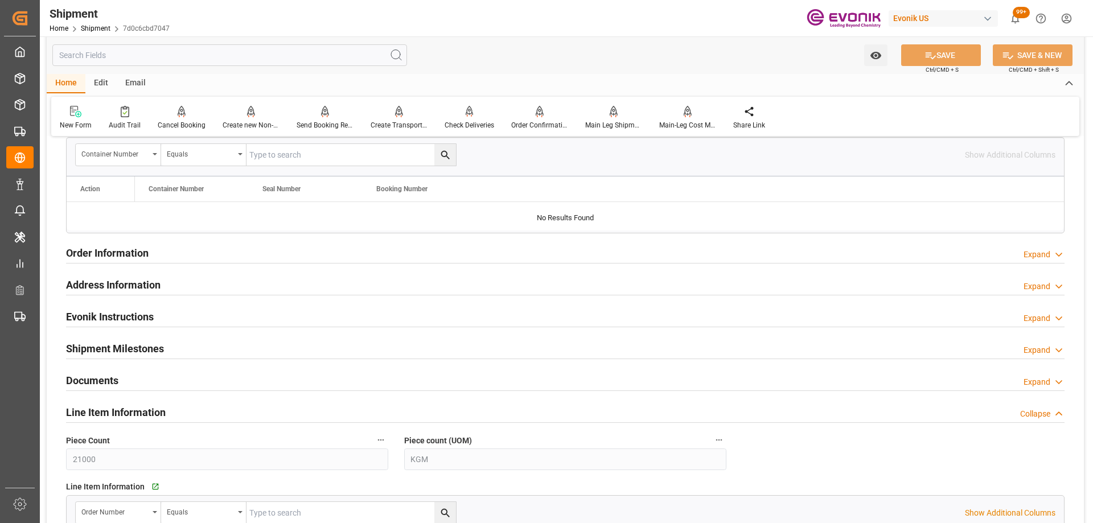
scroll to position [1082, 0]
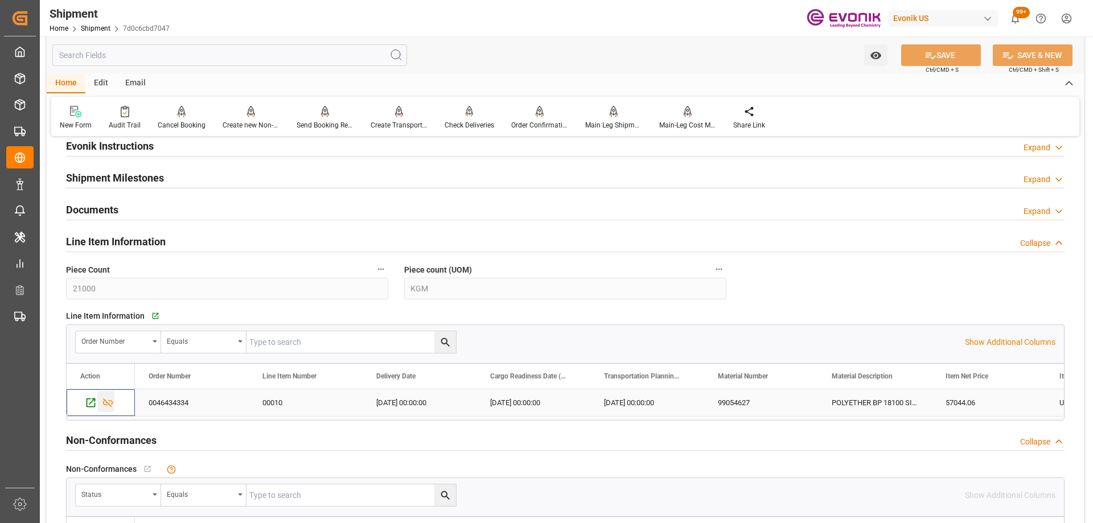
click at [111, 406] on icon "Press SPACE to select this row." at bounding box center [108, 403] width 10 height 9
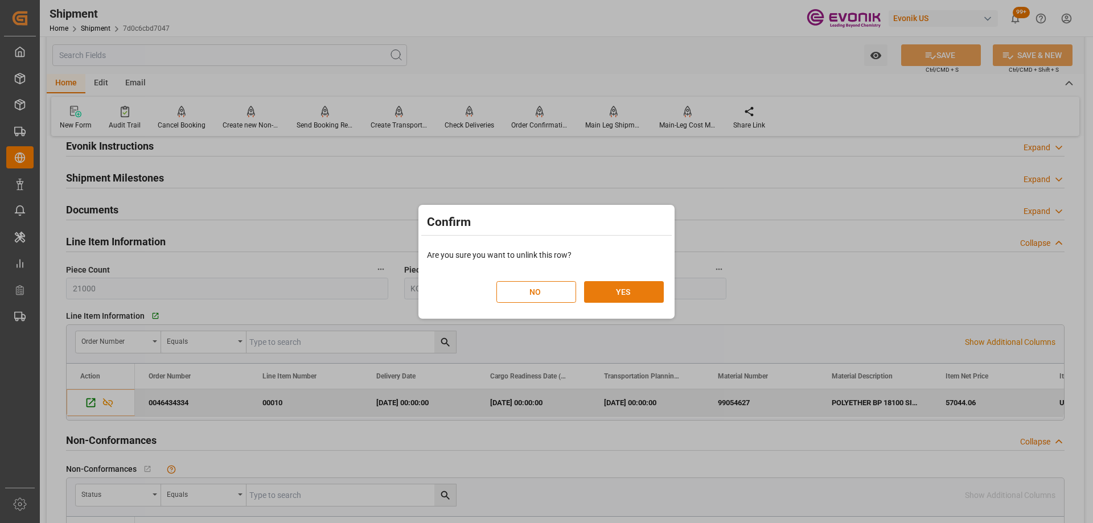
click at [625, 295] on button "YES" at bounding box center [624, 292] width 80 height 22
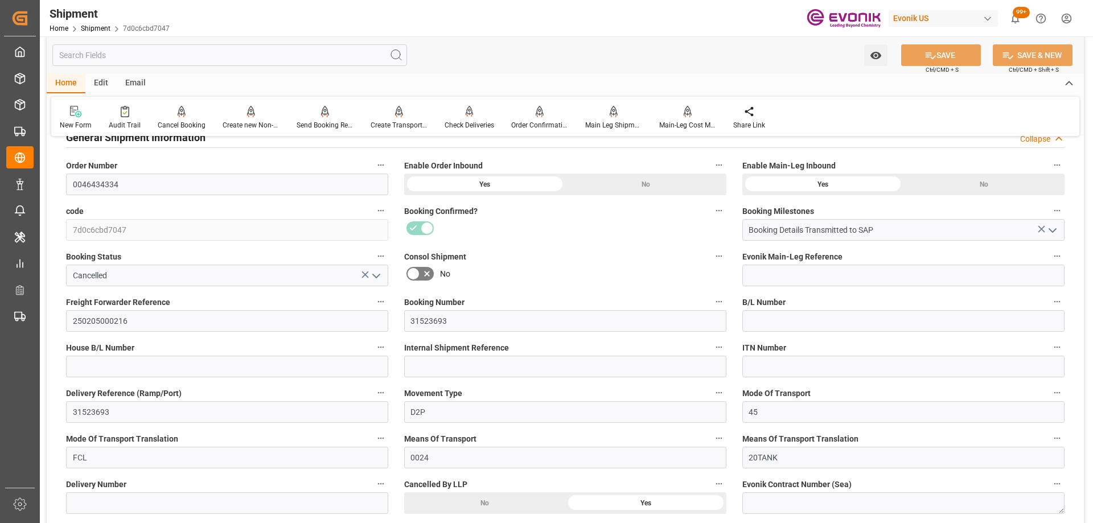
scroll to position [0, 0]
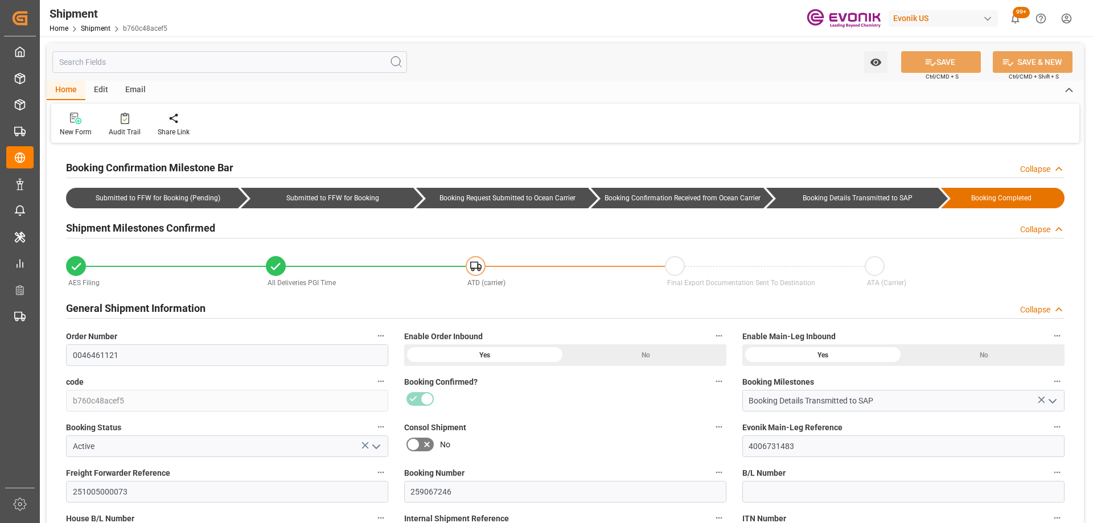
type input "Maersk"
type input "Maersk Line AS"
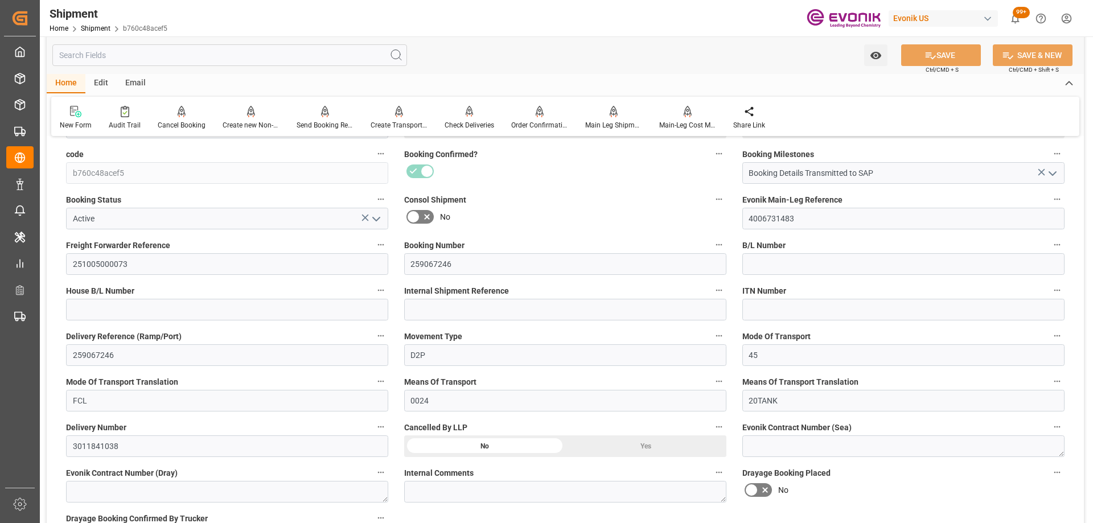
scroll to position [455, 0]
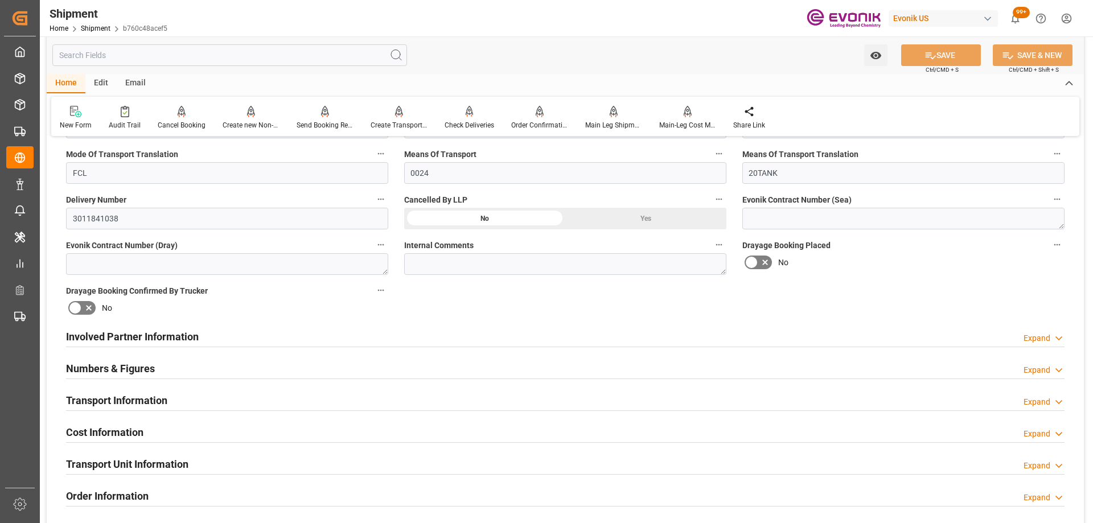
click at [248, 330] on div "Involved Partner Information Expand" at bounding box center [565, 336] width 999 height 22
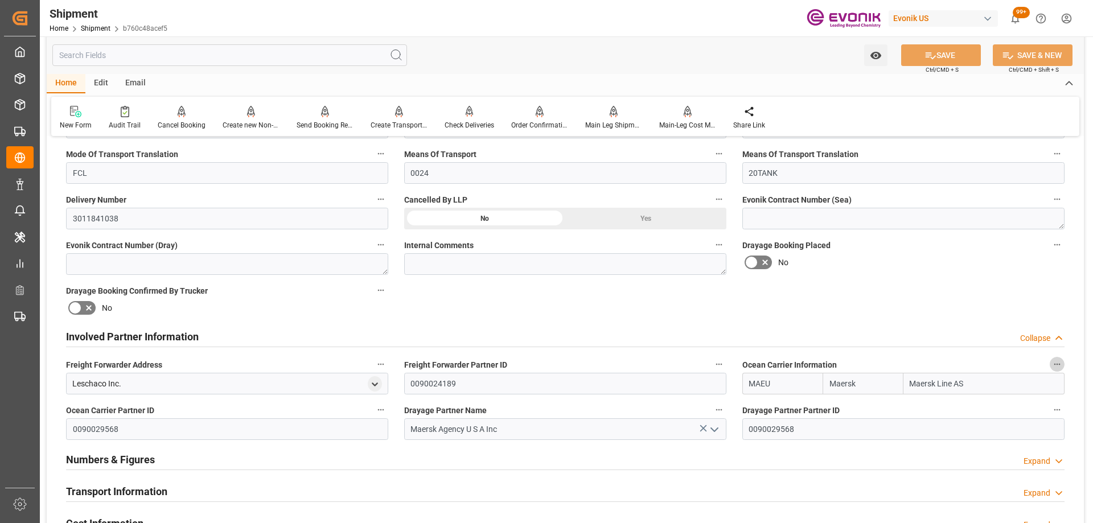
click at [1053, 364] on icon "button" at bounding box center [1057, 364] width 9 height 9
click at [1040, 364] on icon at bounding box center [1041, 364] width 12 height 12
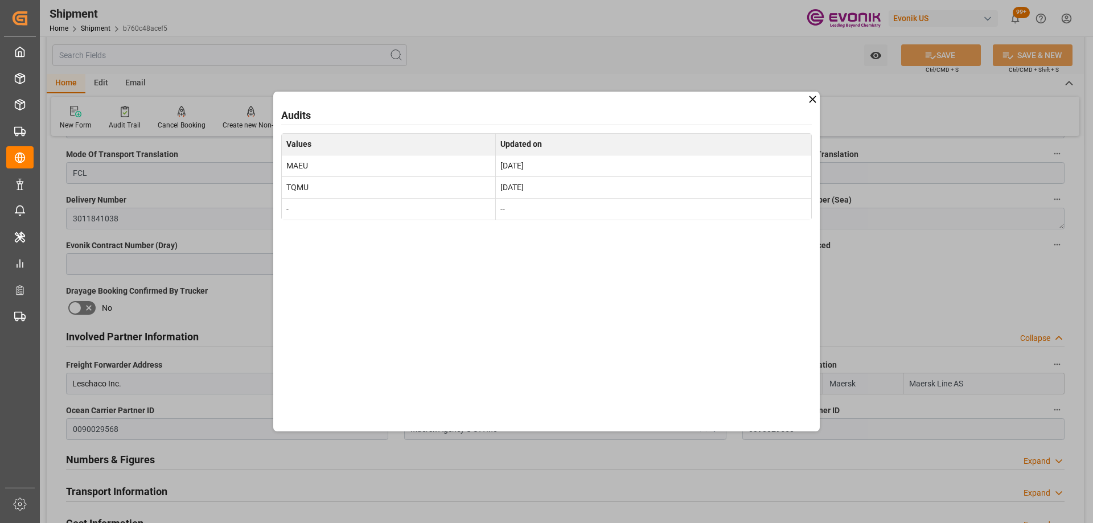
click at [811, 98] on icon at bounding box center [812, 99] width 7 height 7
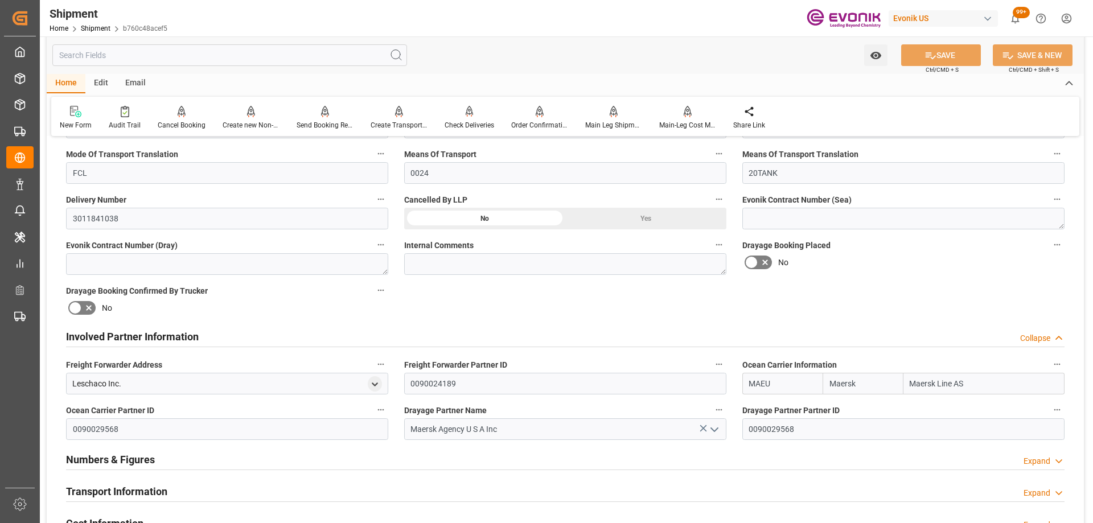
click at [384, 407] on icon "button" at bounding box center [380, 409] width 9 height 9
click at [383, 406] on icon at bounding box center [389, 410] width 12 height 12
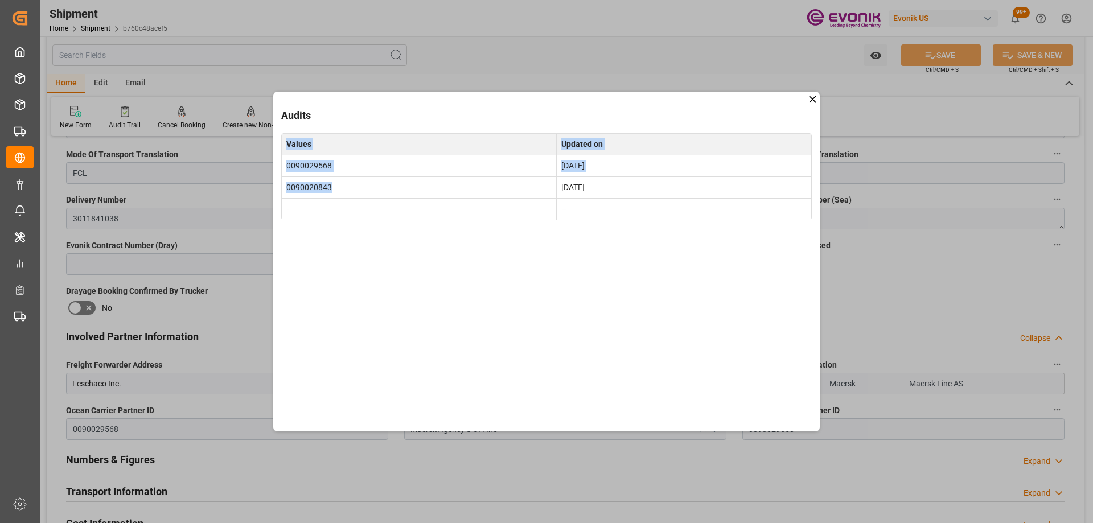
drag, startPoint x: 441, startPoint y: 194, endPoint x: 194, endPoint y: 191, distance: 247.1
click at [194, 191] on div "Audits Values Updated on 0090029568 Sep 3, 2025 0090020843 Aug 29, 2025 - --" at bounding box center [546, 261] width 1093 height 523
click at [293, 188] on td "0090020843" at bounding box center [419, 187] width 275 height 22
click at [301, 187] on td "0090020843" at bounding box center [419, 187] width 275 height 22
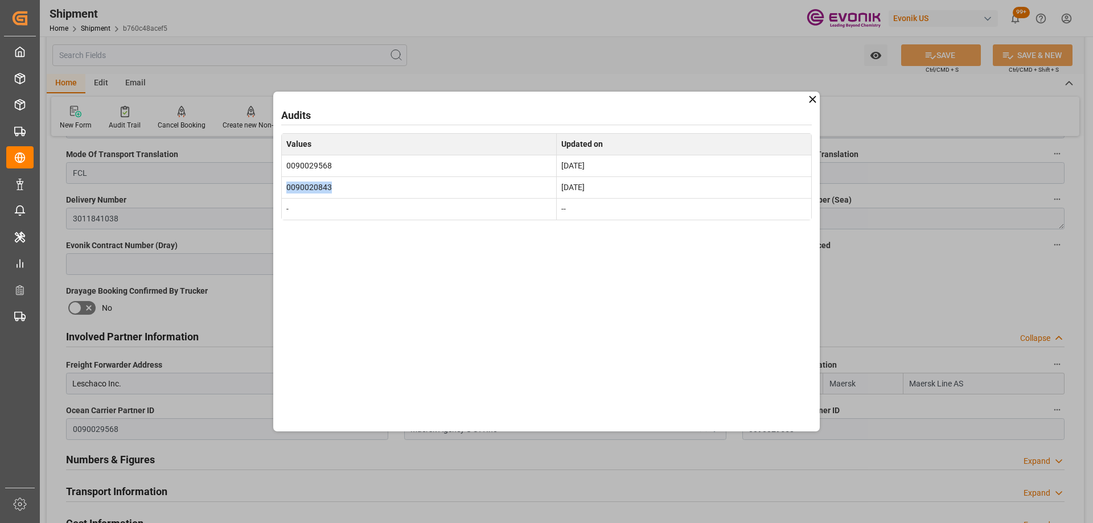
copy td "0090020843"
click at [813, 98] on icon at bounding box center [812, 99] width 7 height 7
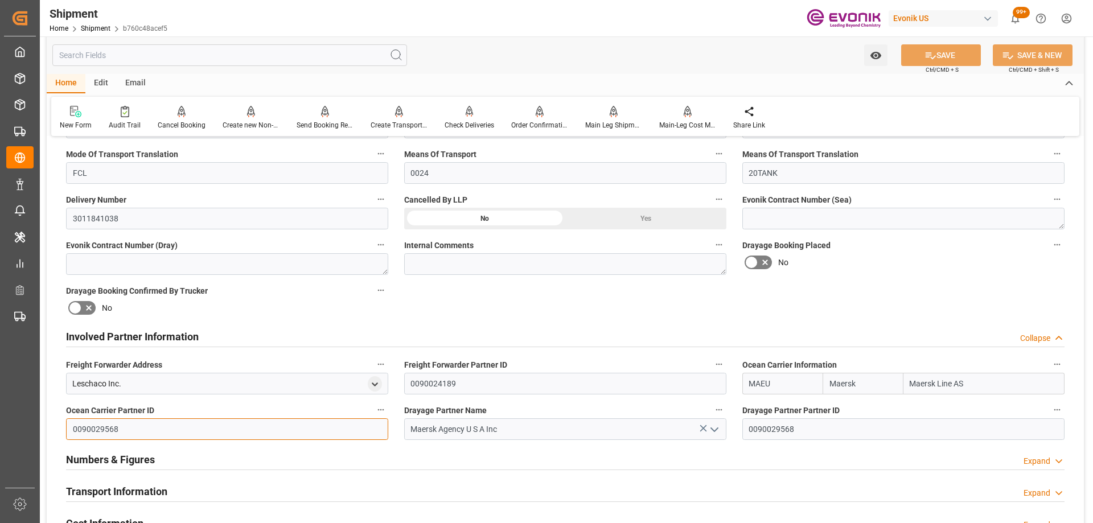
drag, startPoint x: 138, startPoint y: 424, endPoint x: 0, endPoint y: 392, distance: 141.3
click at [0, 394] on div "Created by potrace 1.15, written by Peter Selinger 2001-2017 Created by potrace…" at bounding box center [546, 261] width 1093 height 523
paste input "0843"
type input "0090020843"
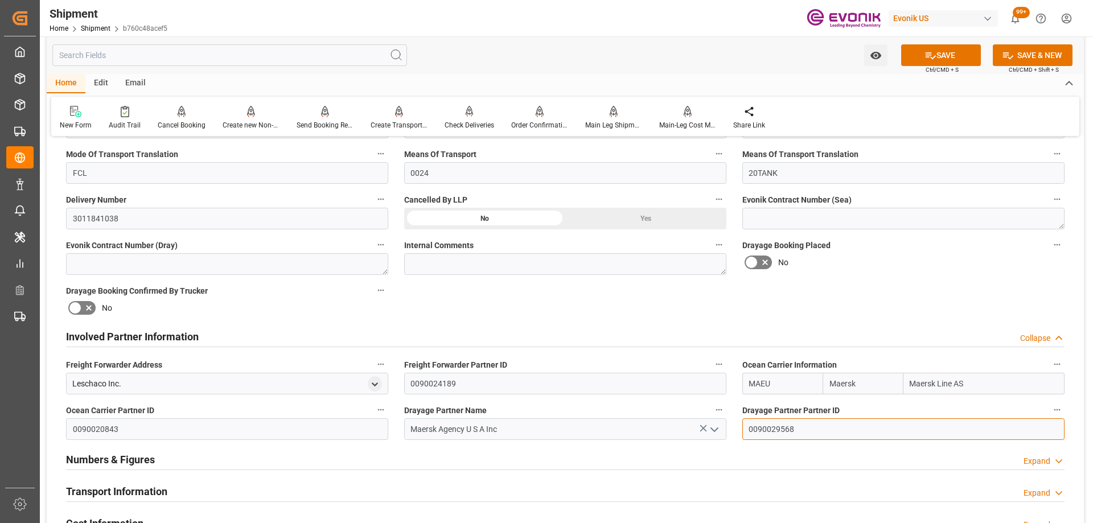
click at [888, 426] on input "0090029568" at bounding box center [903, 429] width 322 height 22
drag, startPoint x: 891, startPoint y: 429, endPoint x: 729, endPoint y: 420, distance: 162.5
click at [729, 420] on div "Booking Confirmation Milestone Bar Collapse Submitted to FFW for Booking (Pendi…" at bounding box center [565, 325] width 1037 height 1268
paste input "0843"
type input "0090020843"
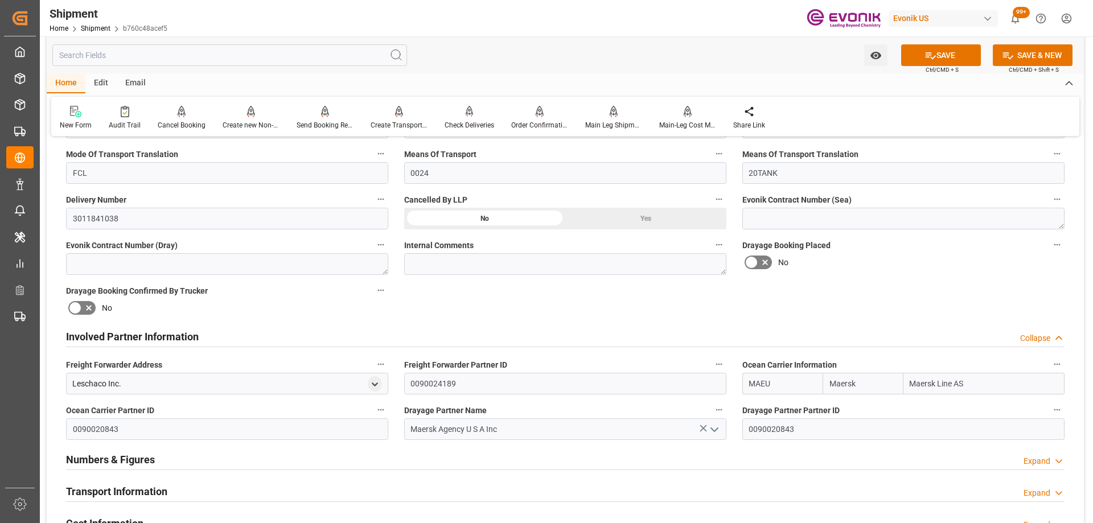
drag, startPoint x: 783, startPoint y: 385, endPoint x: 688, endPoint y: 375, distance: 95.6
click at [688, 375] on div "Booking Confirmation Milestone Bar Collapse Submitted to FFW for Booking (Pendi…" at bounding box center [565, 325] width 1037 height 1268
click at [940, 56] on button "SAVE" at bounding box center [941, 55] width 80 height 22
type input "MAEU"
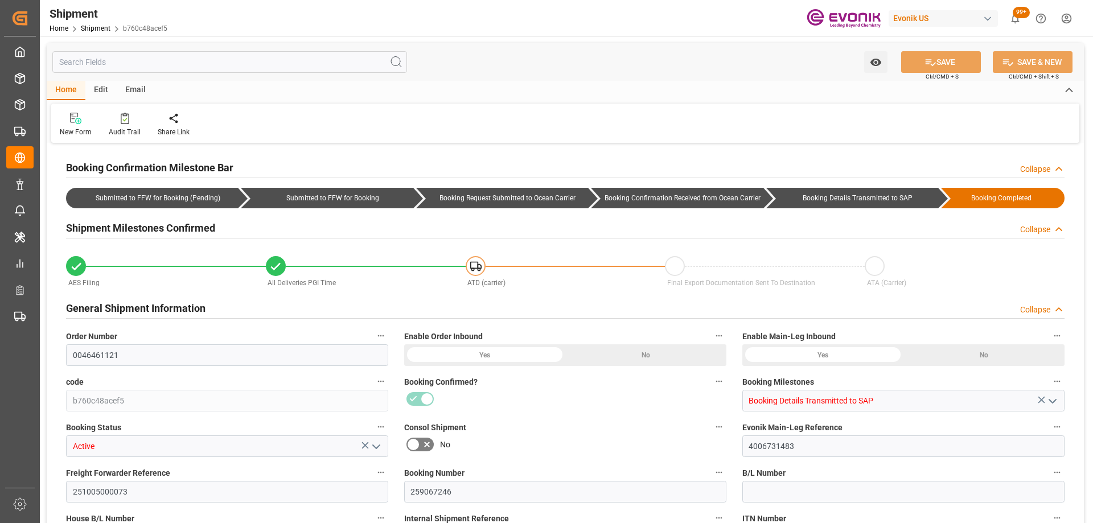
type input "Maersk"
type input "Maersk Line AS"
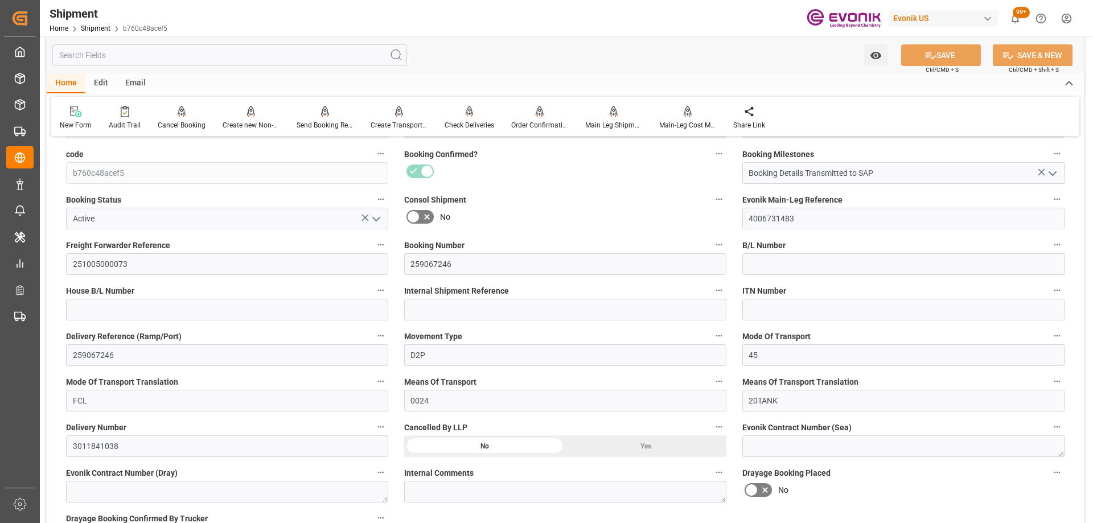
scroll to position [512, 0]
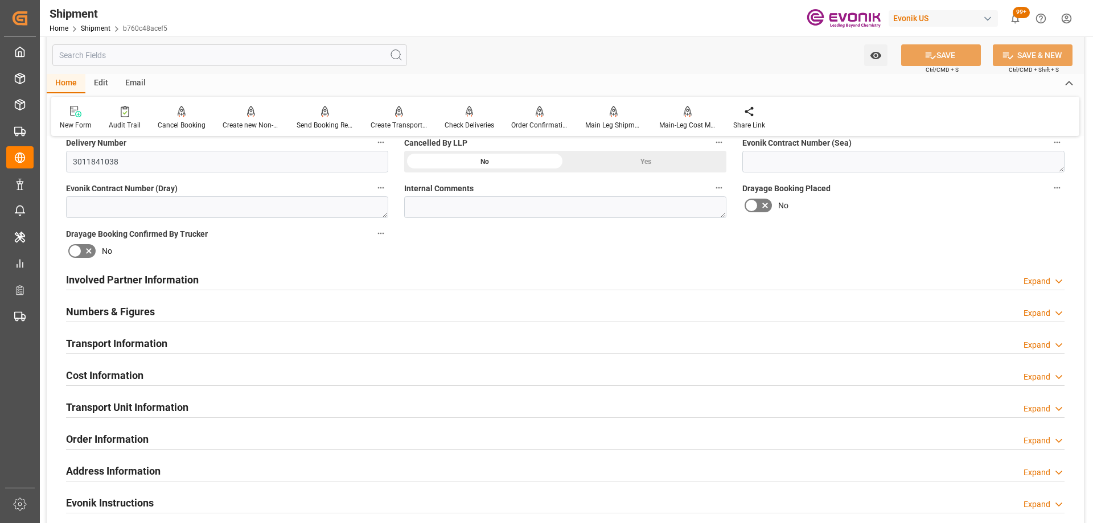
click at [292, 284] on div "Involved Partner Information Expand" at bounding box center [565, 279] width 999 height 22
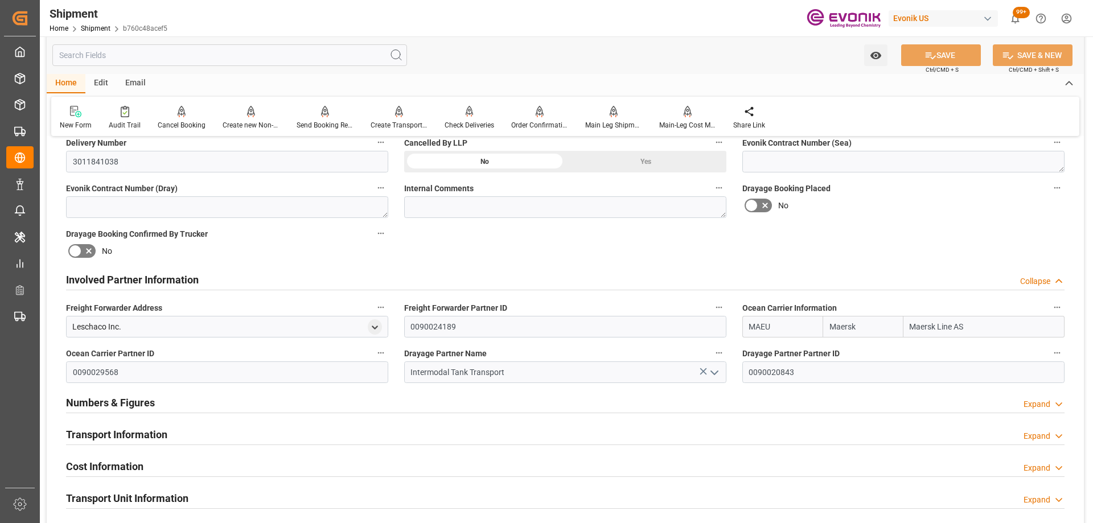
drag, startPoint x: 790, startPoint y: 321, endPoint x: 714, endPoint y: 320, distance: 75.2
click at [714, 320] on div "Booking Confirmation Milestone Bar Collapse Submitted to FFW for Booking (Pendi…" at bounding box center [565, 268] width 1037 height 1268
click at [766, 353] on b "TQMU" at bounding box center [761, 351] width 23 height 9
type input "TQMU"
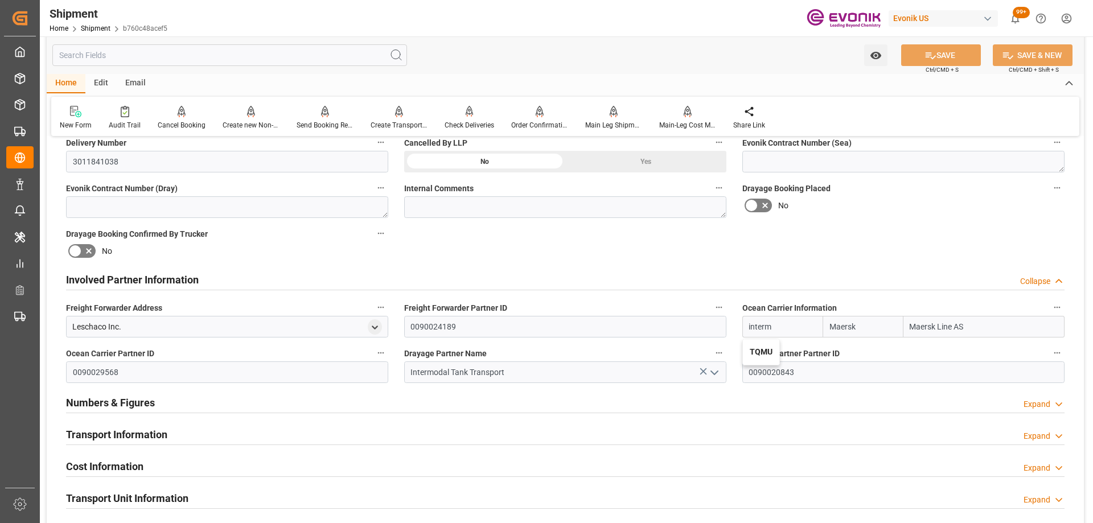
type input "Intermodal Tank Transport"
type input "TQMU"
click at [932, 54] on icon at bounding box center [931, 56] width 12 height 12
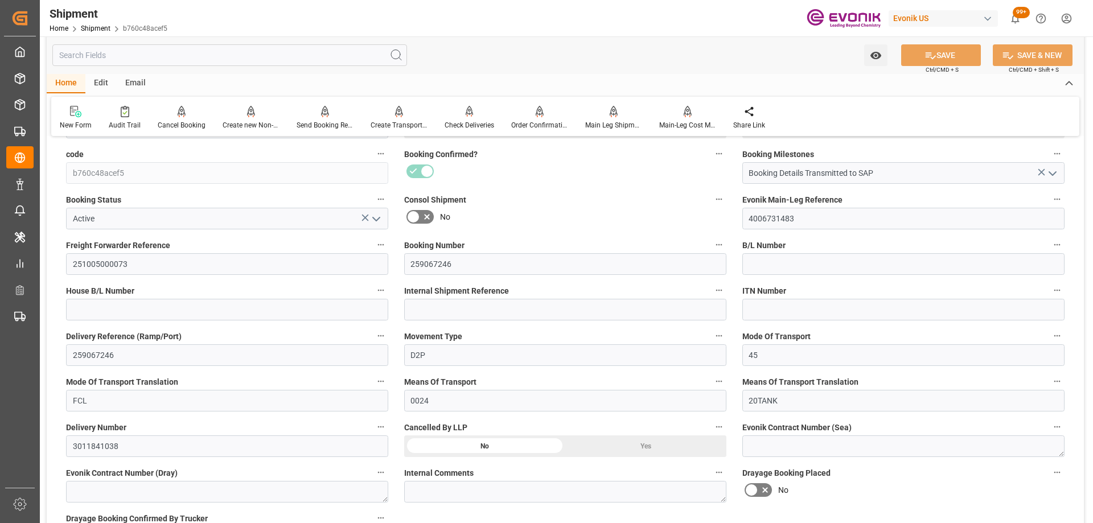
scroll to position [455, 0]
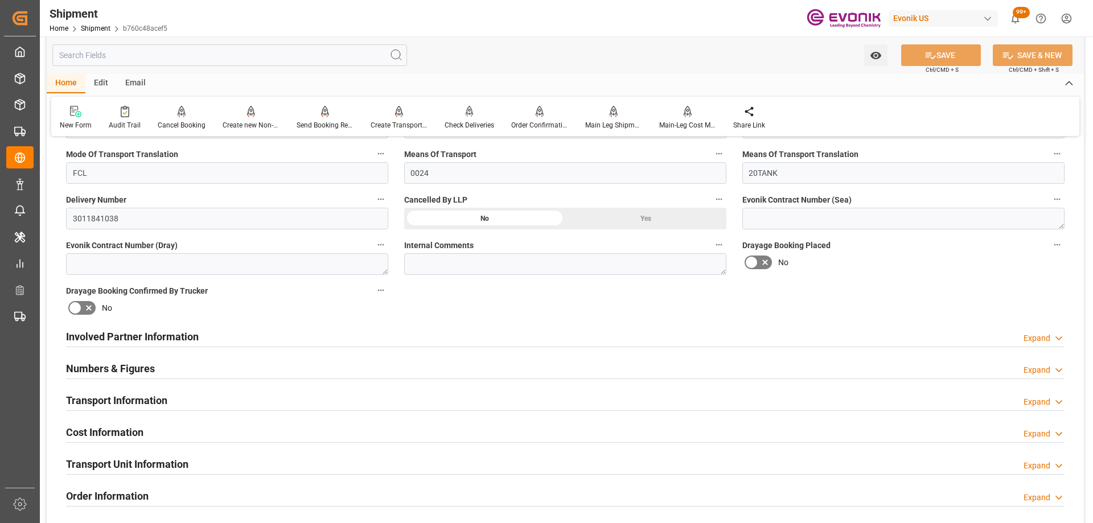
click at [320, 334] on div "Involved Partner Information Expand" at bounding box center [565, 336] width 999 height 22
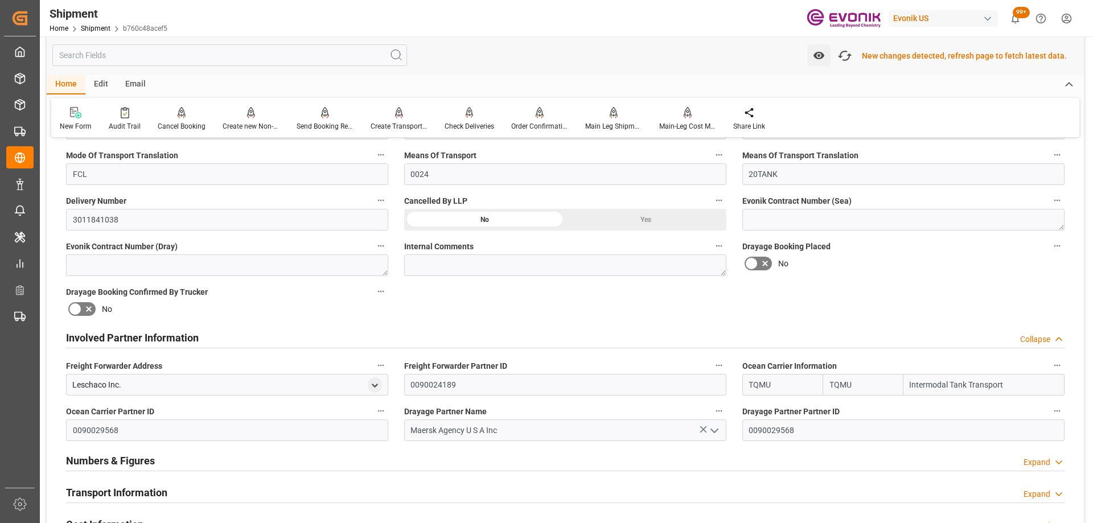
scroll to position [457, 0]
click at [847, 56] on icon "button" at bounding box center [845, 56] width 18 height 18
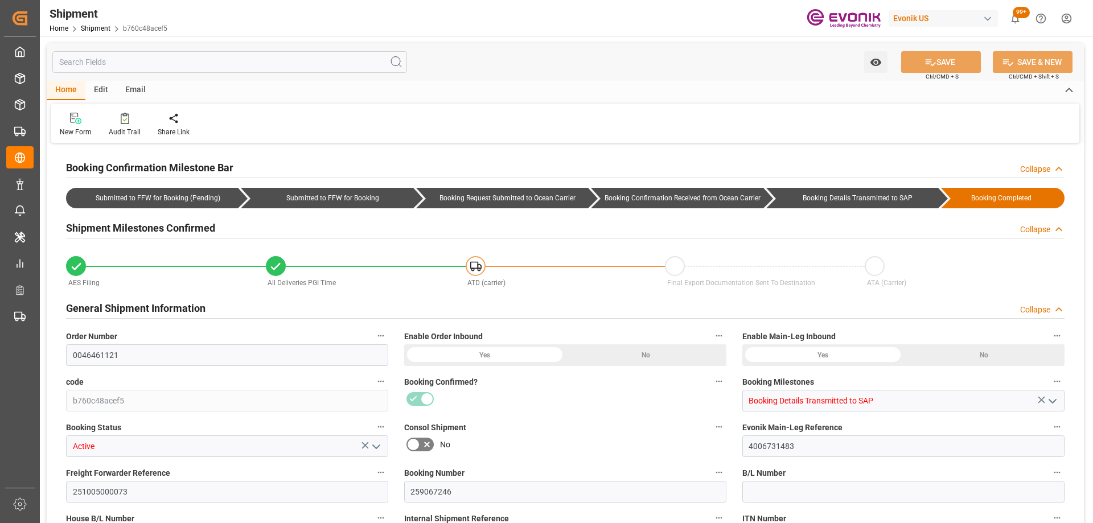
type input "TQMU"
type input "Intermodal Tank Transport"
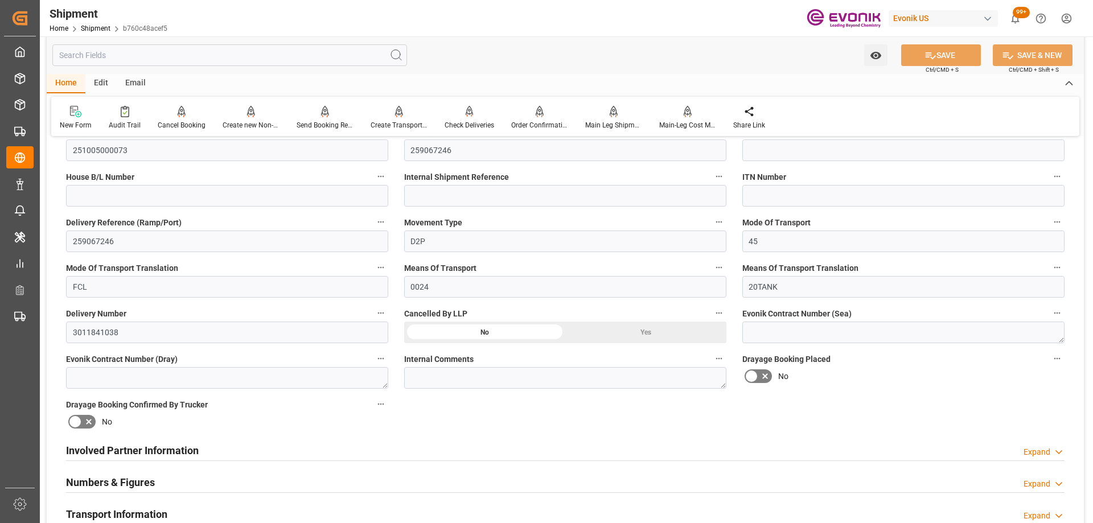
scroll to position [512, 0]
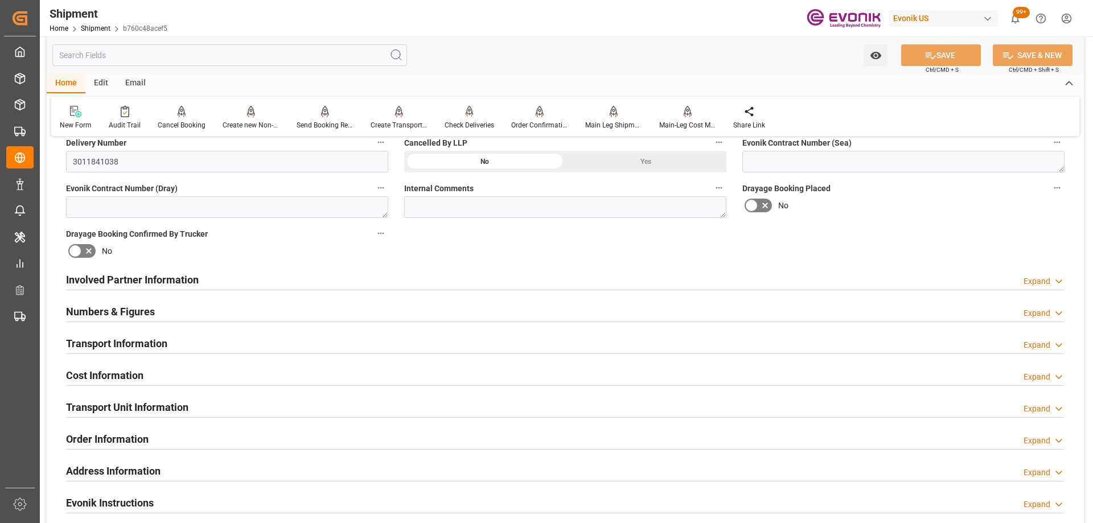
click at [445, 288] on div "Involved Partner Information Expand" at bounding box center [565, 279] width 999 height 22
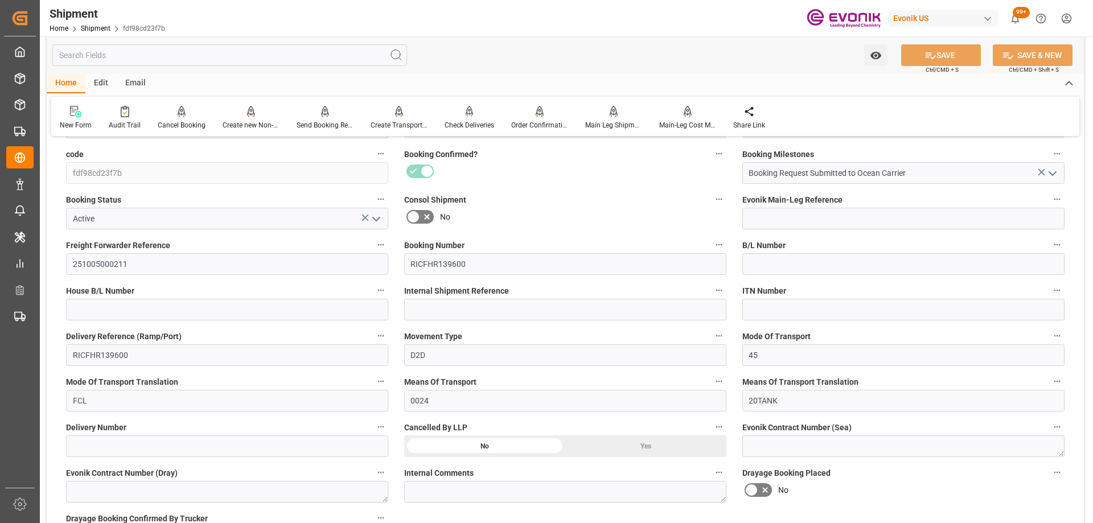
scroll to position [455, 0]
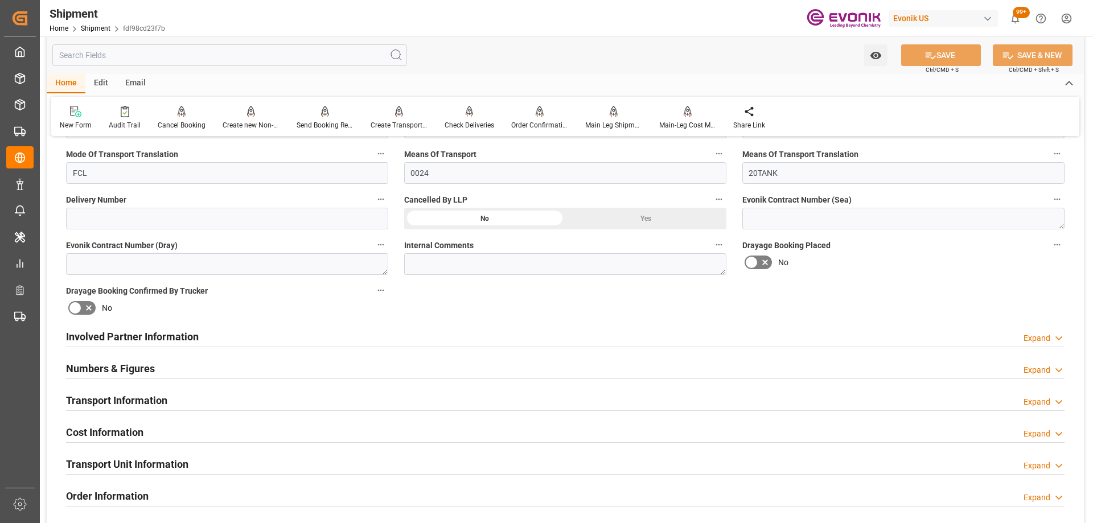
click at [252, 337] on div "Involved Partner Information Expand" at bounding box center [565, 336] width 999 height 22
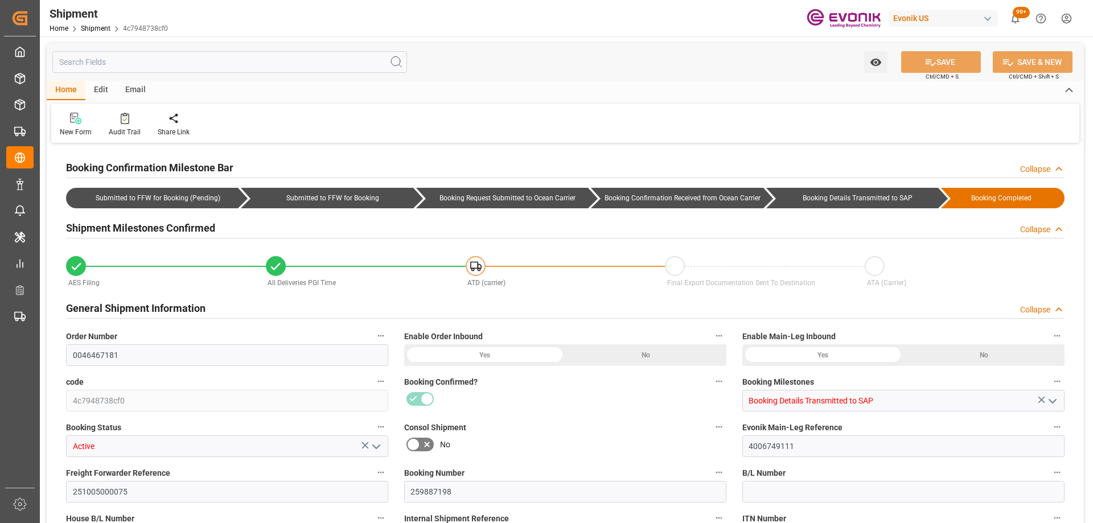
type input "Maersk"
type input "Maersk Line AS"
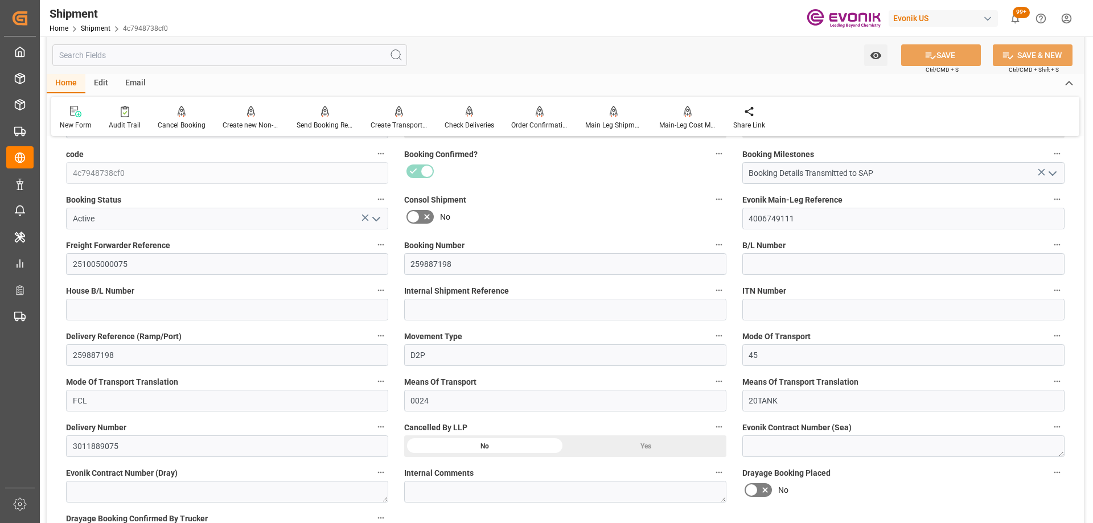
scroll to position [512, 0]
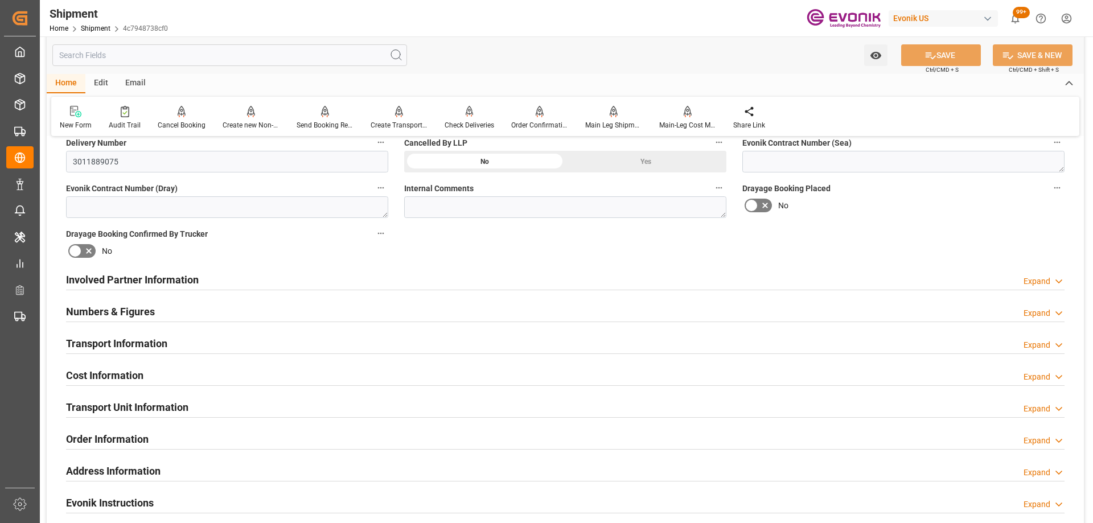
click at [350, 270] on div "Involved Partner Information Expand" at bounding box center [565, 279] width 999 height 22
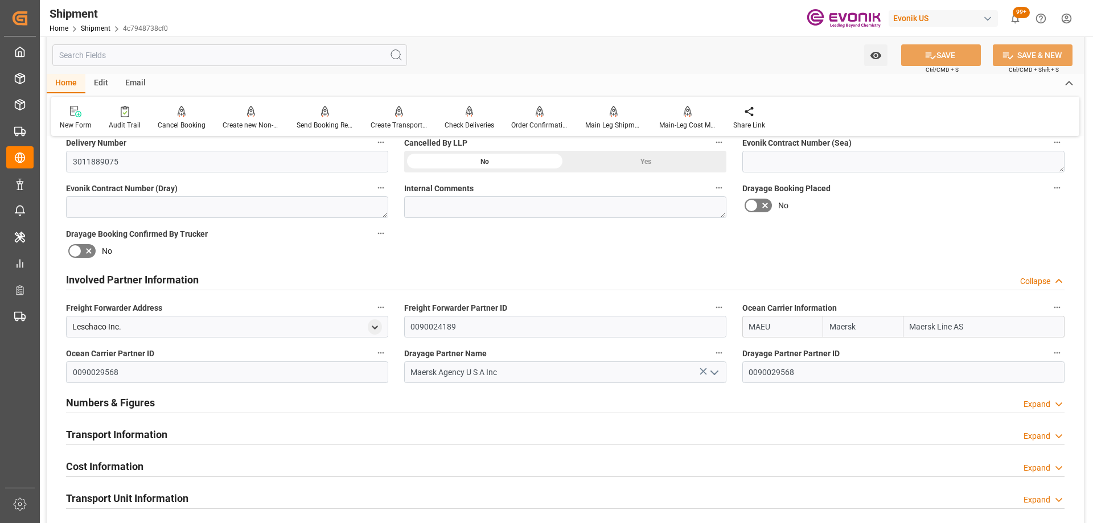
click at [378, 351] on icon "button" at bounding box center [380, 352] width 9 height 9
click at [385, 347] on icon at bounding box center [389, 353] width 12 height 12
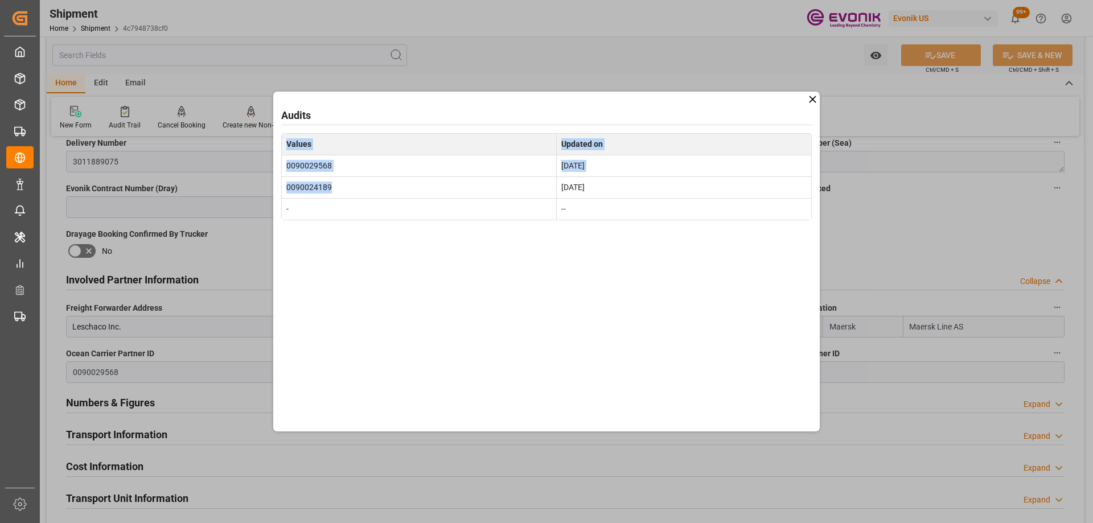
drag, startPoint x: 344, startPoint y: 187, endPoint x: 275, endPoint y: 181, distance: 69.7
click at [275, 181] on div "Audits Values Updated on 0090029568 [DATE] 0090024189 [DATE] - --" at bounding box center [546, 262] width 547 height 340
click at [307, 191] on td "0090024189" at bounding box center [419, 187] width 275 height 22
click at [303, 190] on td "0090024189" at bounding box center [419, 187] width 275 height 22
click at [302, 190] on td "0090024189" at bounding box center [419, 187] width 275 height 22
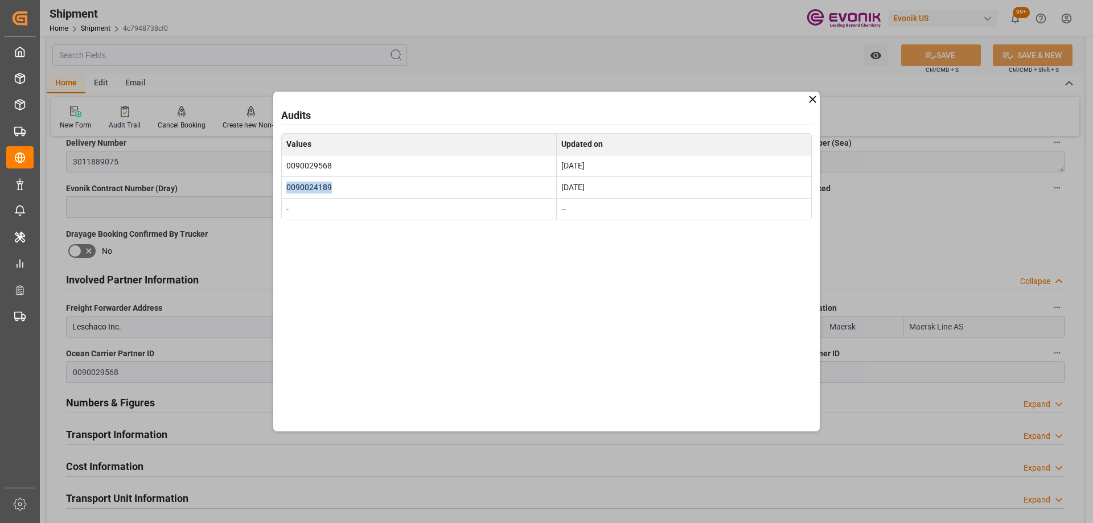
copy td "0090024189"
click at [818, 102] on icon at bounding box center [813, 99] width 12 height 12
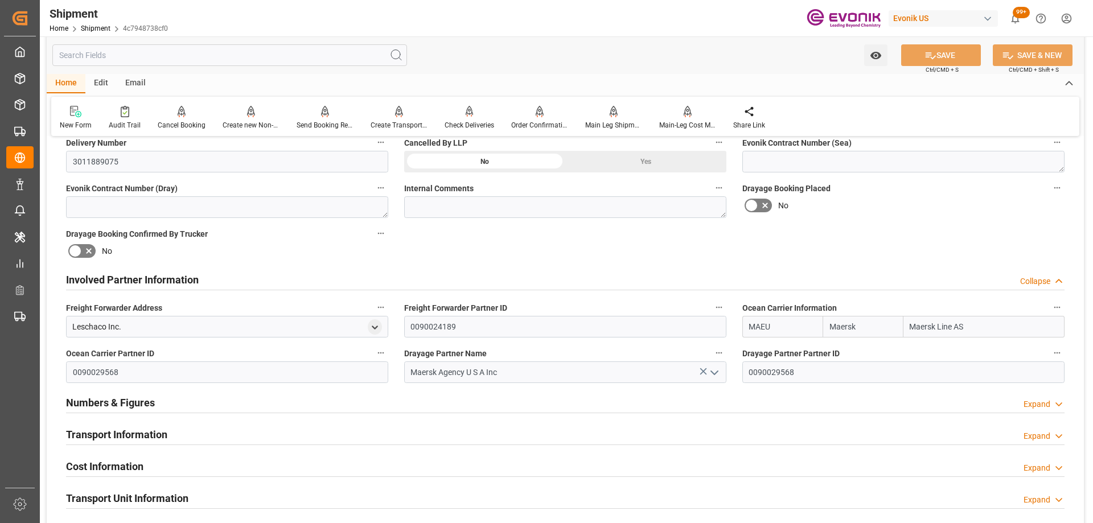
drag, startPoint x: 791, startPoint y: 331, endPoint x: 646, endPoint y: 314, distance: 146.8
click at [646, 314] on div "Booking Confirmation Milestone Bar Collapse Submitted to FFW for Booking (Pendi…" at bounding box center [565, 268] width 1037 height 1268
type input "t"
click at [767, 354] on b "TQMU" at bounding box center [761, 351] width 23 height 9
type input "TQMU"
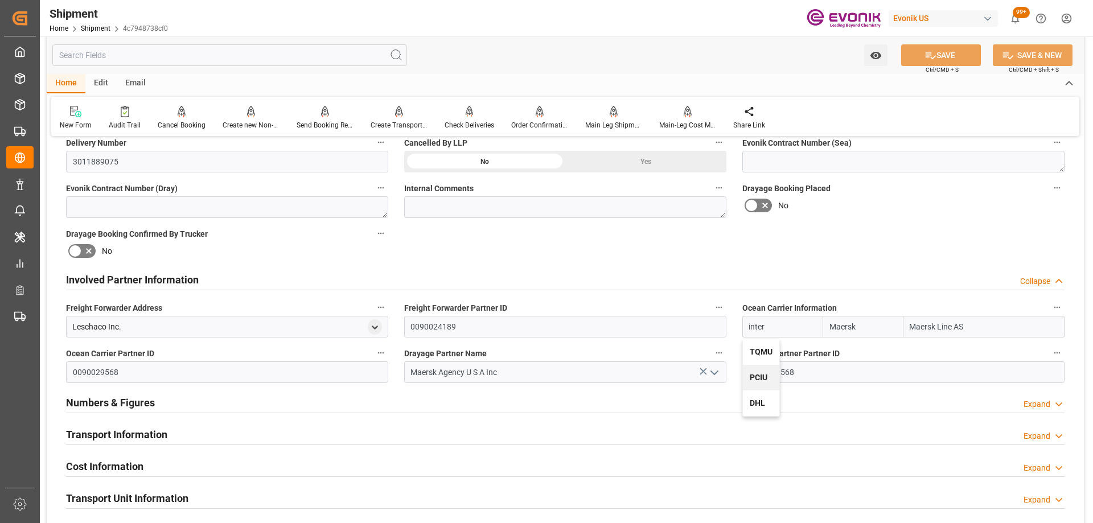
type input "TQMU"
type input "Intermodal Tank Transport"
type input "TQMU"
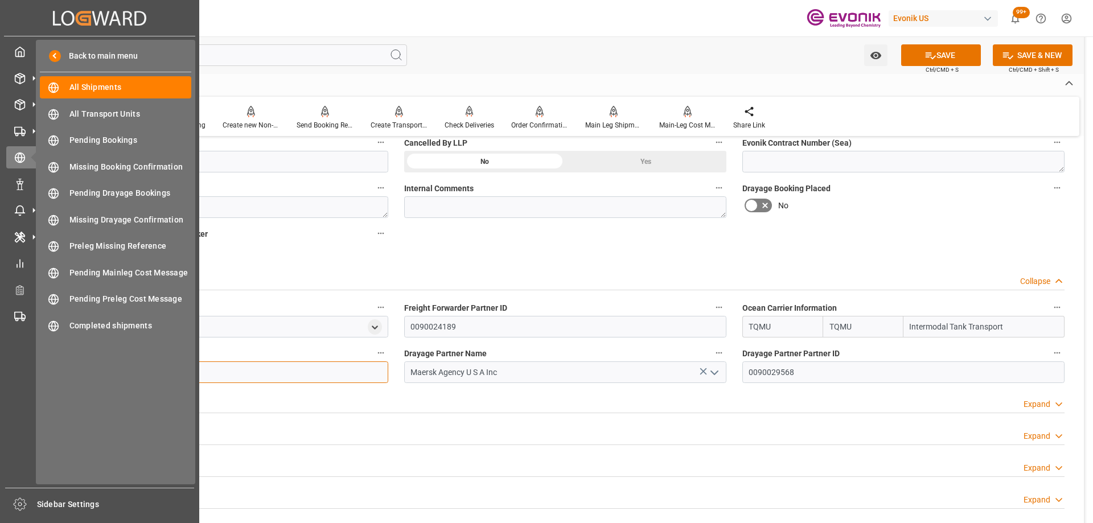
drag, startPoint x: 246, startPoint y: 371, endPoint x: 0, endPoint y: 324, distance: 250.3
click at [0, 324] on div "Created by potrace 1.15, written by Peter Selinger 2001-2017 Created by potrace…" at bounding box center [546, 261] width 1093 height 523
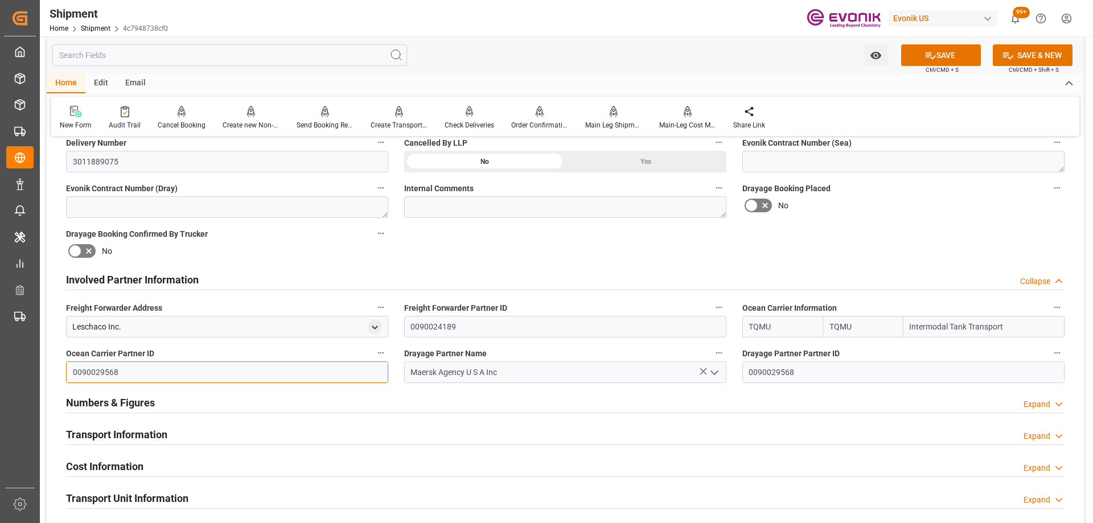
paste input "4189"
type input "0090024189"
click at [937, 56] on button "SAVE" at bounding box center [941, 55] width 80 height 22
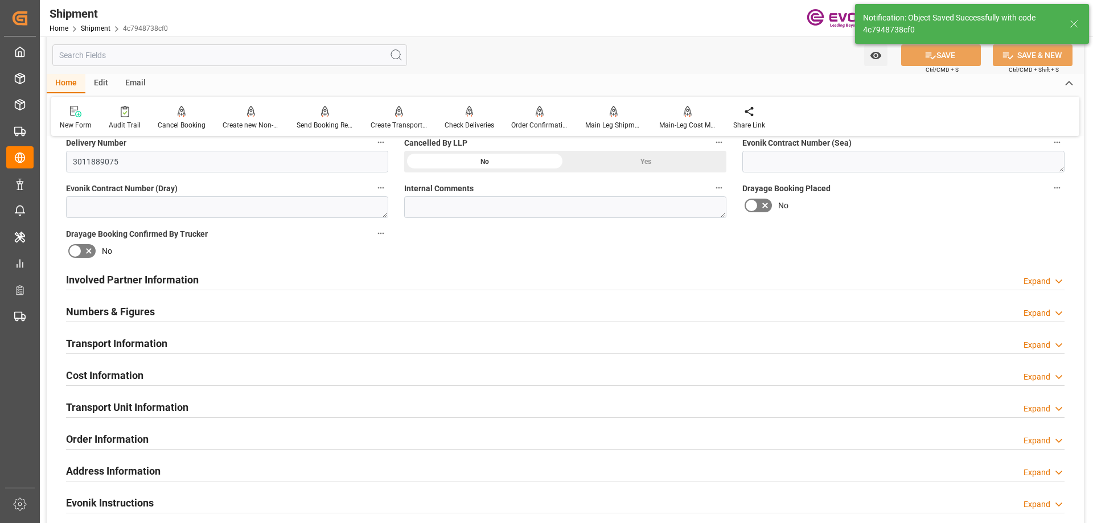
type input "0090024189"
type input "Leschaco Inc."
click at [452, 278] on div "Involved Partner Information Expand" at bounding box center [565, 279] width 999 height 22
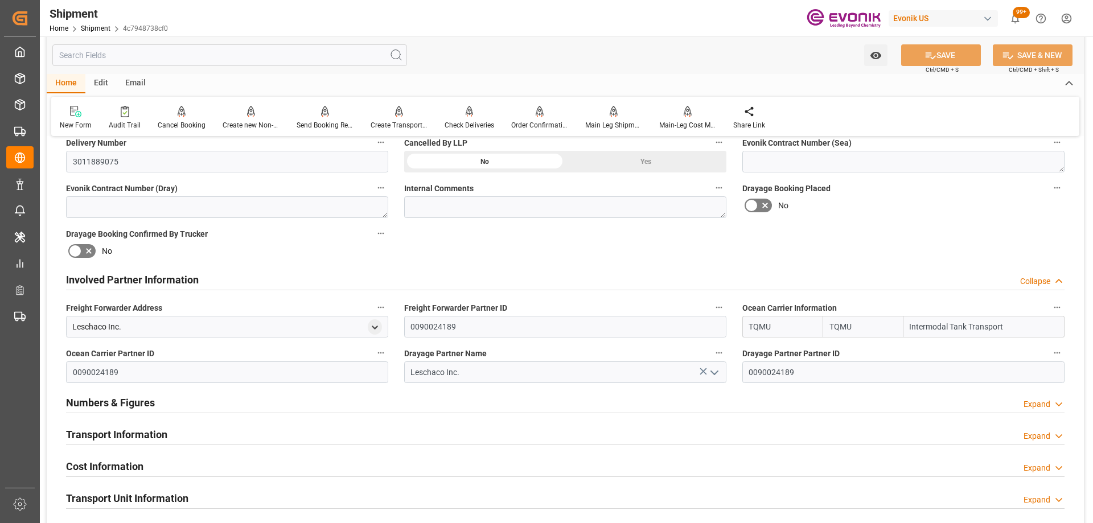
click at [372, 350] on label "Ocean Carrier Partner ID" at bounding box center [227, 354] width 322 height 16
click at [373, 350] on button "Ocean Carrier Partner ID" at bounding box center [380, 353] width 15 height 15
click at [375, 350] on li "Audits" at bounding box center [402, 352] width 58 height 19
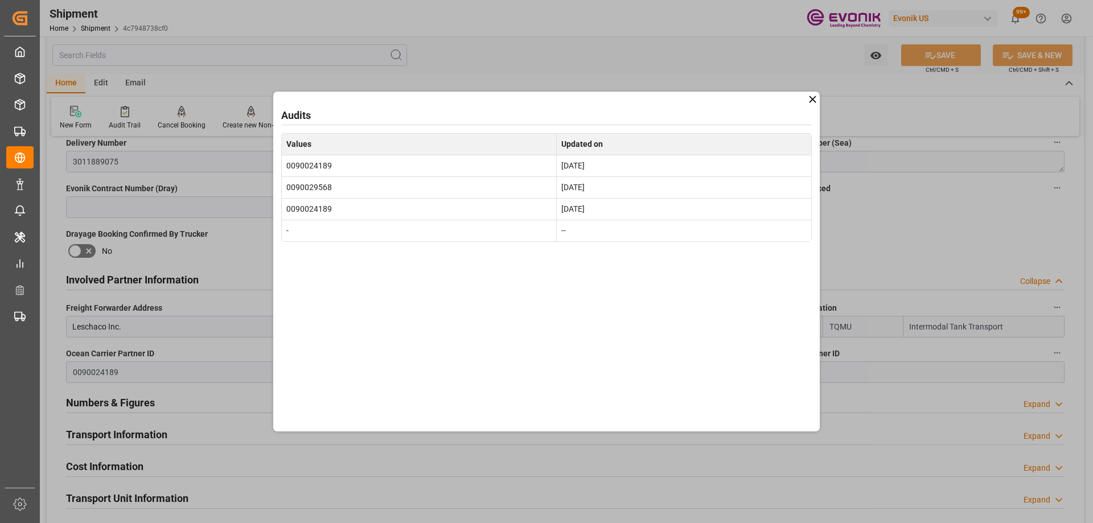
click at [327, 192] on td "0090029568" at bounding box center [419, 187] width 275 height 22
click at [819, 98] on div "Audits Values Updated on 0090024189 Oct 9, 2025 0090029568 Sep 24, 2025 0090024…" at bounding box center [546, 262] width 547 height 340
click at [812, 97] on icon at bounding box center [813, 99] width 12 height 12
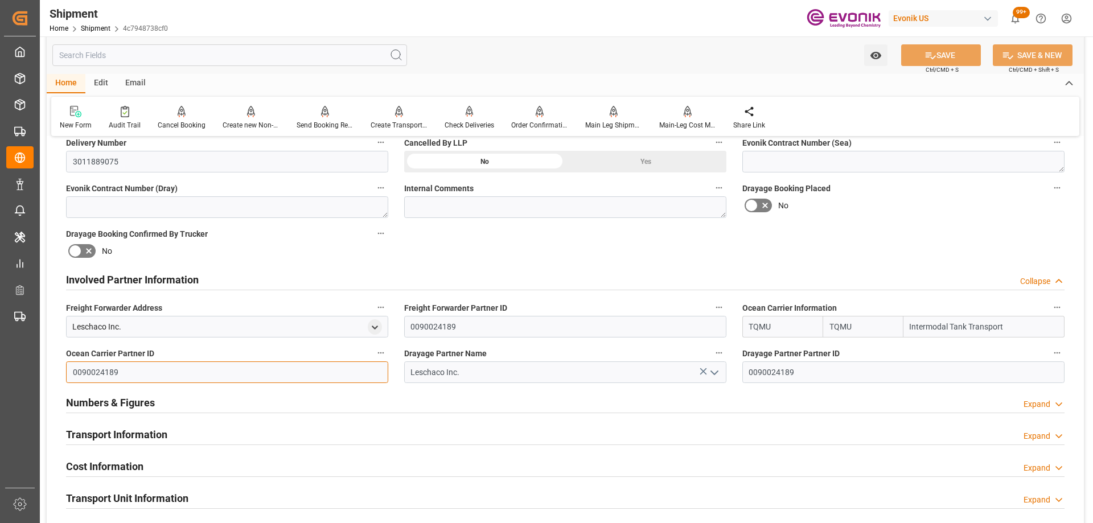
drag, startPoint x: 246, startPoint y: 378, endPoint x: 50, endPoint y: 381, distance: 195.9
click at [50, 381] on div "Booking Confirmation Milestone Bar Collapse Submitted to FFW for Booking (Pendi…" at bounding box center [565, 268] width 1037 height 1268
click at [382, 350] on icon "button" at bounding box center [380, 352] width 9 height 9
click at [387, 357] on icon at bounding box center [389, 353] width 10 height 10
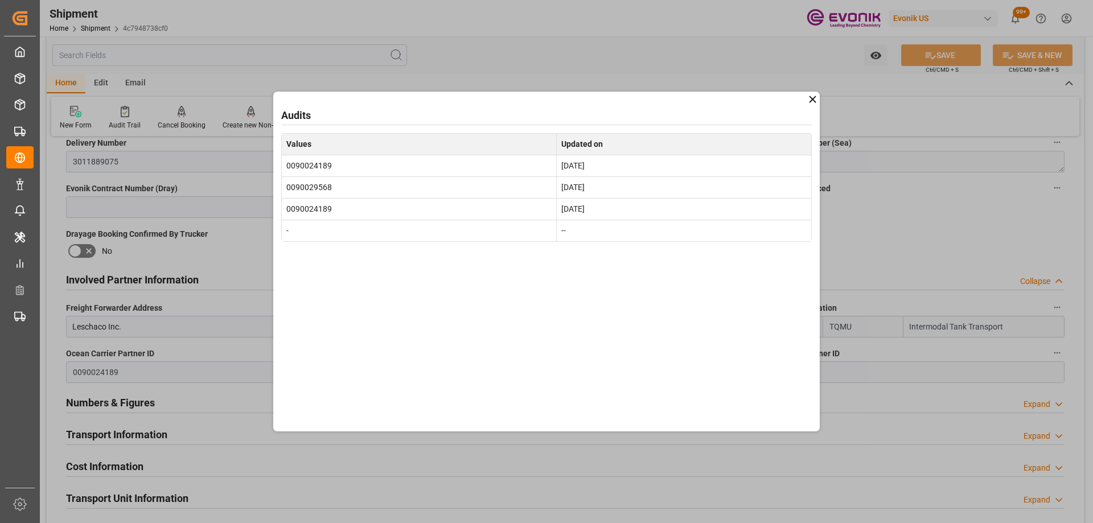
click at [808, 100] on icon at bounding box center [813, 99] width 12 height 12
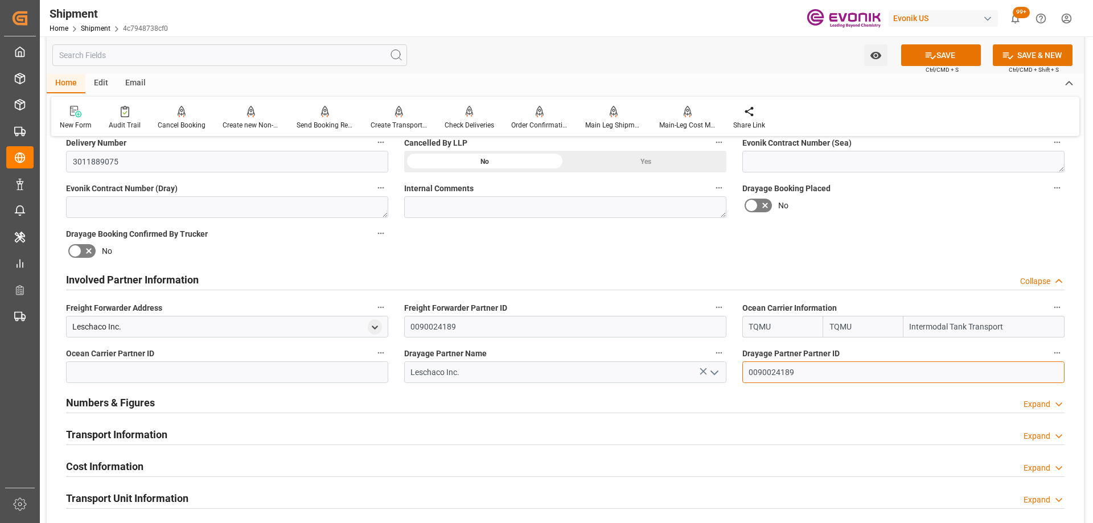
drag, startPoint x: 855, startPoint y: 377, endPoint x: 726, endPoint y: 375, distance: 128.7
click at [726, 375] on div "Booking Confirmation Milestone Bar Collapse Submitted to FFW for Booking (Pendi…" at bounding box center [565, 268] width 1037 height 1268
click at [706, 371] on button "open menu" at bounding box center [713, 373] width 17 height 18
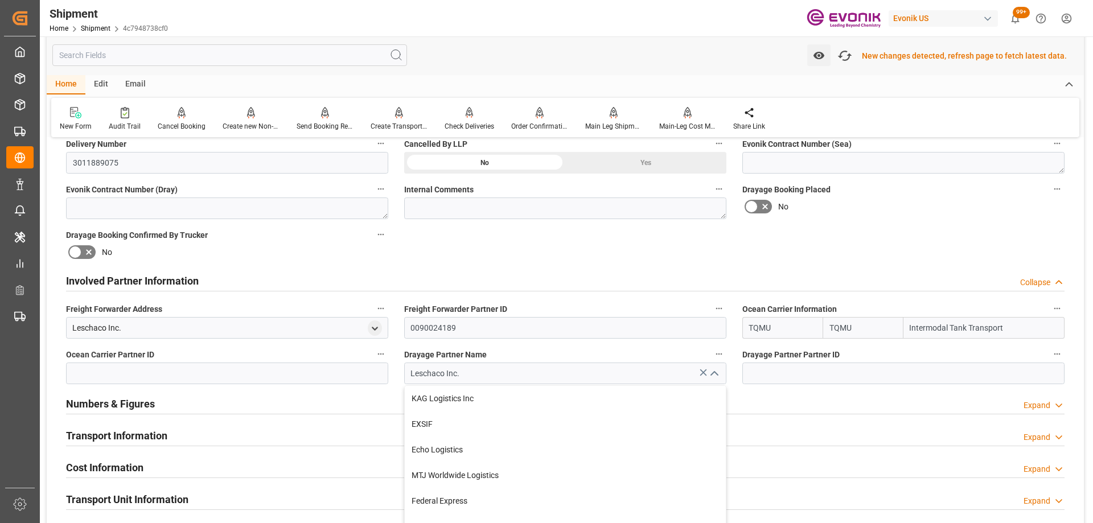
scroll to position [514, 0]
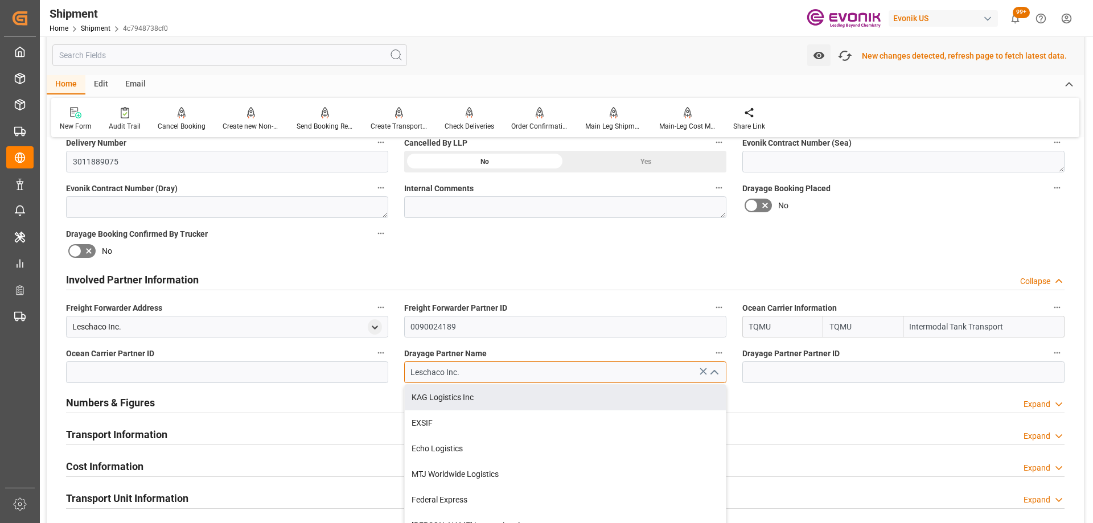
click at [554, 372] on input "Leschaco Inc." at bounding box center [565, 373] width 322 height 22
drag, startPoint x: 554, startPoint y: 372, endPoint x: 347, endPoint y: 356, distance: 207.8
click at [347, 356] on div "Booking Confirmation Milestone Bar Collapse Submitted to FFW for Booking (Pendi…" at bounding box center [565, 268] width 1037 height 1268
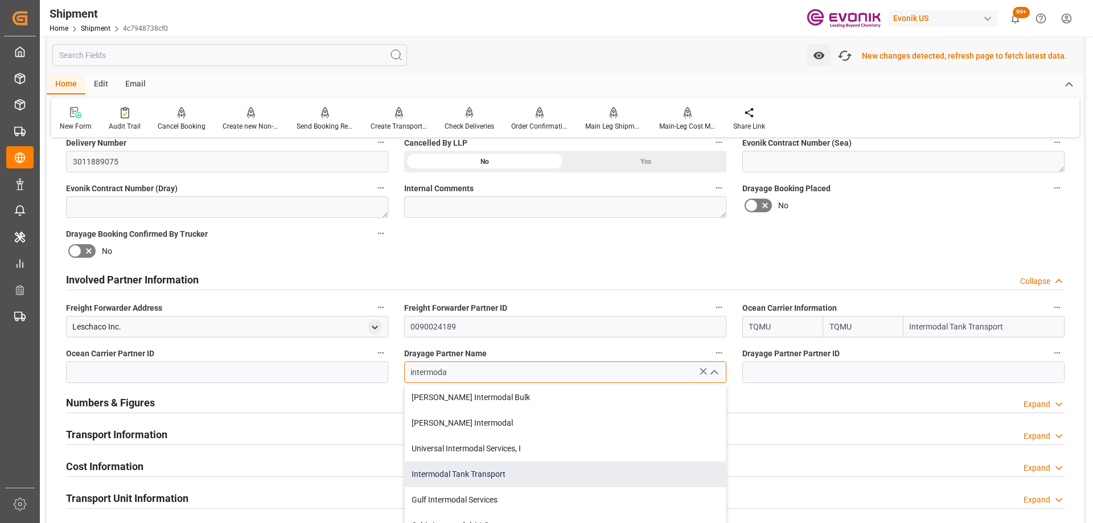
click at [517, 471] on div "Intermodal Tank Transport" at bounding box center [565, 475] width 321 height 26
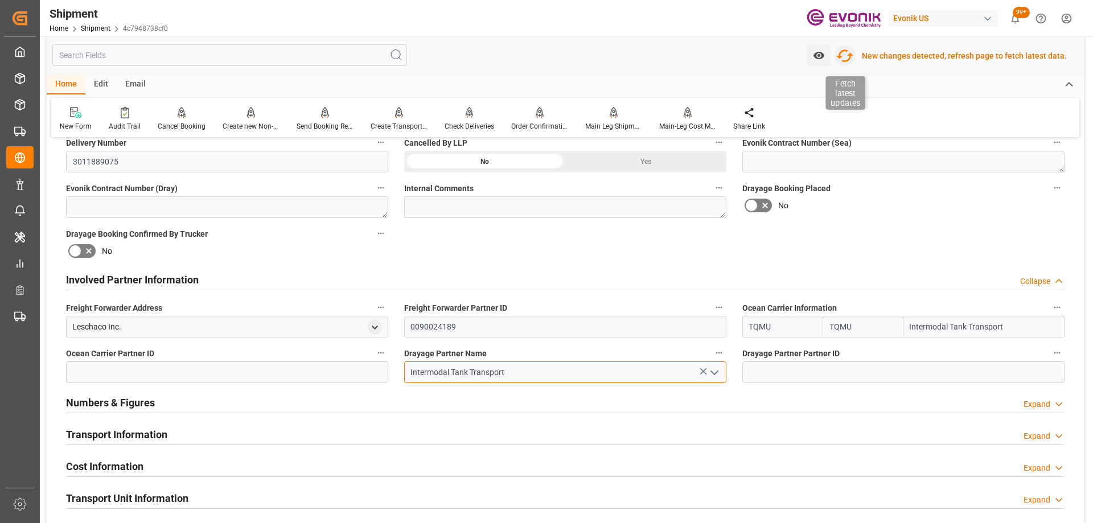
type input "Intermodal Tank Transport"
click at [846, 52] on icon "button" at bounding box center [845, 56] width 18 height 18
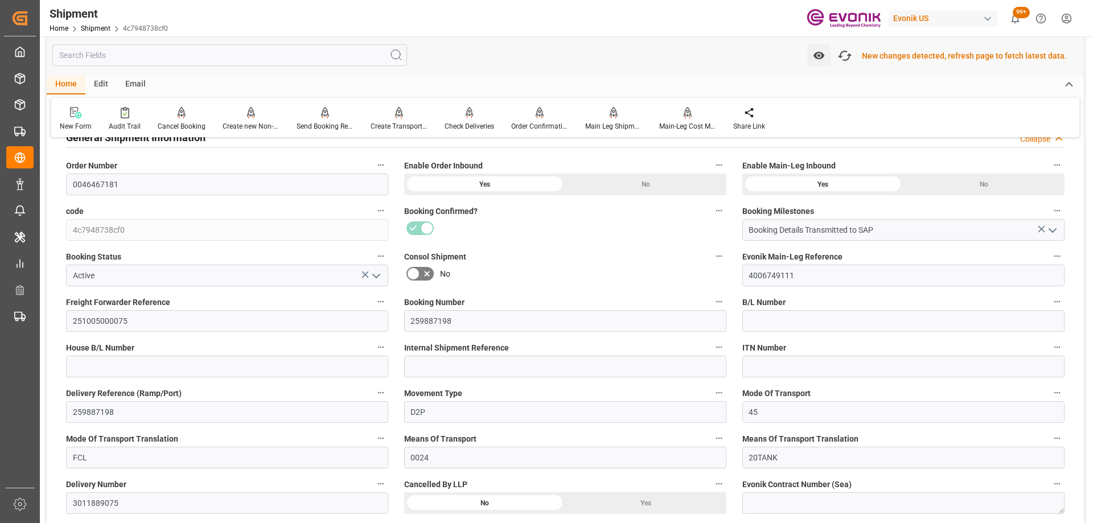
scroll to position [457, 0]
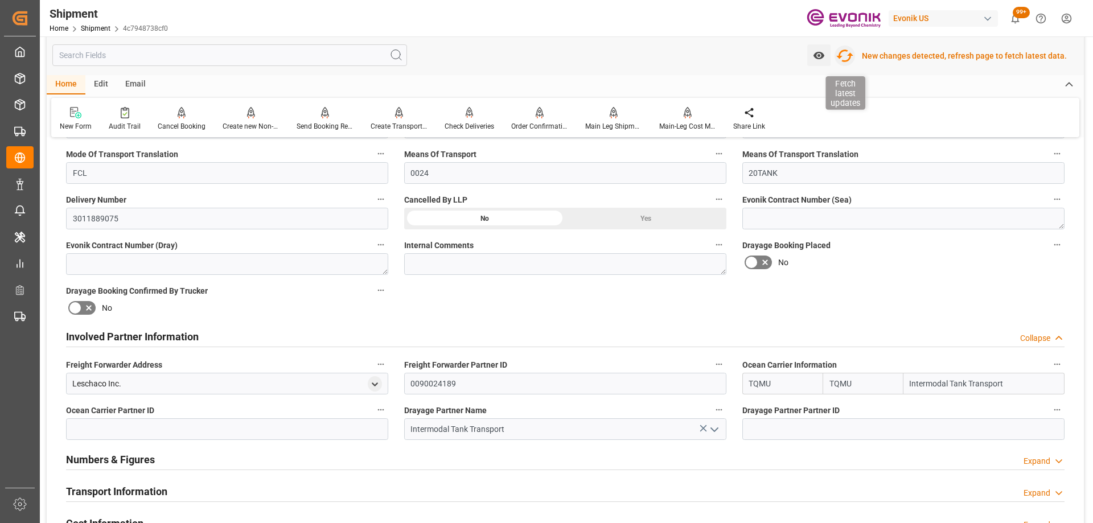
click at [848, 53] on icon "button" at bounding box center [845, 56] width 18 height 18
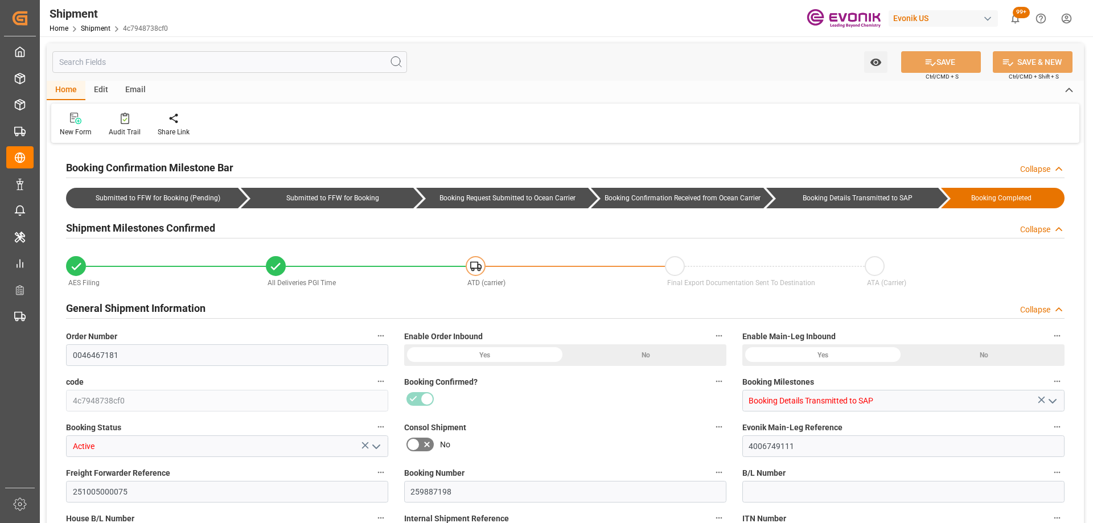
type input "TQMU"
type input "Intermodal Tank Transport"
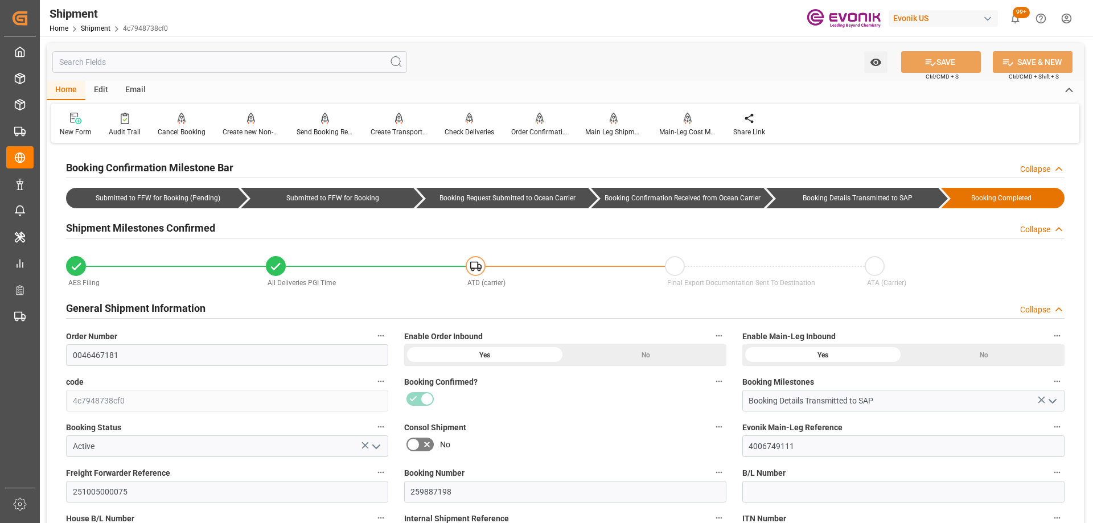
scroll to position [342, 0]
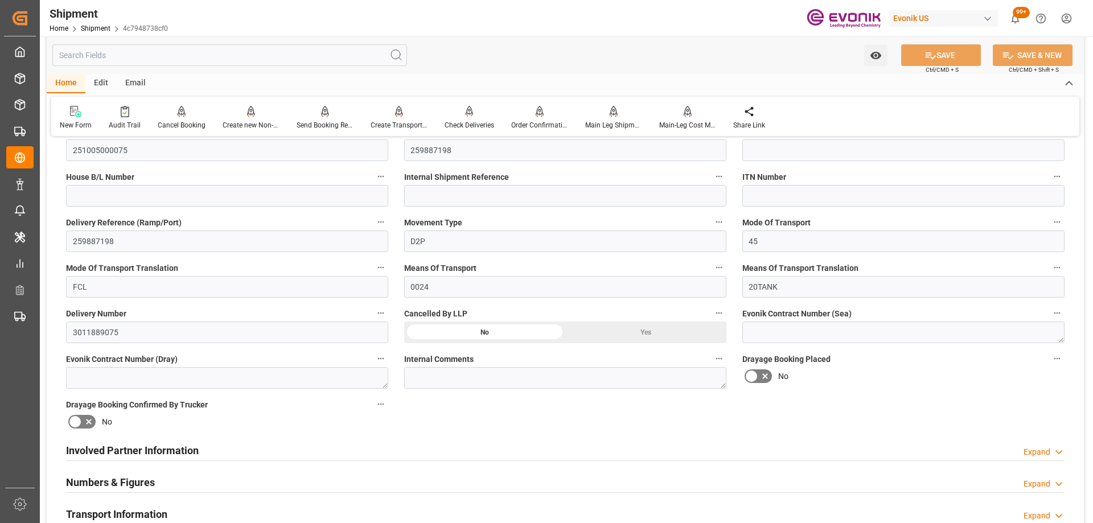
click at [462, 446] on div "Involved Partner Information Expand" at bounding box center [565, 450] width 999 height 22
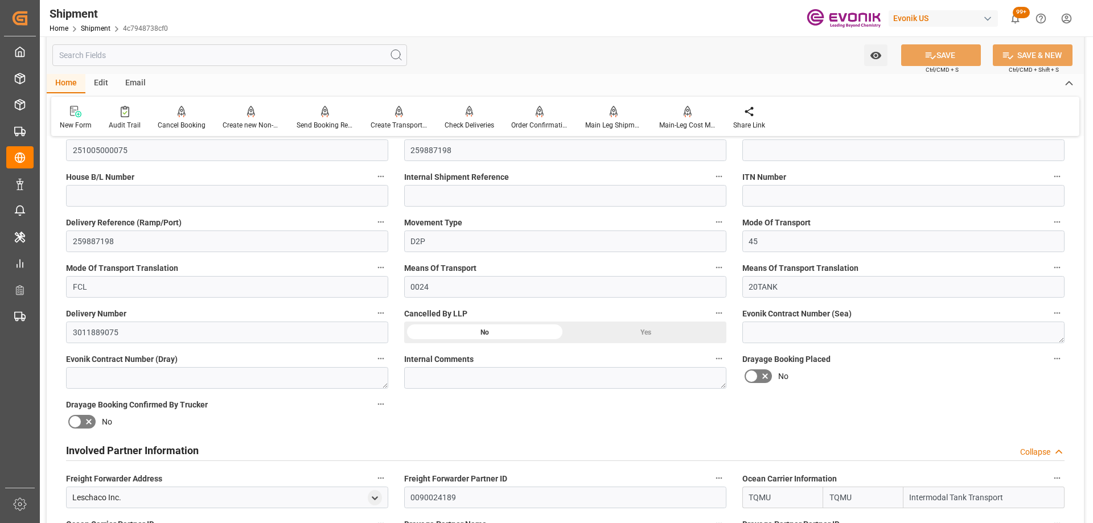
scroll to position [512, 0]
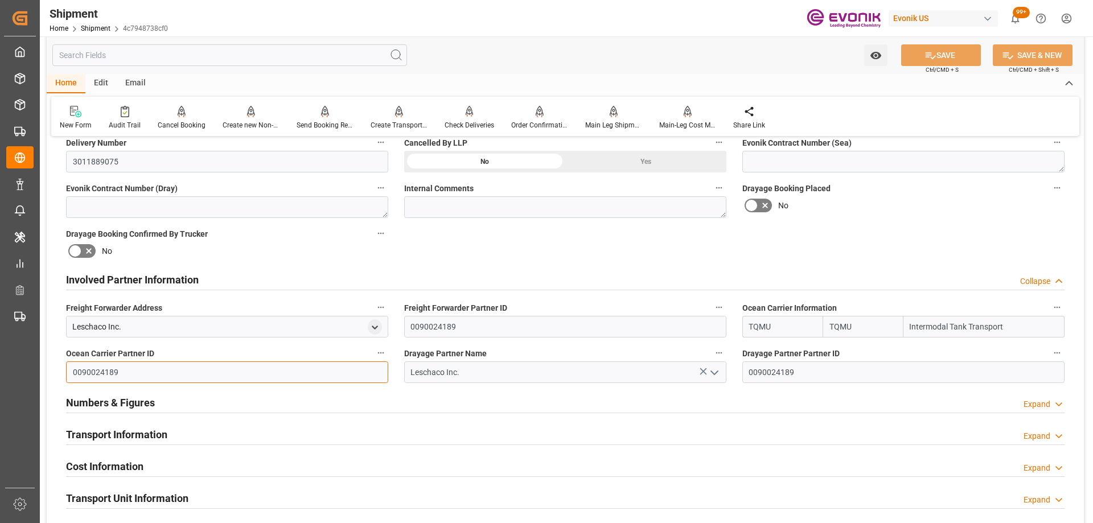
drag, startPoint x: 163, startPoint y: 373, endPoint x: 66, endPoint y: 362, distance: 97.5
click at [66, 362] on input "0090024189" at bounding box center [227, 373] width 322 height 22
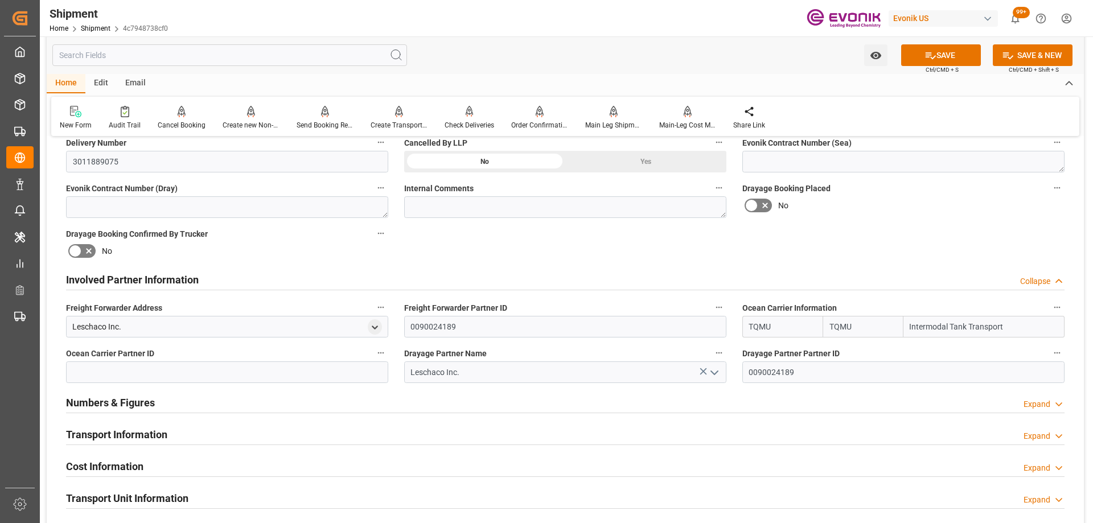
click at [706, 368] on button "open menu" at bounding box center [713, 373] width 17 height 18
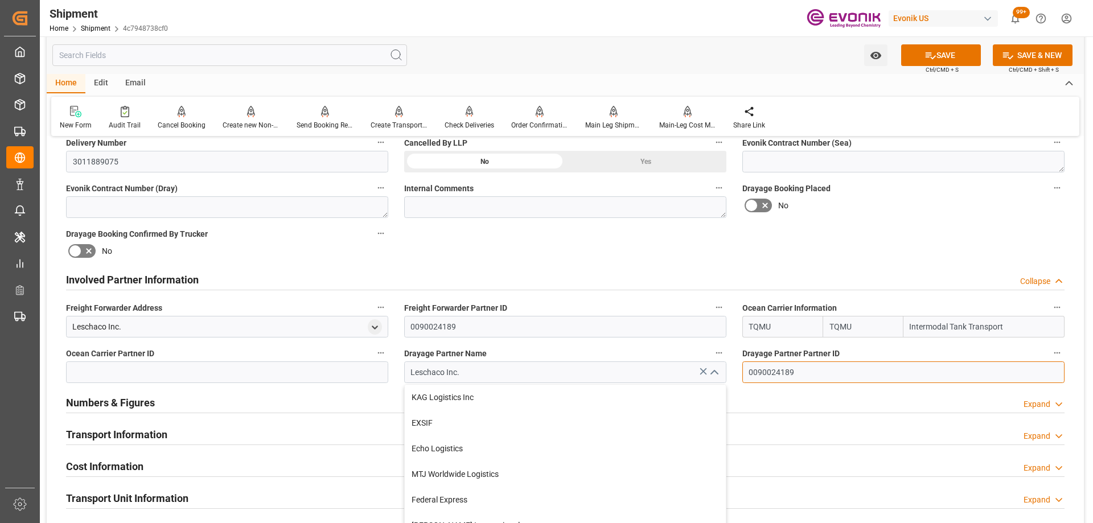
click at [823, 380] on input "0090024189" at bounding box center [903, 373] width 322 height 22
drag, startPoint x: 833, startPoint y: 378, endPoint x: 732, endPoint y: 363, distance: 101.8
click at [732, 363] on div "Booking Confirmation Milestone Bar Collapse Submitted to FFW for Booking (Pendi…" at bounding box center [565, 268] width 1037 height 1268
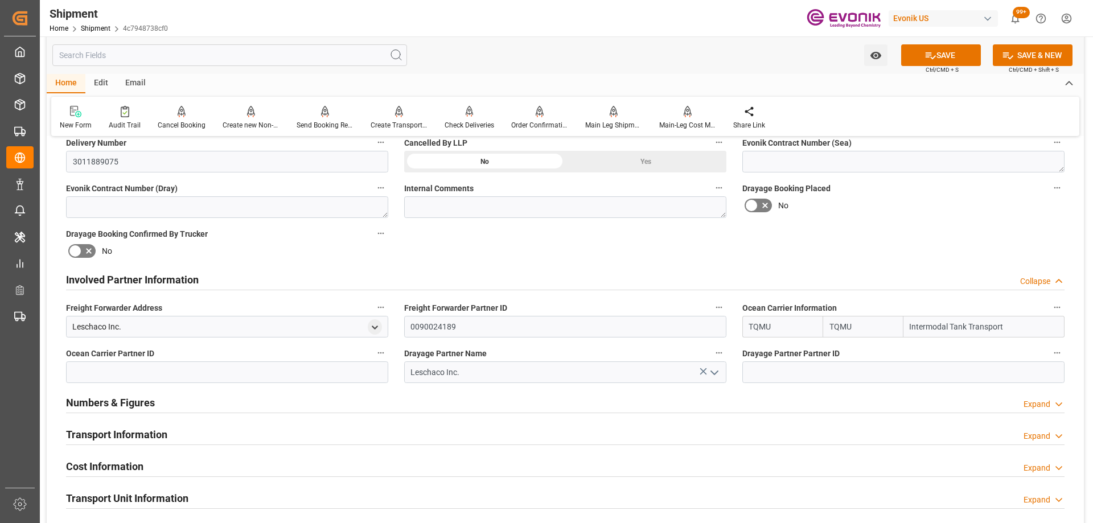
click at [703, 370] on icon at bounding box center [703, 371] width 7 height 7
click at [932, 56] on icon at bounding box center [931, 56] width 12 height 12
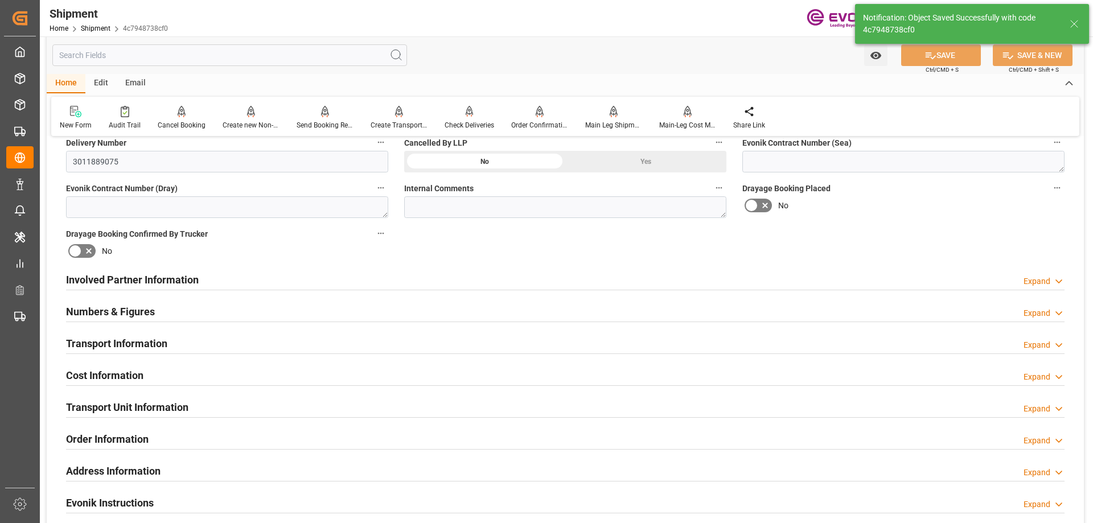
click at [289, 281] on div "Involved Partner Information Expand" at bounding box center [565, 279] width 999 height 22
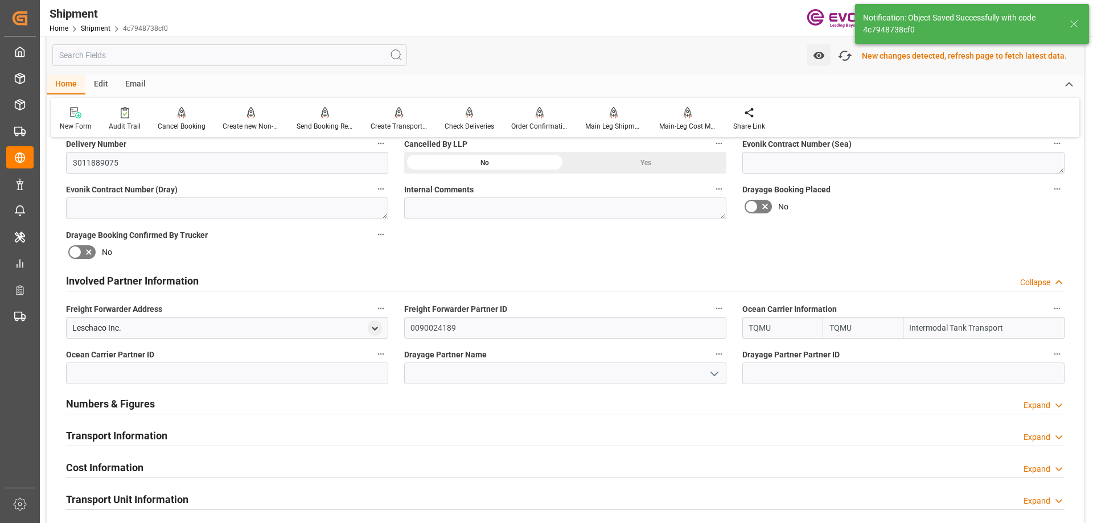
scroll to position [514, 0]
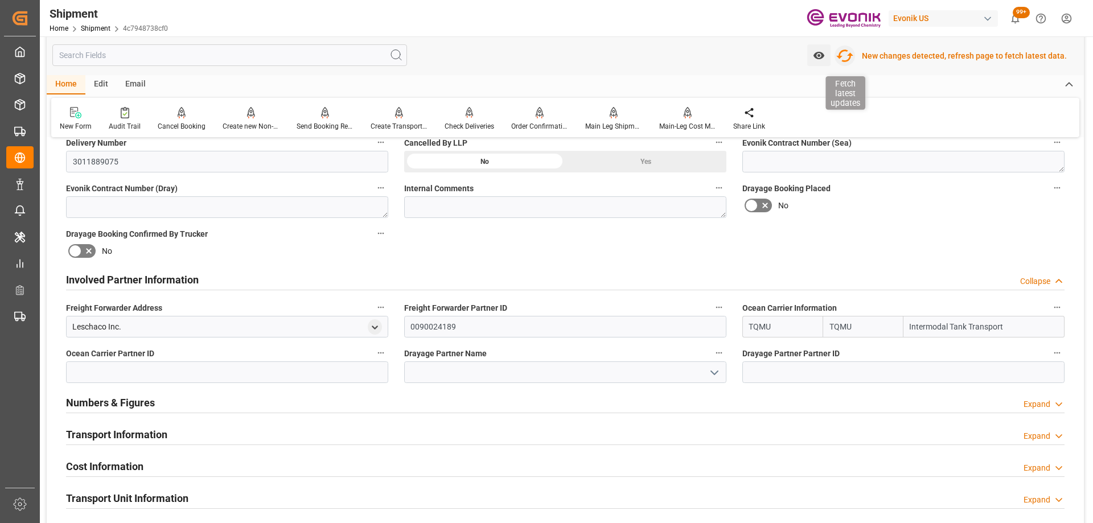
click at [851, 58] on icon "button" at bounding box center [845, 56] width 18 height 18
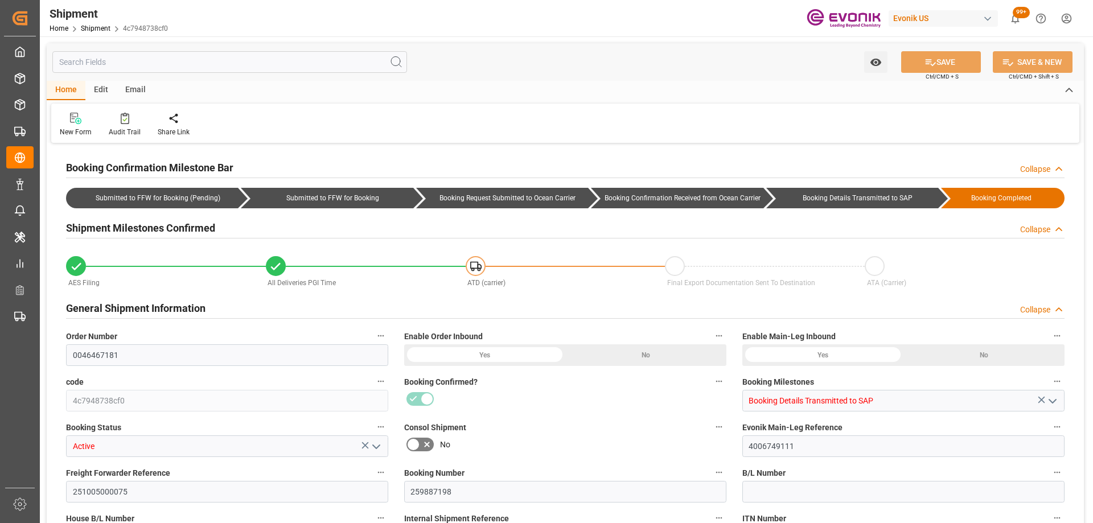
type input "TQMU"
type input "Intermodal Tank Transport"
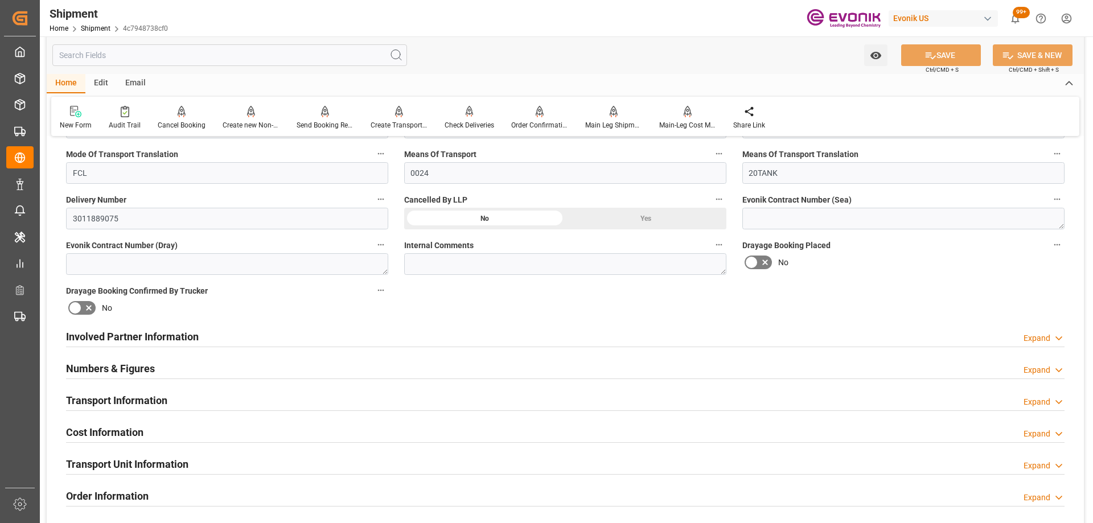
scroll to position [512, 0]
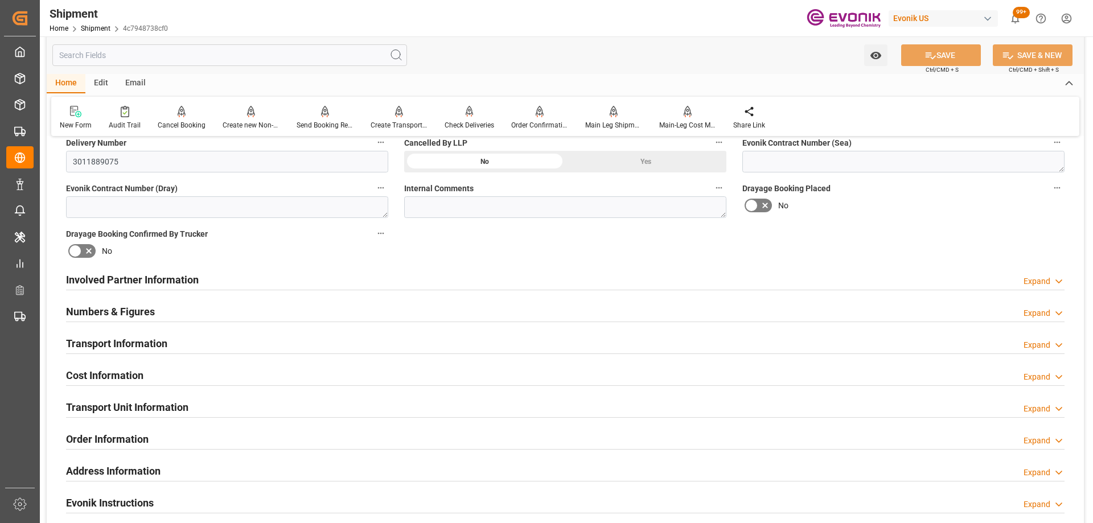
click at [305, 276] on div "Involved Partner Information Expand" at bounding box center [565, 279] width 999 height 22
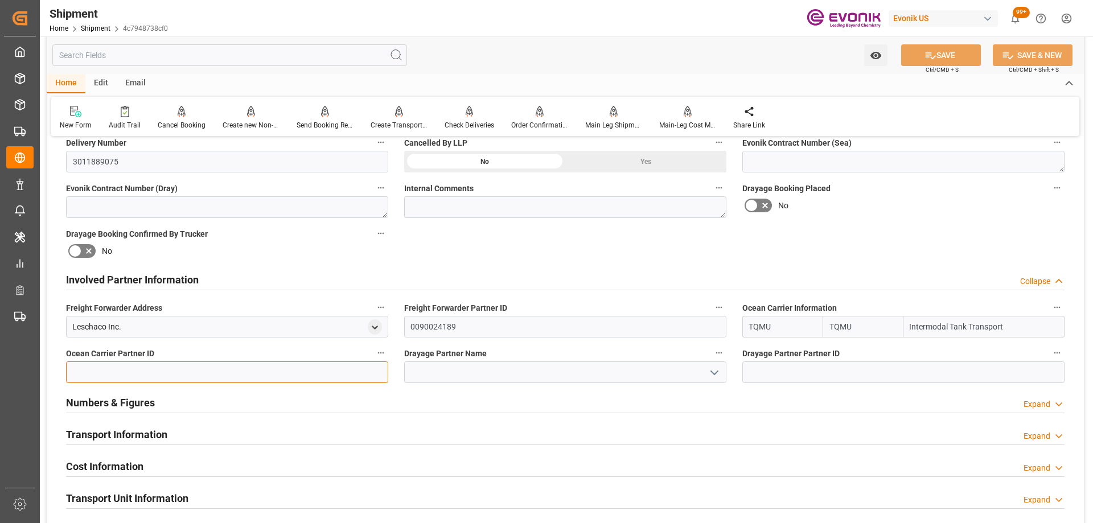
click at [266, 372] on input at bounding box center [227, 373] width 322 height 22
paste input "0090029845"
type input "0090029845"
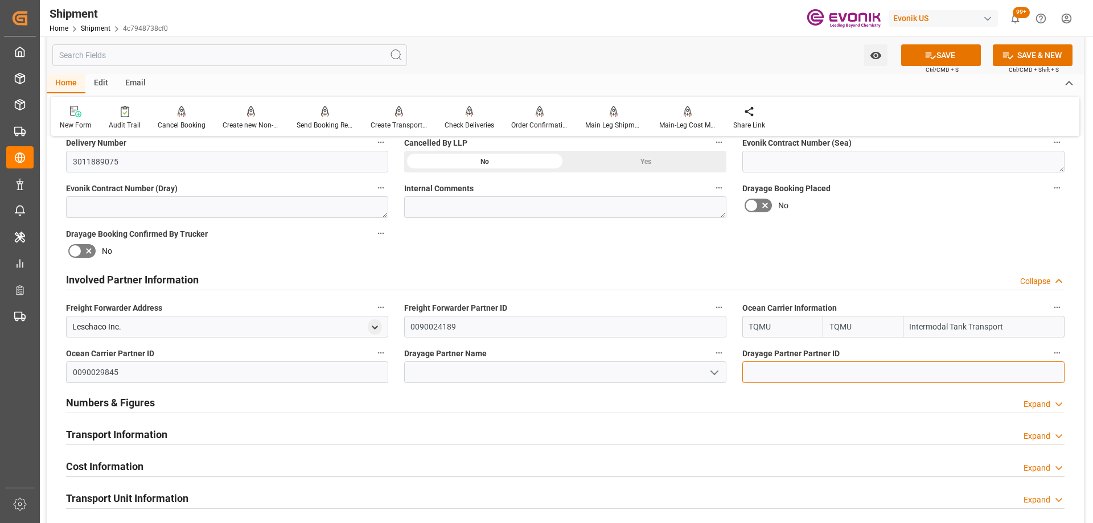
click at [780, 371] on input at bounding box center [903, 373] width 322 height 22
paste input "0090029845"
type input "0090029845"
click at [711, 368] on icon "open menu" at bounding box center [715, 373] width 14 height 14
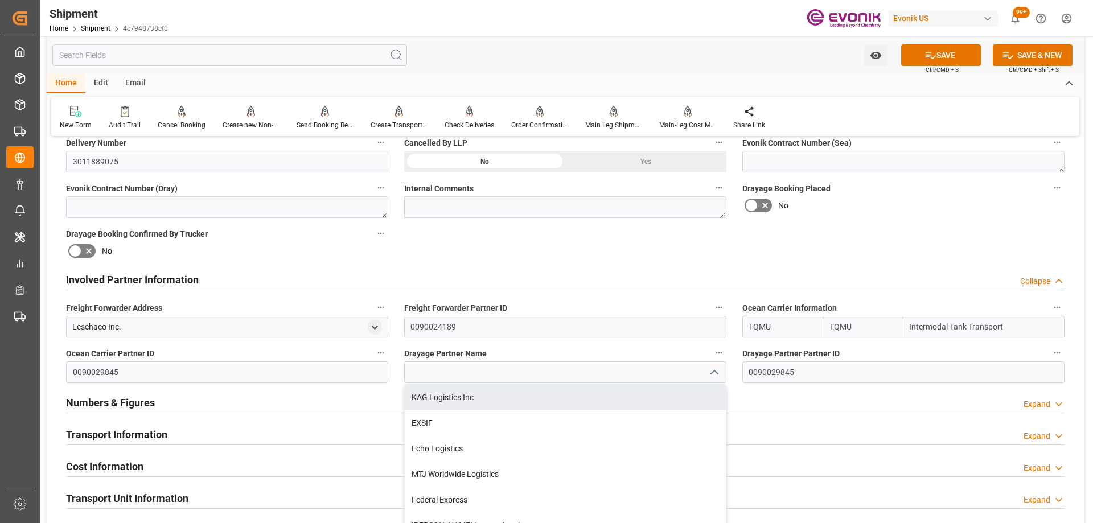
click at [593, 368] on div "Drayage Partner Name KAG Logistics Inc EXSIF Echo Logistics MTJ Worldwide Logis…" at bounding box center [565, 365] width 338 height 46
click at [598, 371] on input at bounding box center [565, 373] width 322 height 22
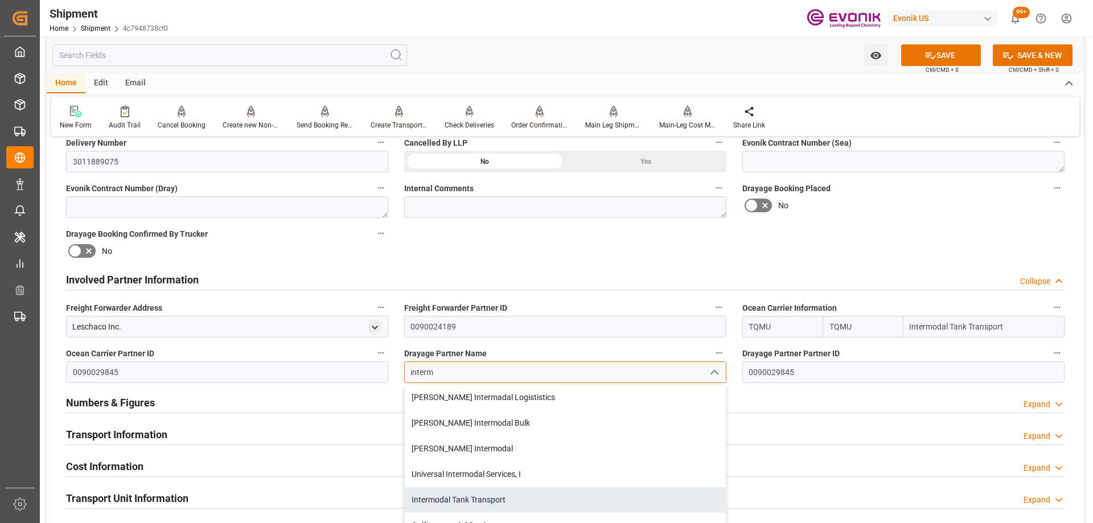
click at [483, 494] on div "Intermodal Tank Transport" at bounding box center [565, 500] width 321 height 26
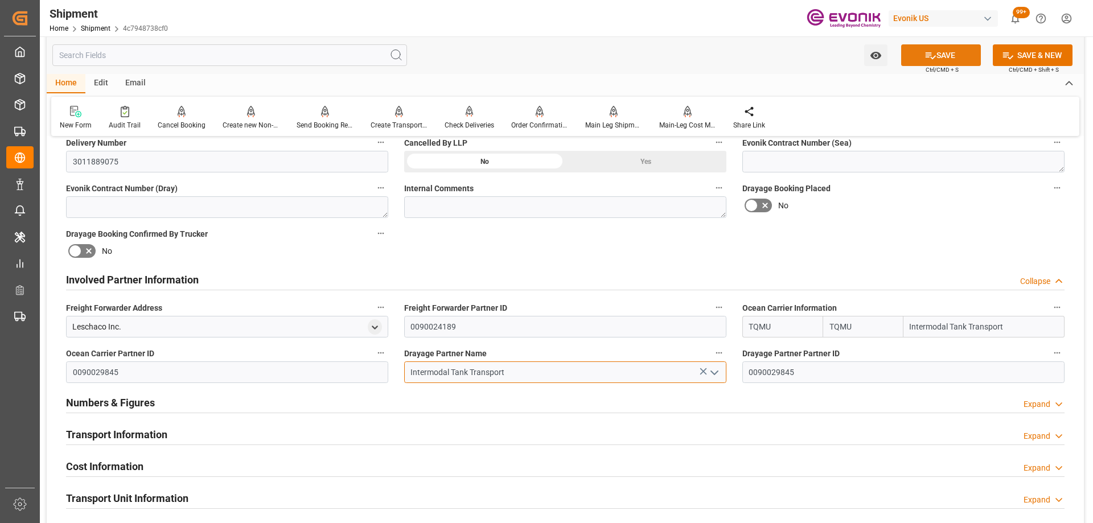
type input "Intermodal Tank Transport"
click at [938, 57] on button "SAVE" at bounding box center [941, 55] width 80 height 22
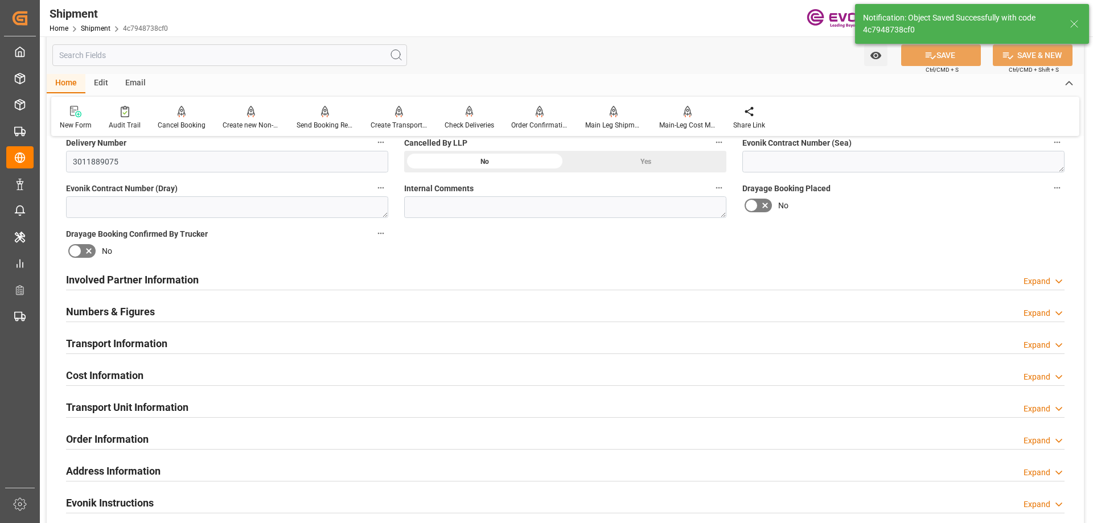
click at [454, 285] on div "Involved Partner Information Expand" at bounding box center [565, 279] width 999 height 22
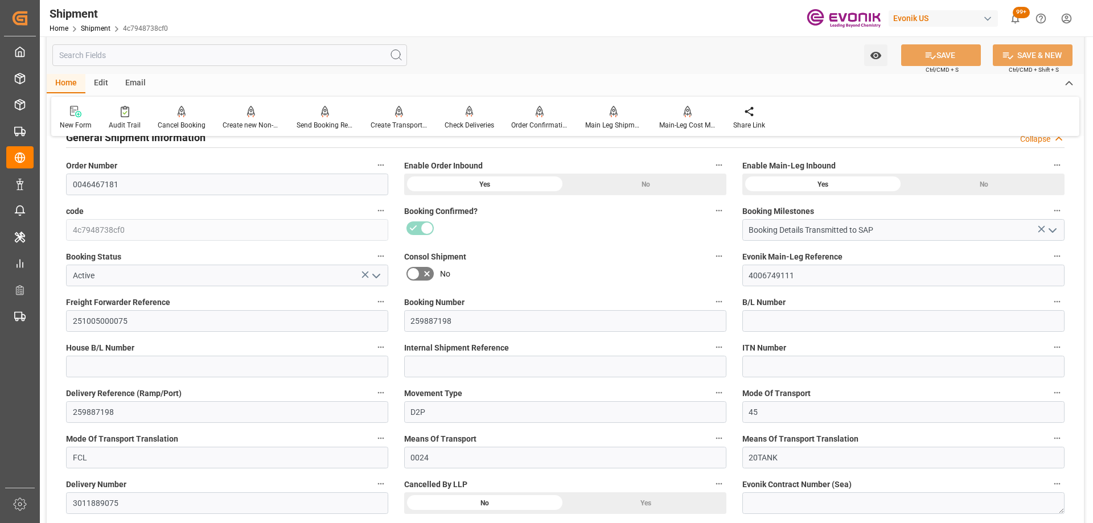
scroll to position [0, 0]
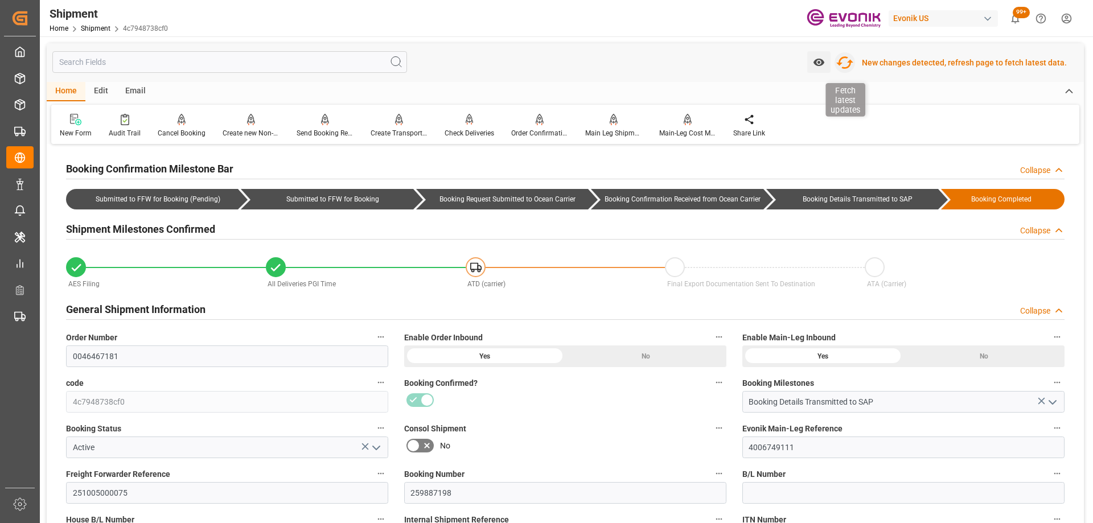
click at [849, 64] on icon "button" at bounding box center [845, 63] width 18 height 18
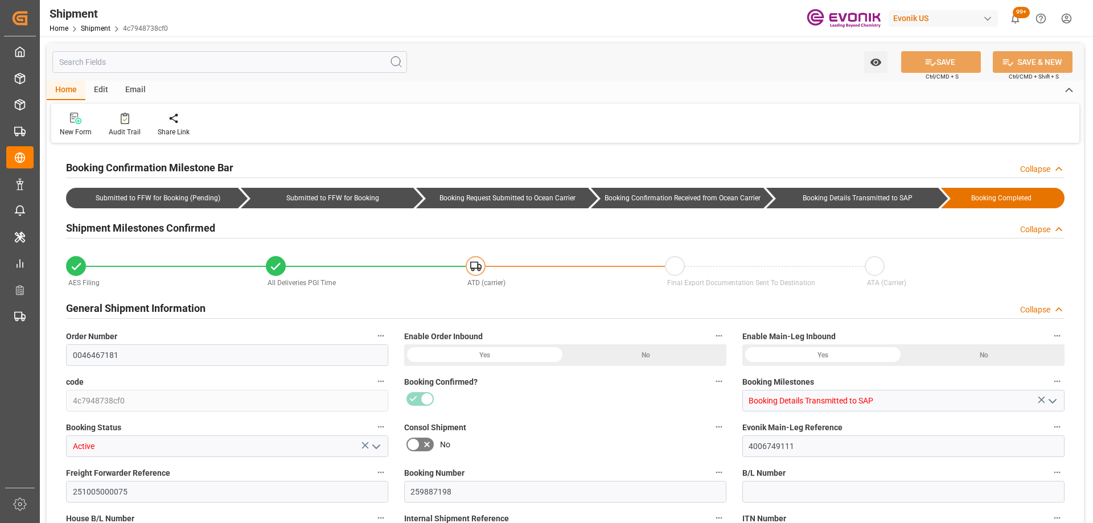
type input "TQMU"
type input "Intermodal Tank Transport"
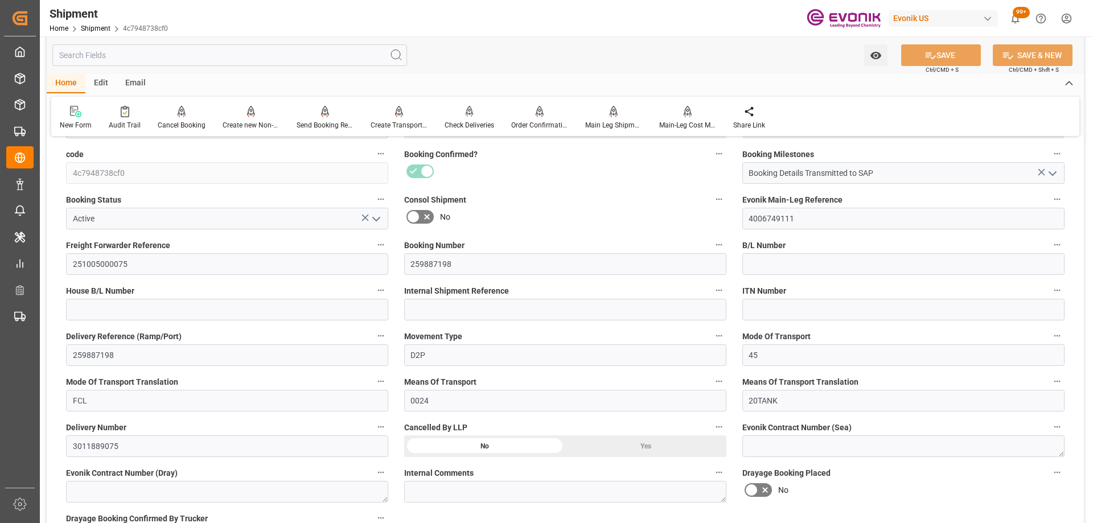
scroll to position [455, 0]
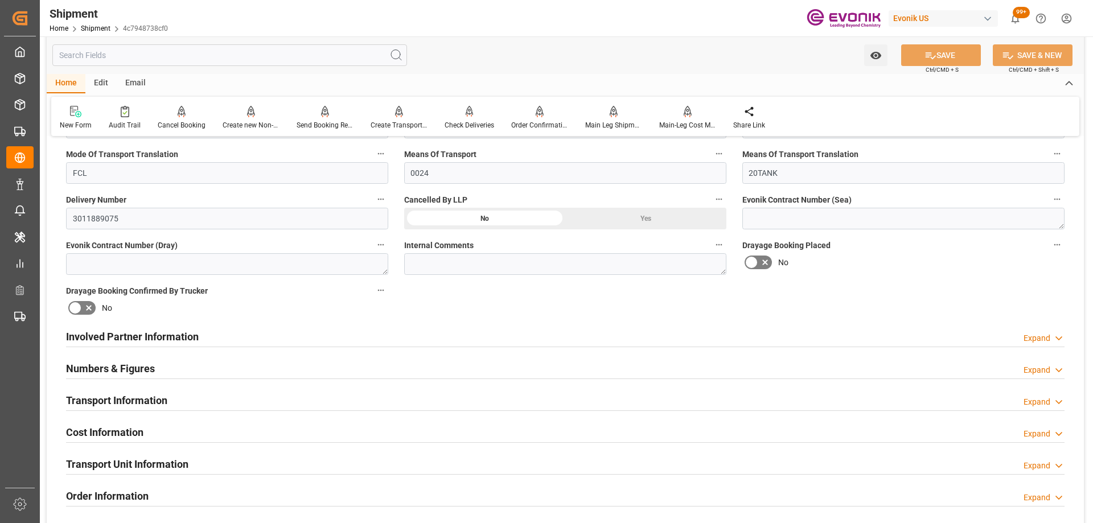
click at [443, 344] on div "Involved Partner Information Expand" at bounding box center [565, 336] width 999 height 22
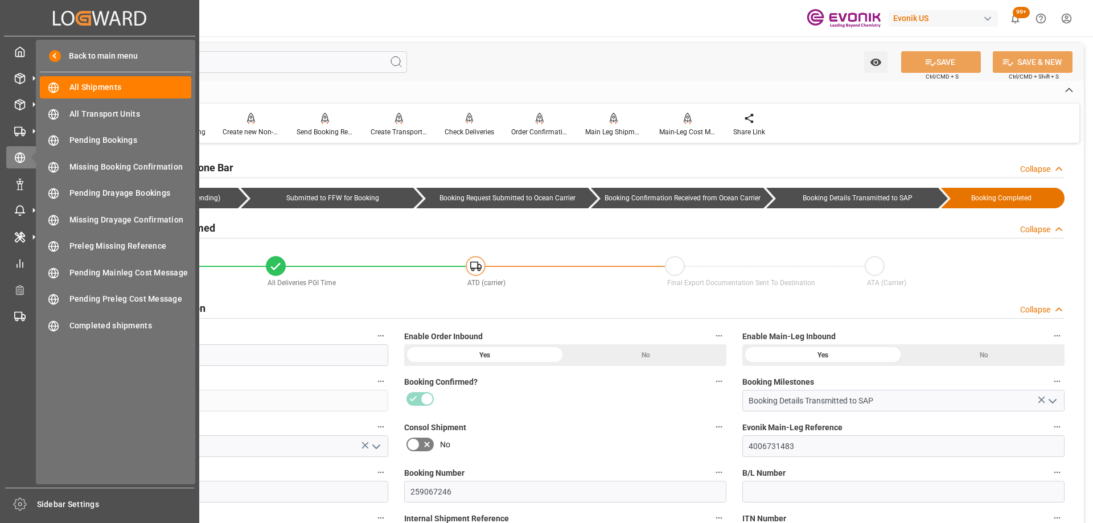
click at [584, 406] on div at bounding box center [565, 399] width 322 height 18
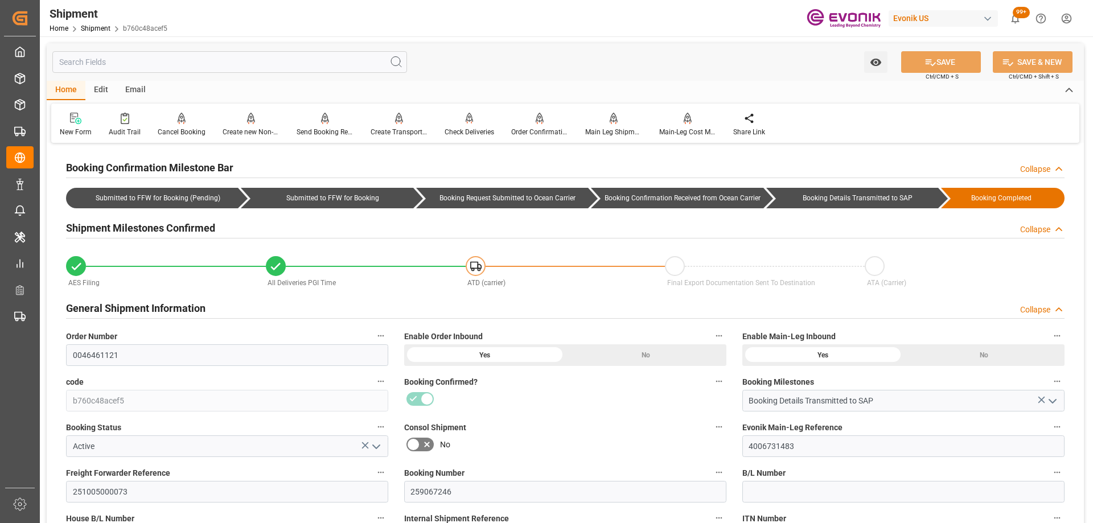
scroll to position [228, 0]
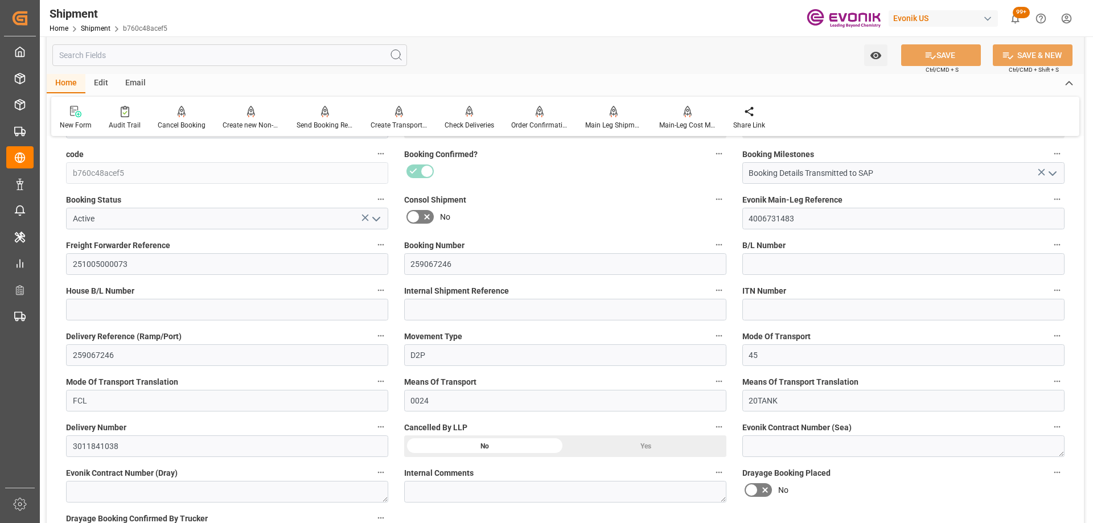
click at [543, 202] on label "Consol Shipment" at bounding box center [565, 200] width 322 height 16
click at [712, 202] on button "Consol Shipment" at bounding box center [719, 199] width 15 height 15
click at [624, 170] on div at bounding box center [546, 261] width 1093 height 523
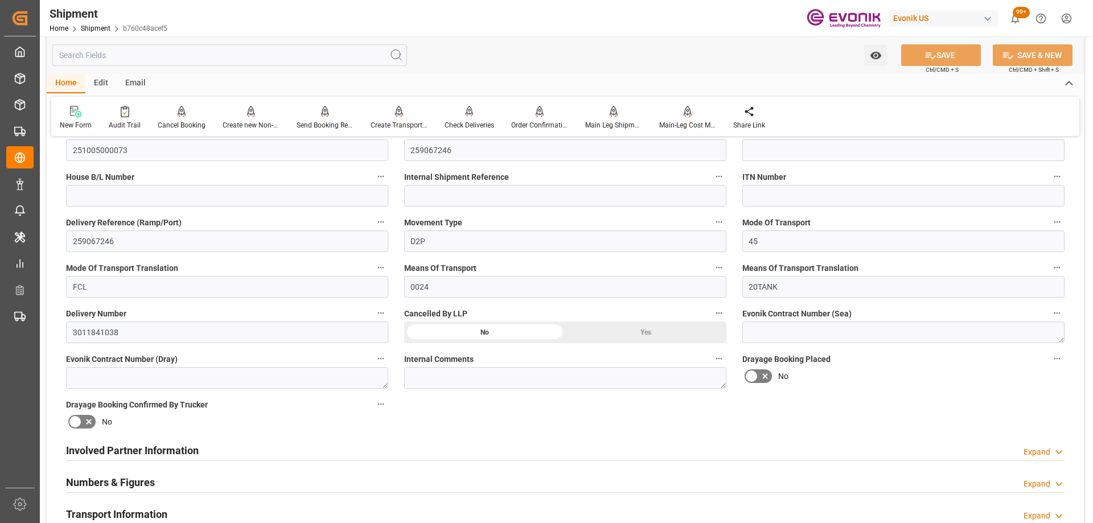
scroll to position [455, 0]
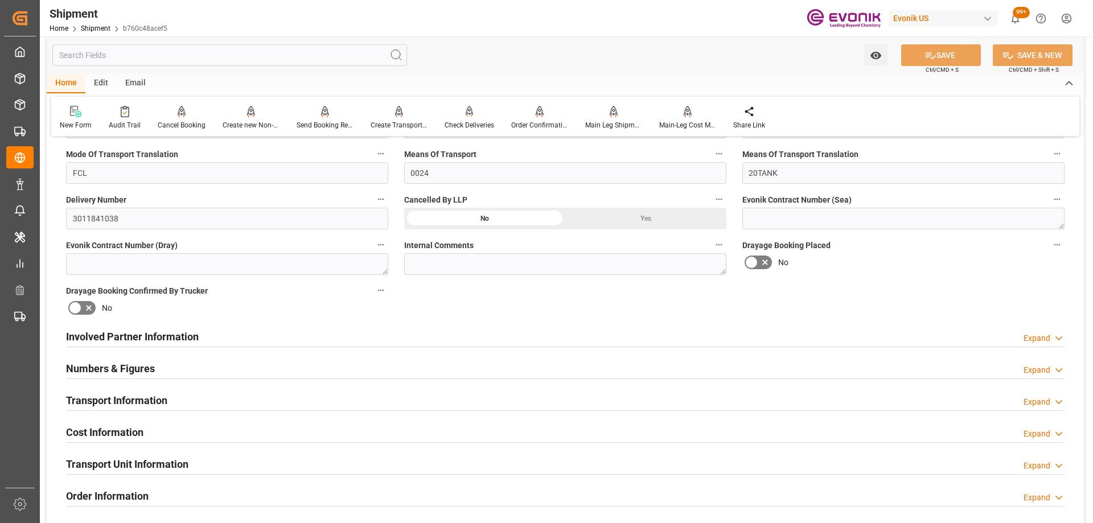
click at [520, 338] on div "Involved Partner Information Expand" at bounding box center [565, 336] width 999 height 22
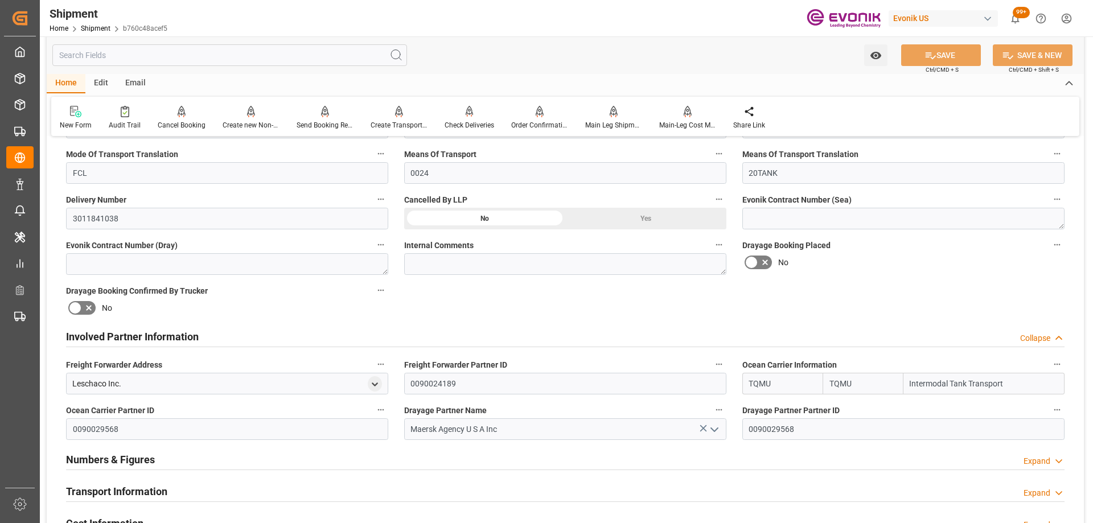
click at [436, 299] on div "Booking Confirmation Milestone Bar Collapse Submitted to FFW for Booking (Pendi…" at bounding box center [565, 325] width 1037 height 1268
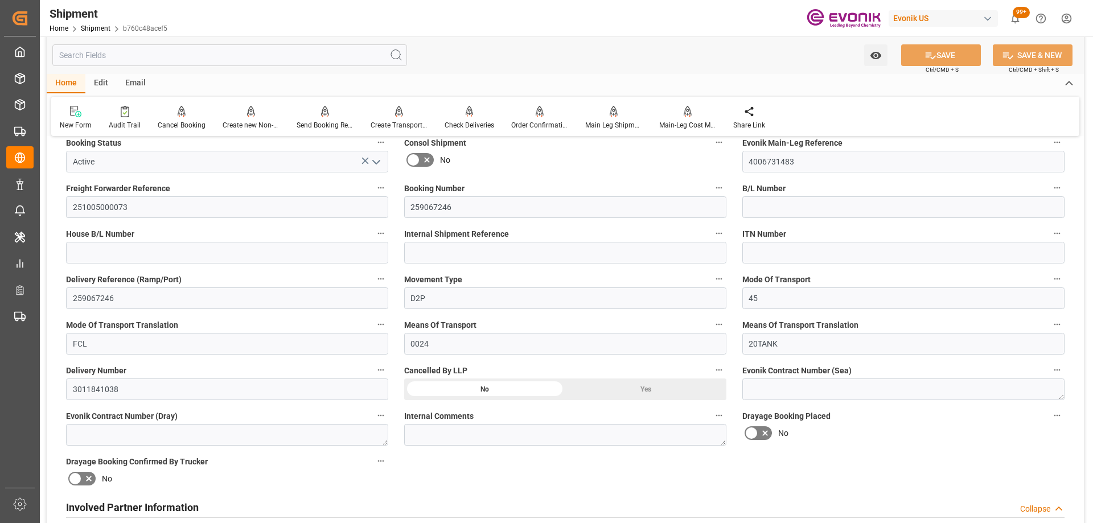
scroll to position [0, 0]
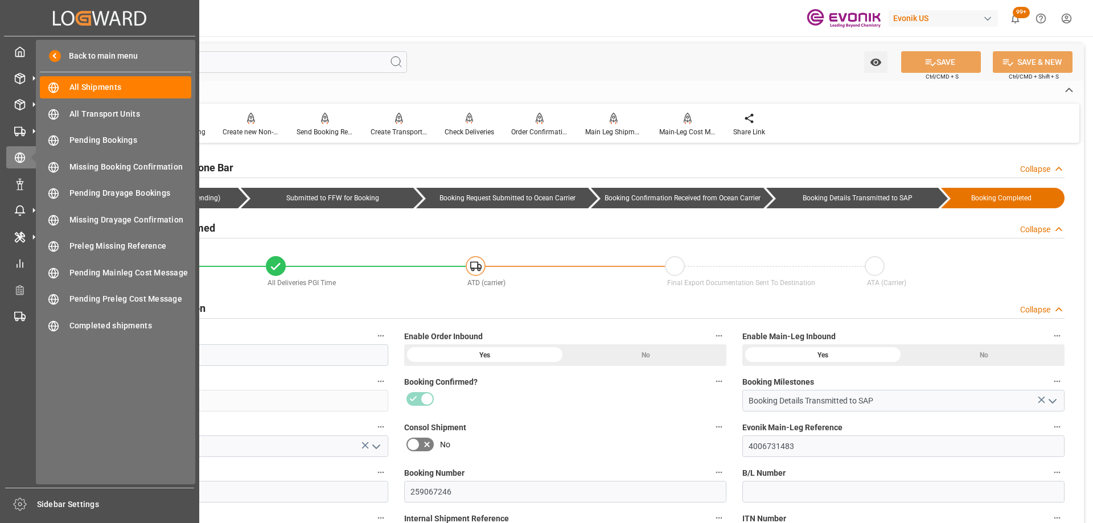
click at [633, 432] on label "Consol Shipment" at bounding box center [565, 428] width 322 height 16
click at [712, 432] on button "Consol Shipment" at bounding box center [719, 427] width 15 height 15
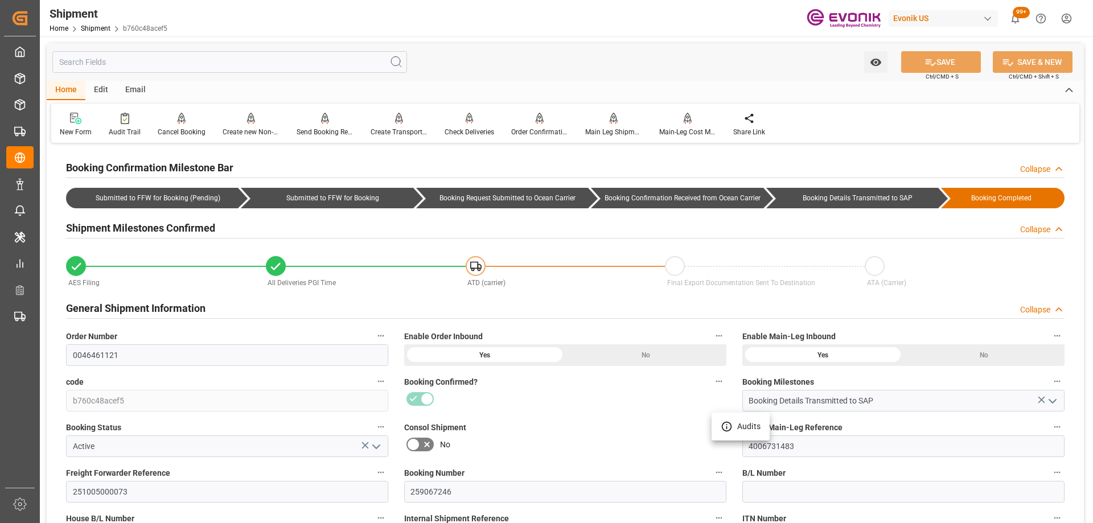
click at [600, 425] on div at bounding box center [546, 261] width 1093 height 523
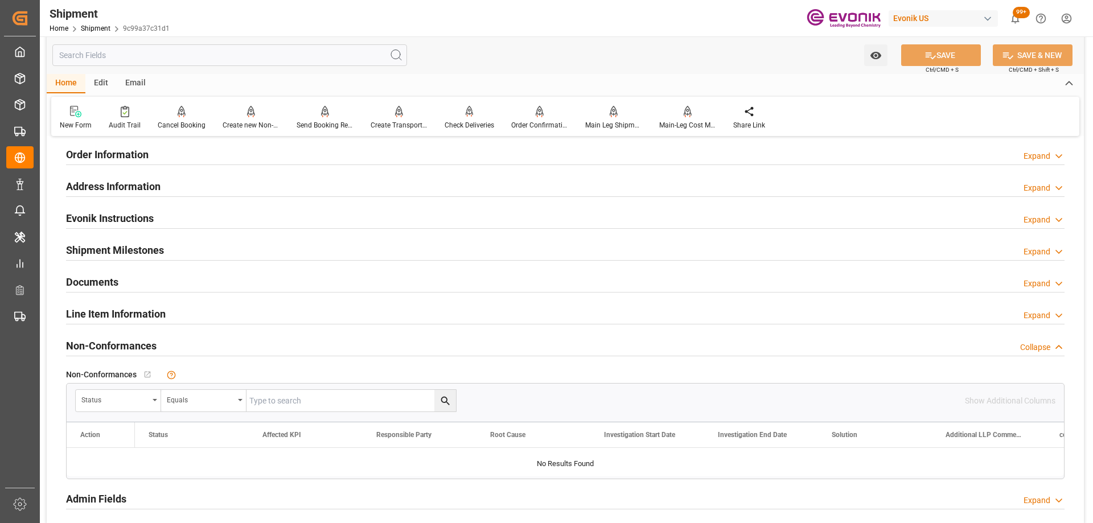
scroll to position [683, 0]
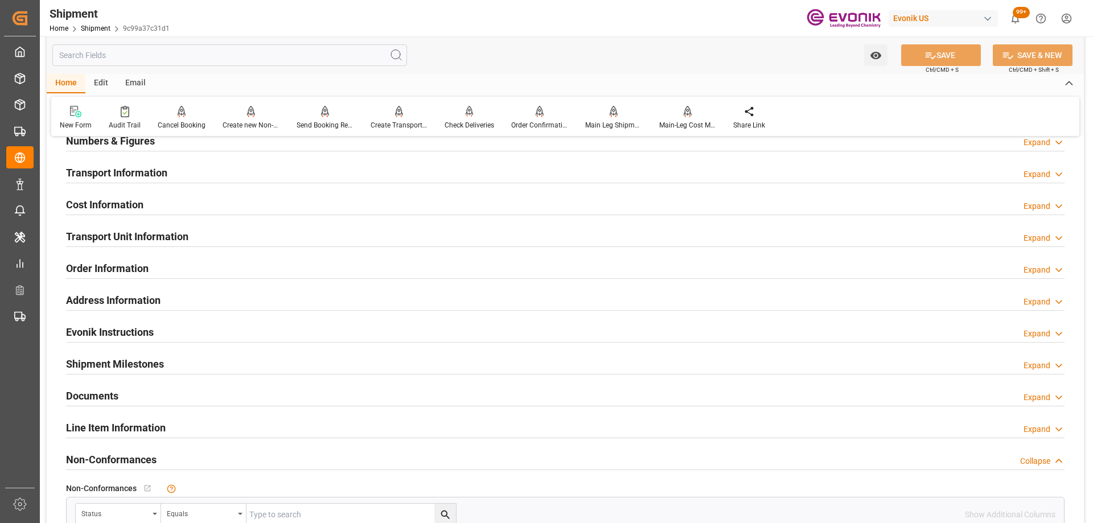
click at [141, 235] on h2 "Transport Unit Information" at bounding box center [127, 236] width 122 height 15
